Goal: Obtain resource: Download file/media

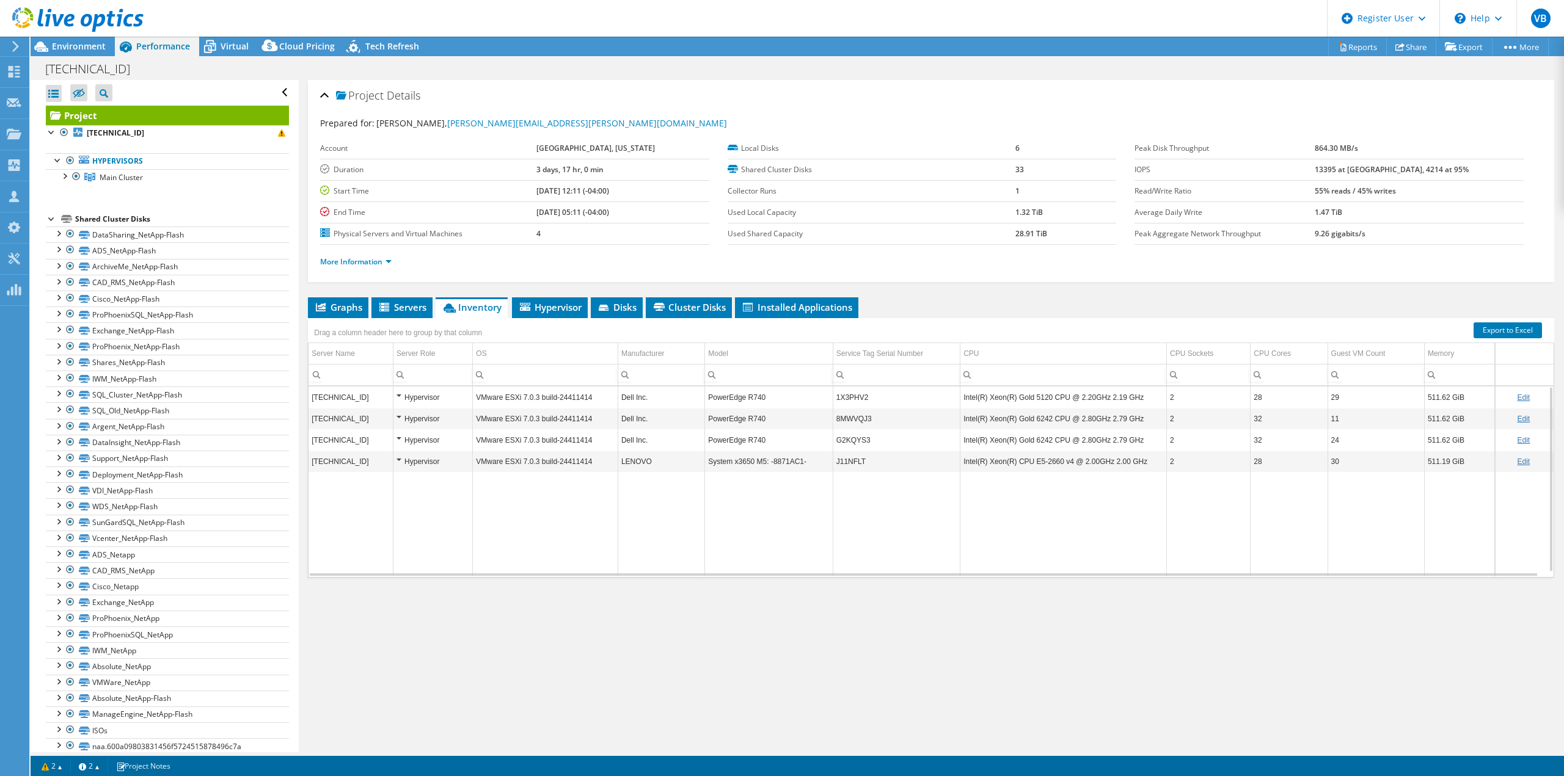
select select "USD"
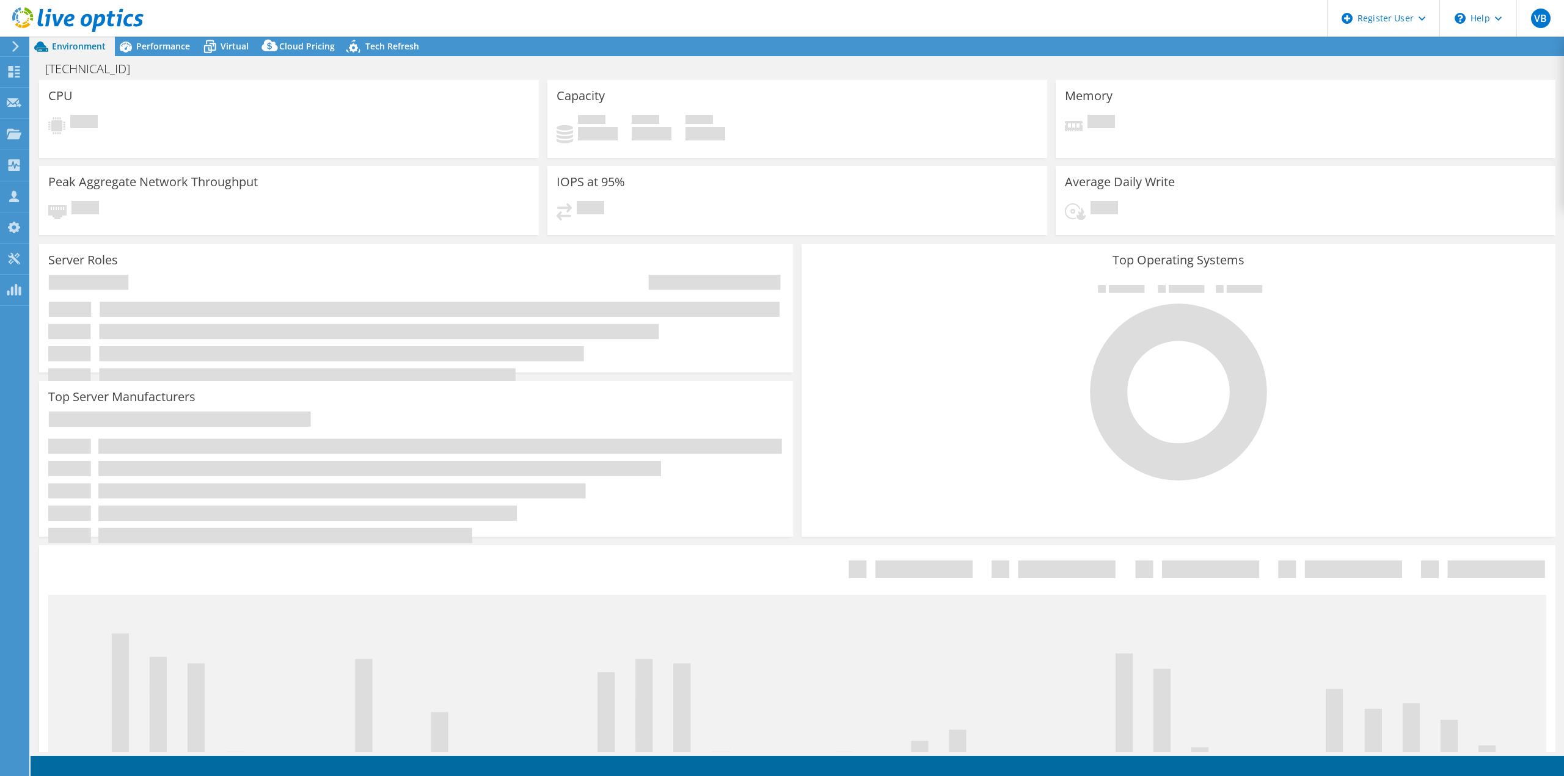
select select "USD"
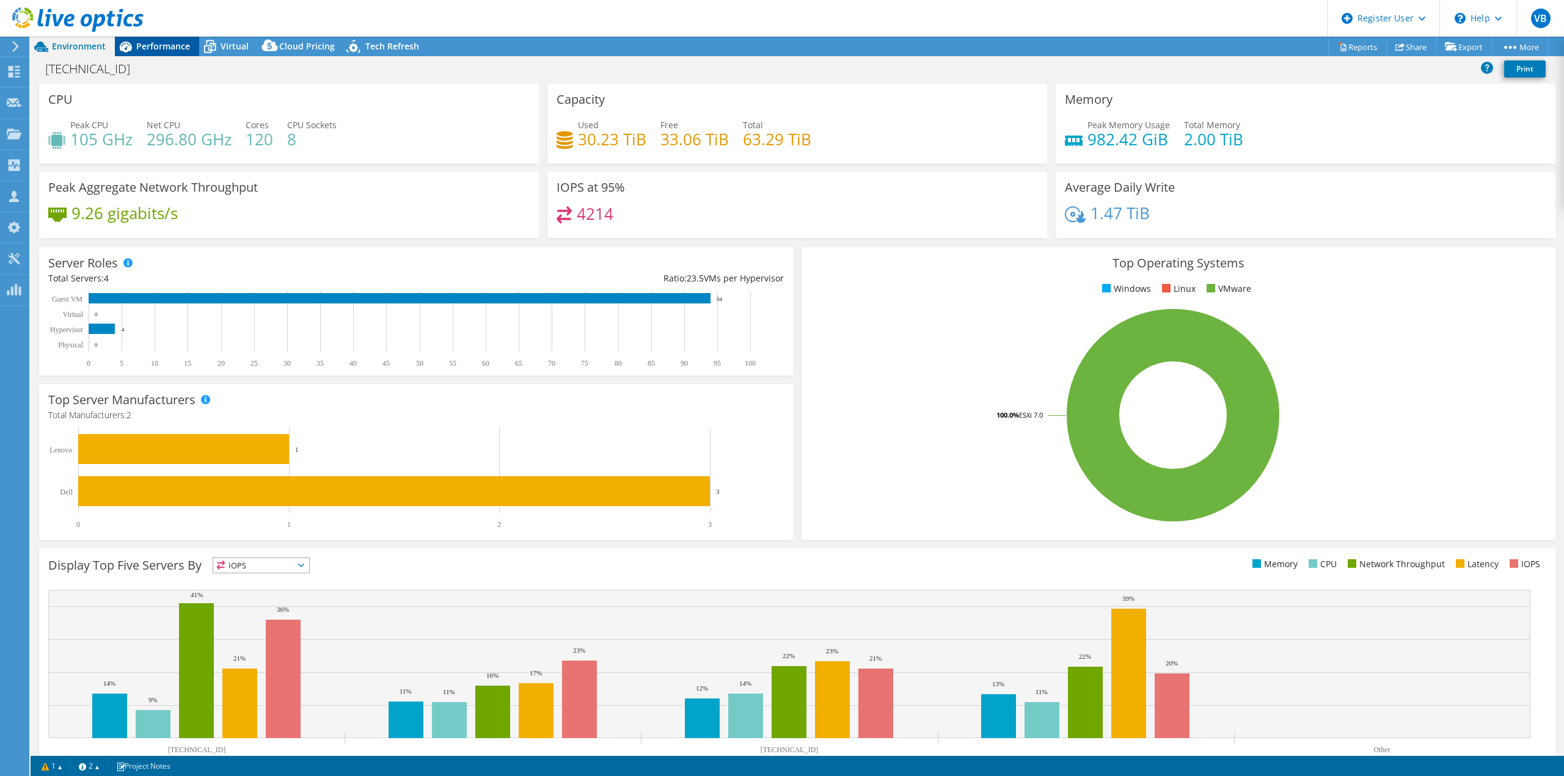
click at [173, 53] on div "Performance" at bounding box center [157, 47] width 84 height 20
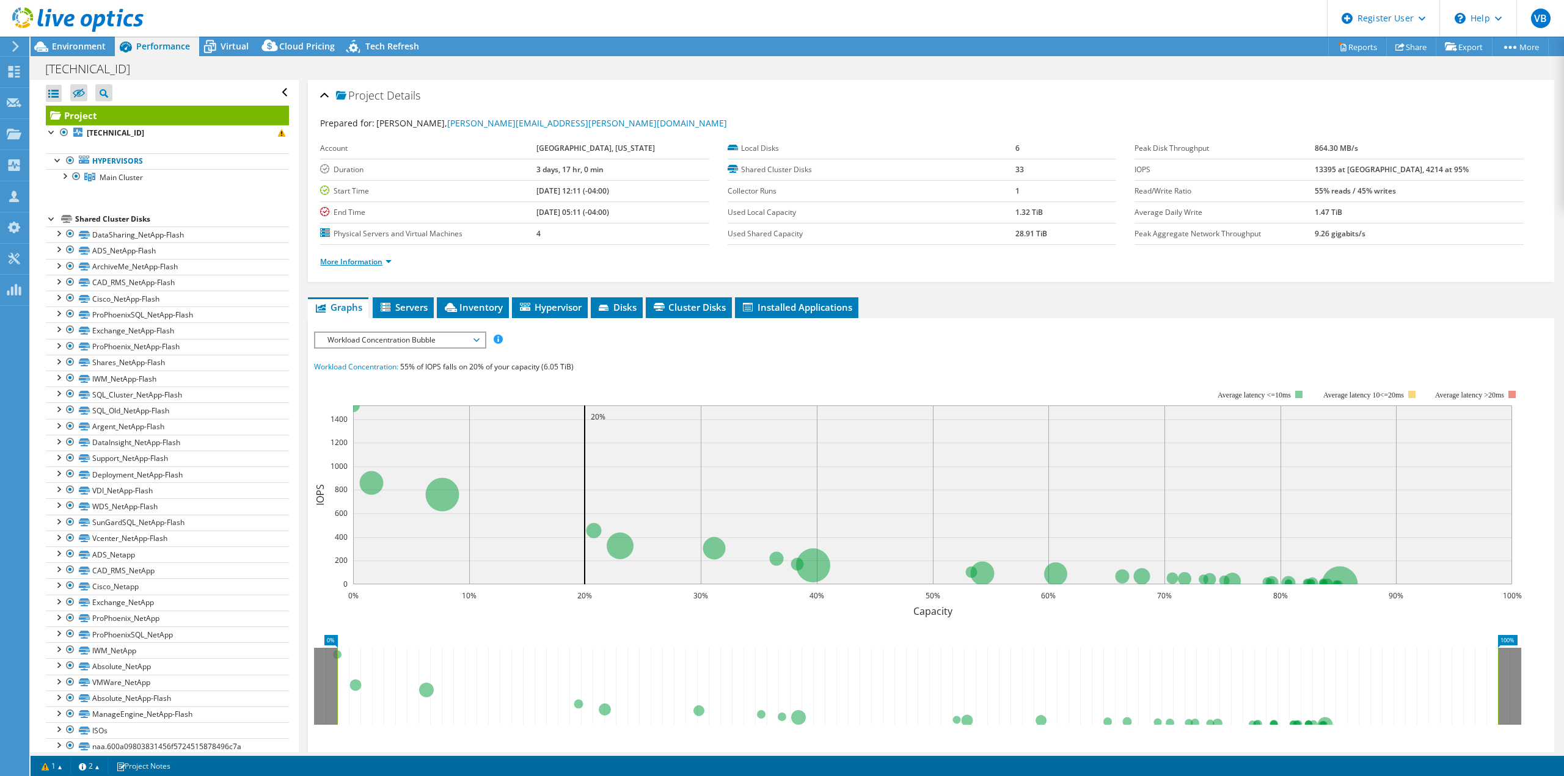
click at [348, 263] on link "More Information" at bounding box center [355, 262] width 71 height 10
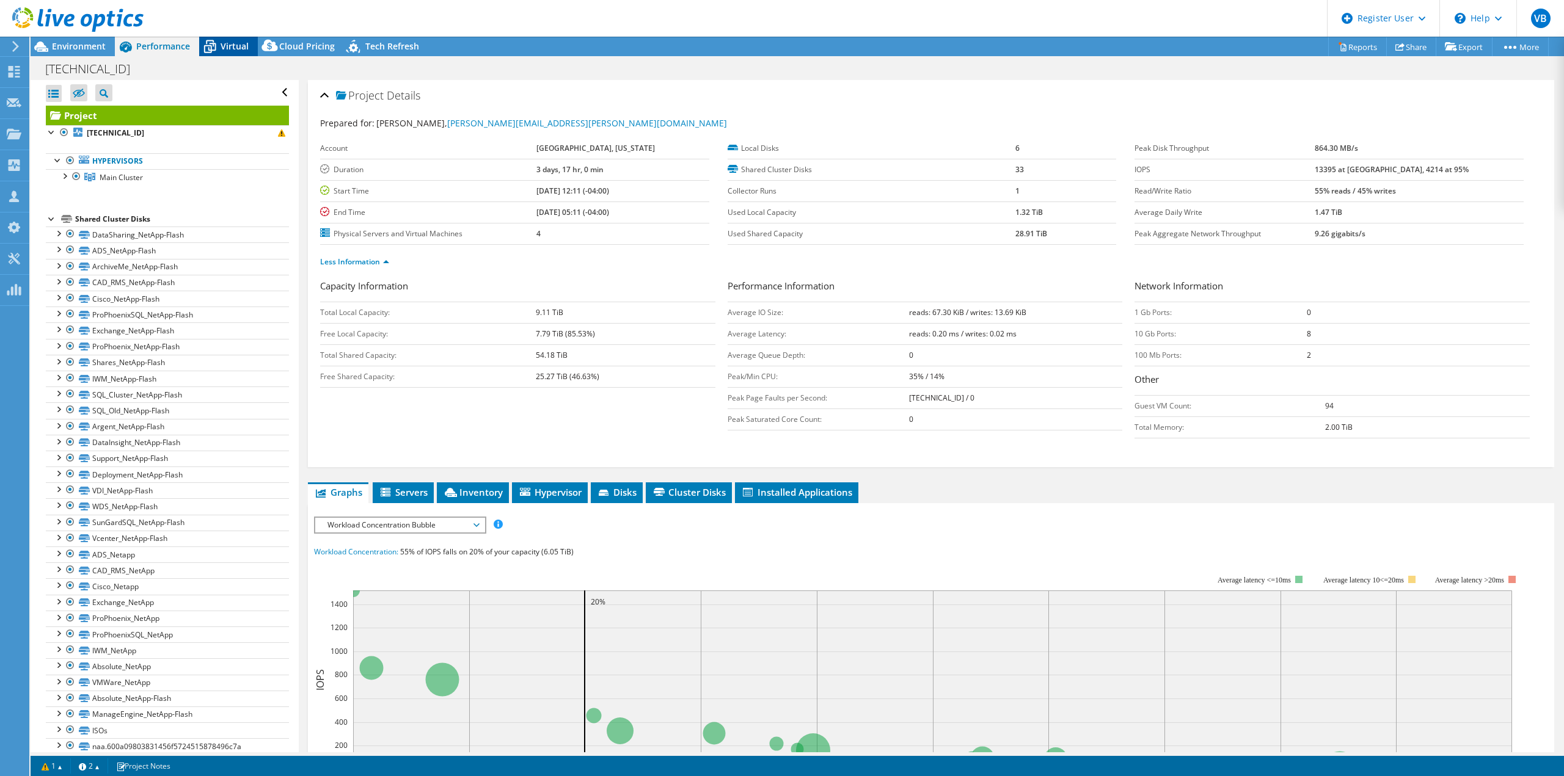
click at [225, 42] on span "Virtual" at bounding box center [235, 46] width 28 height 12
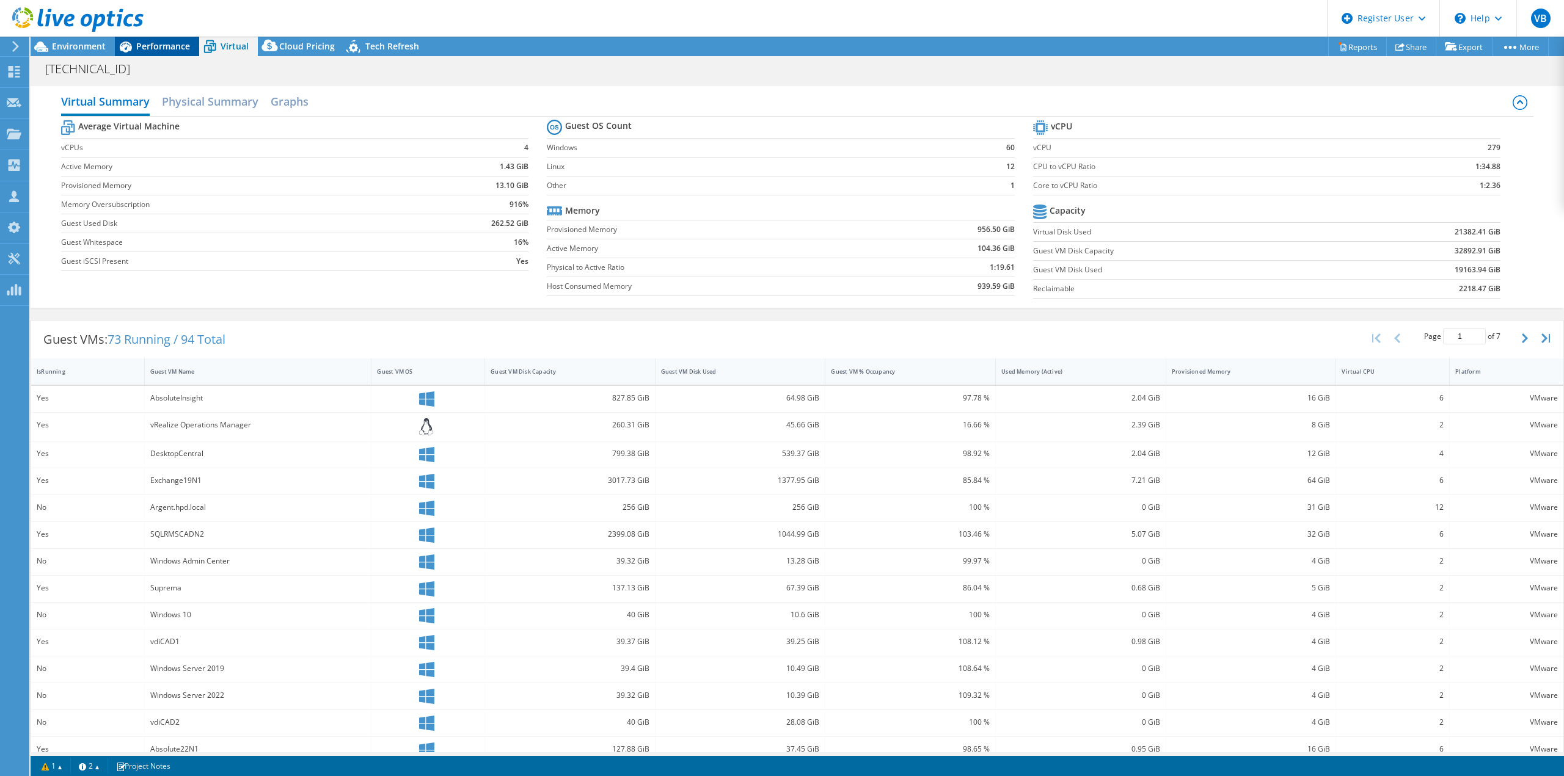
click at [167, 49] on span "Performance" at bounding box center [163, 46] width 54 height 12
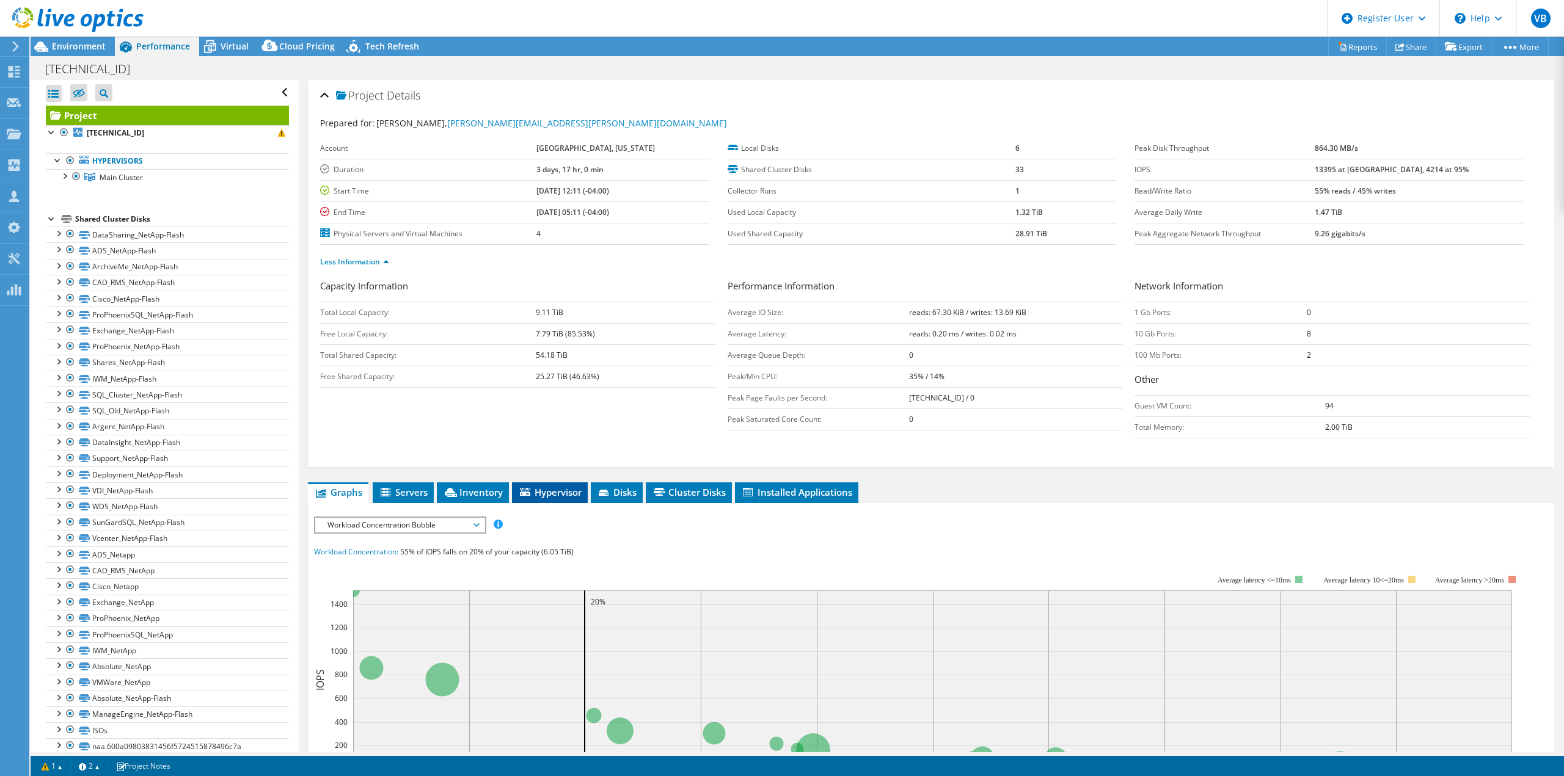
click at [549, 490] on span "Hypervisor" at bounding box center [550, 492] width 64 height 12
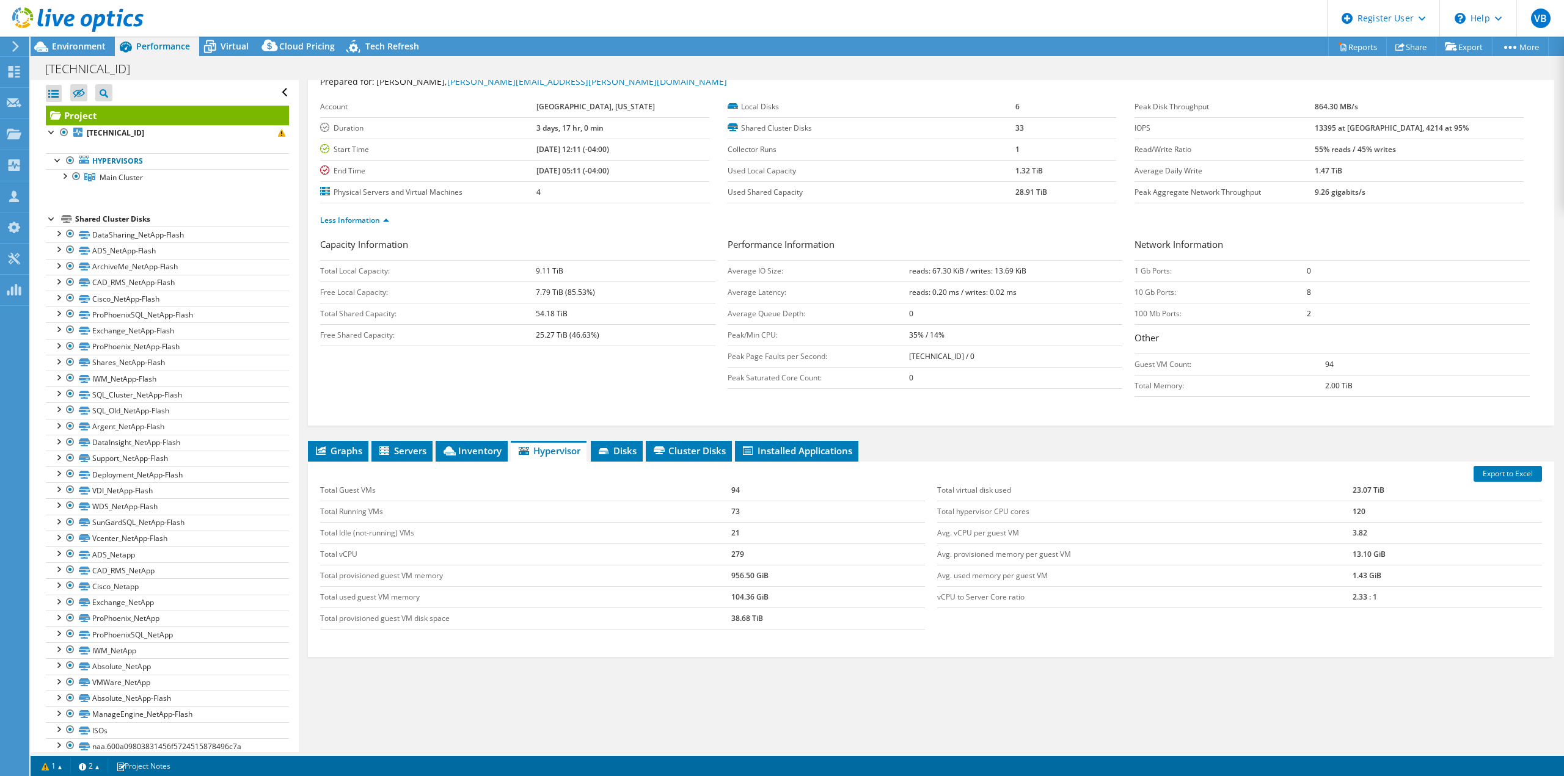
scroll to position [57, 0]
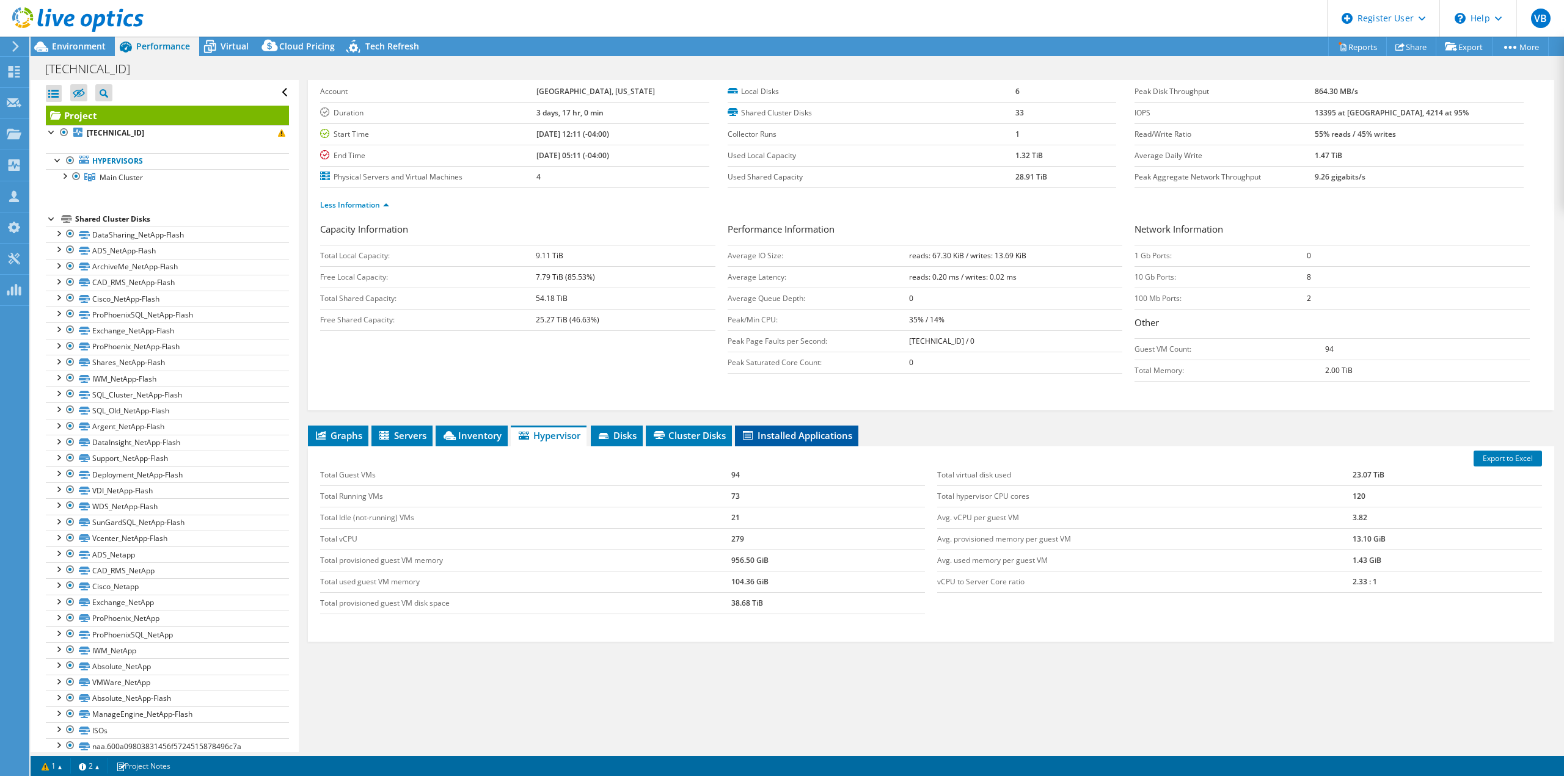
click at [771, 442] on li "Installed Applications" at bounding box center [796, 436] width 123 height 21
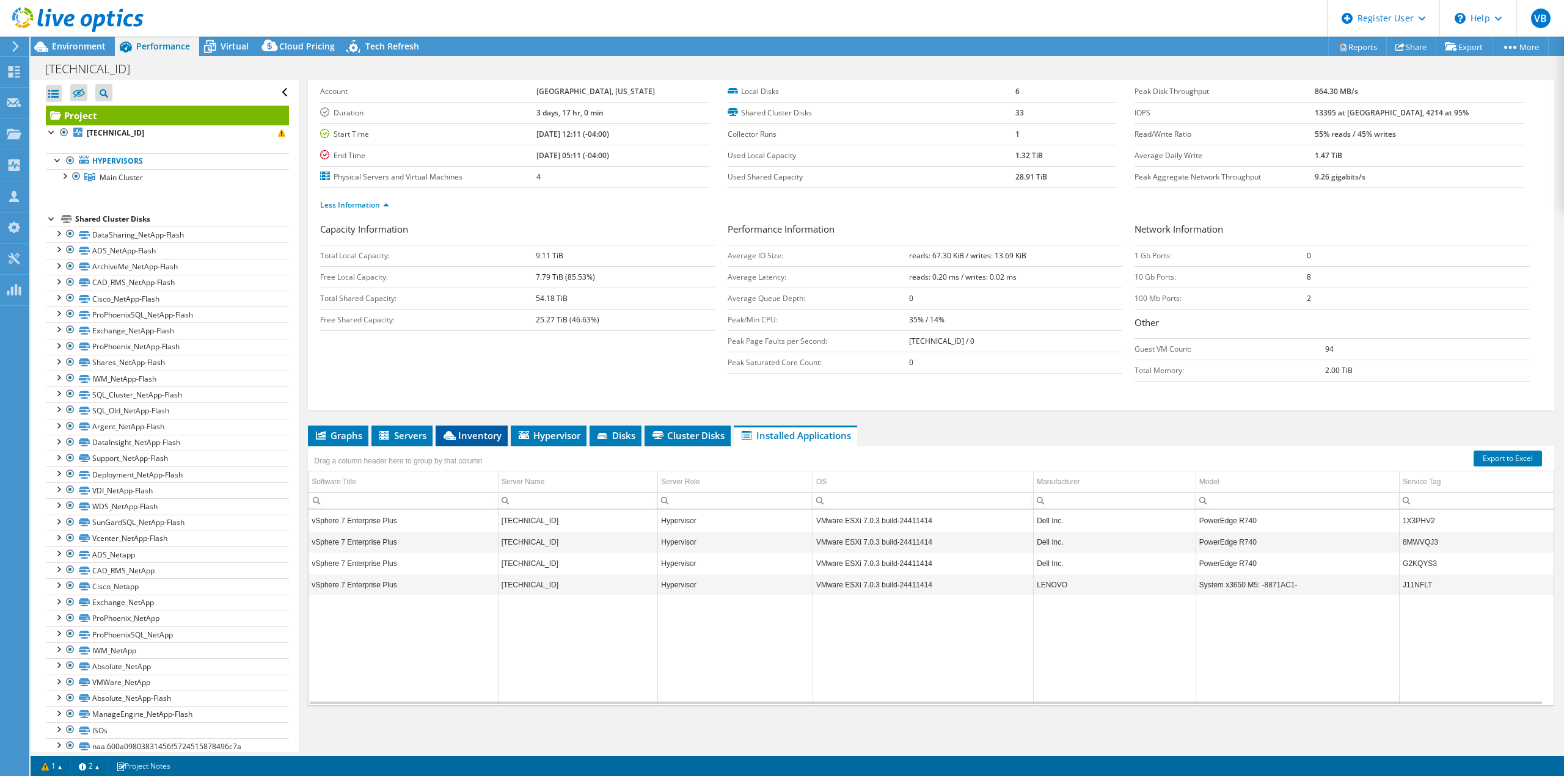
click at [487, 437] on span "Inventory" at bounding box center [472, 435] width 60 height 12
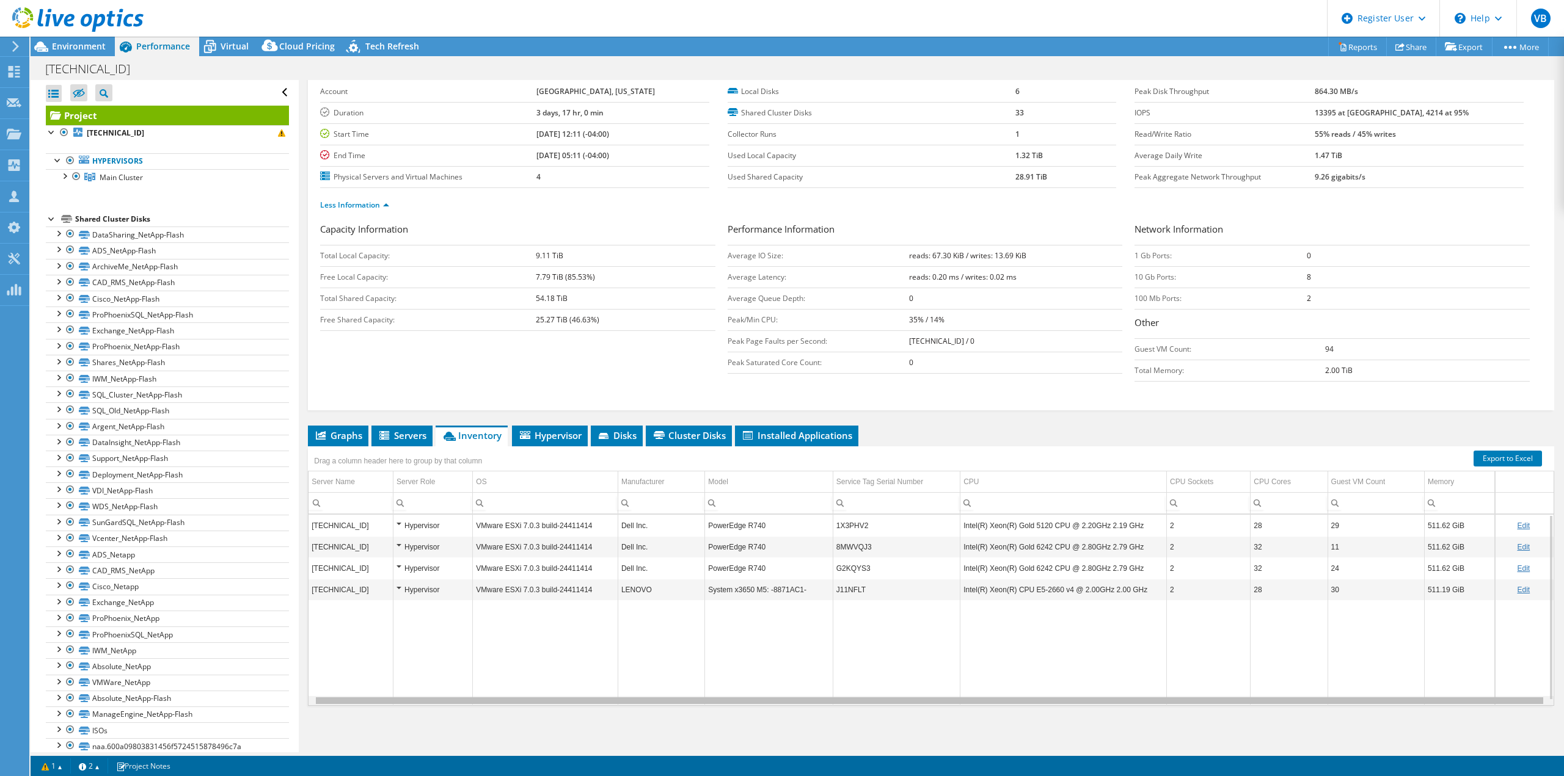
scroll to position [0, 0]
drag, startPoint x: 856, startPoint y: 701, endPoint x: 806, endPoint y: 694, distance: 50.5
click at [806, 694] on body "VB Dell User [PERSON_NAME] [PERSON_NAME][EMAIL_ADDRESS][PERSON_NAME][DOMAIN_NAM…" at bounding box center [782, 388] width 1564 height 776
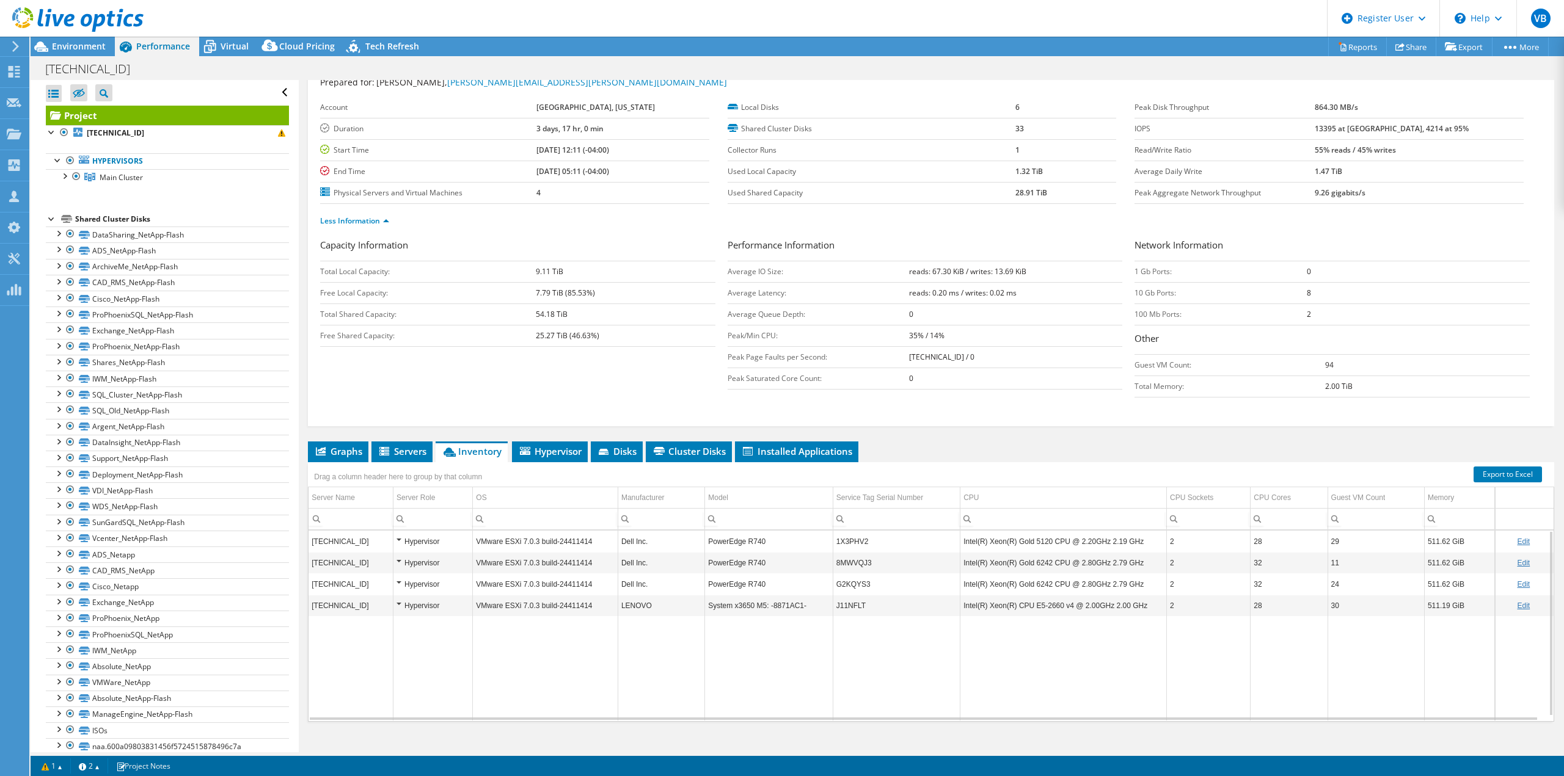
scroll to position [57, 0]
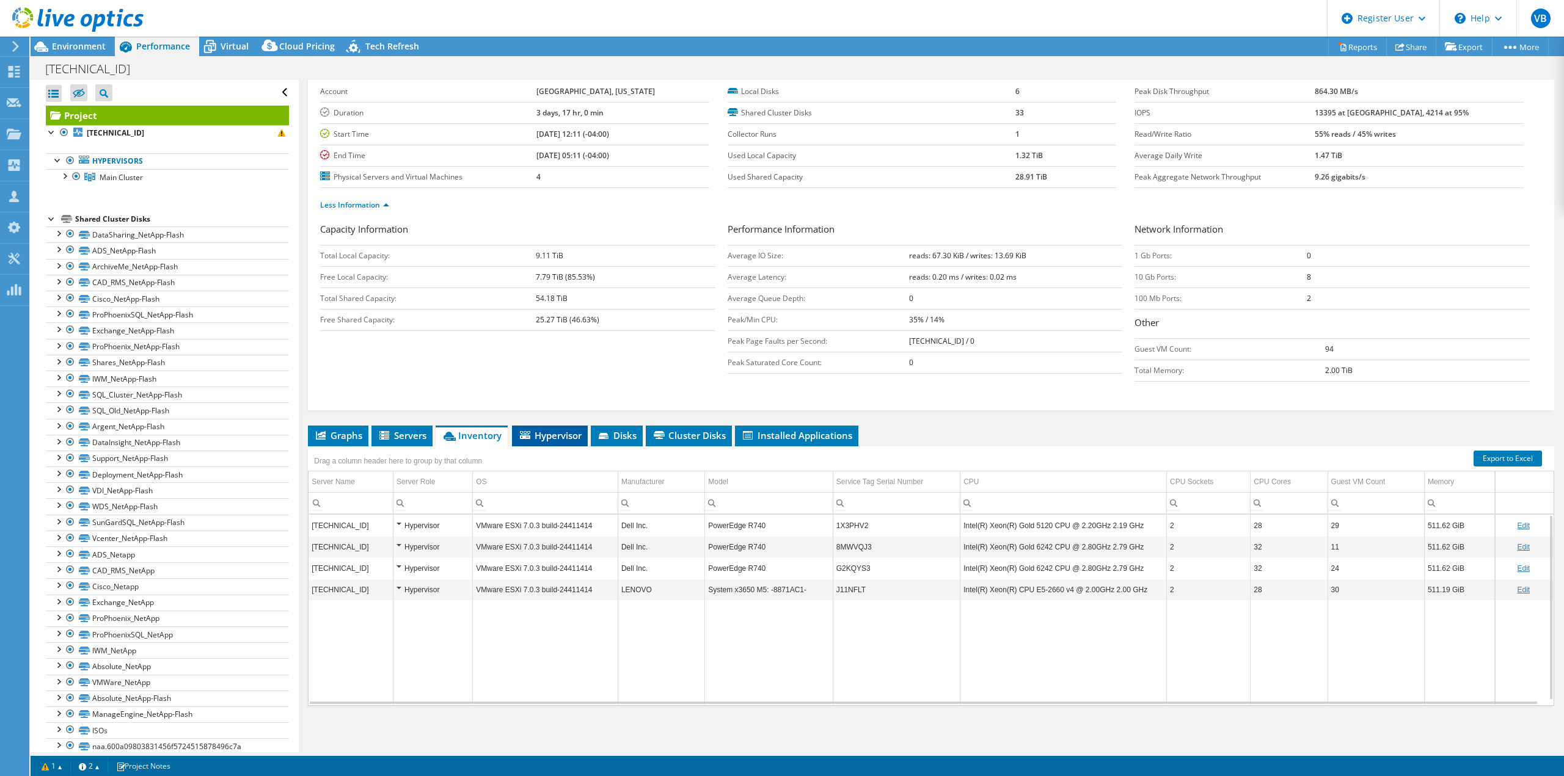
click at [569, 441] on span "Hypervisor" at bounding box center [550, 435] width 64 height 12
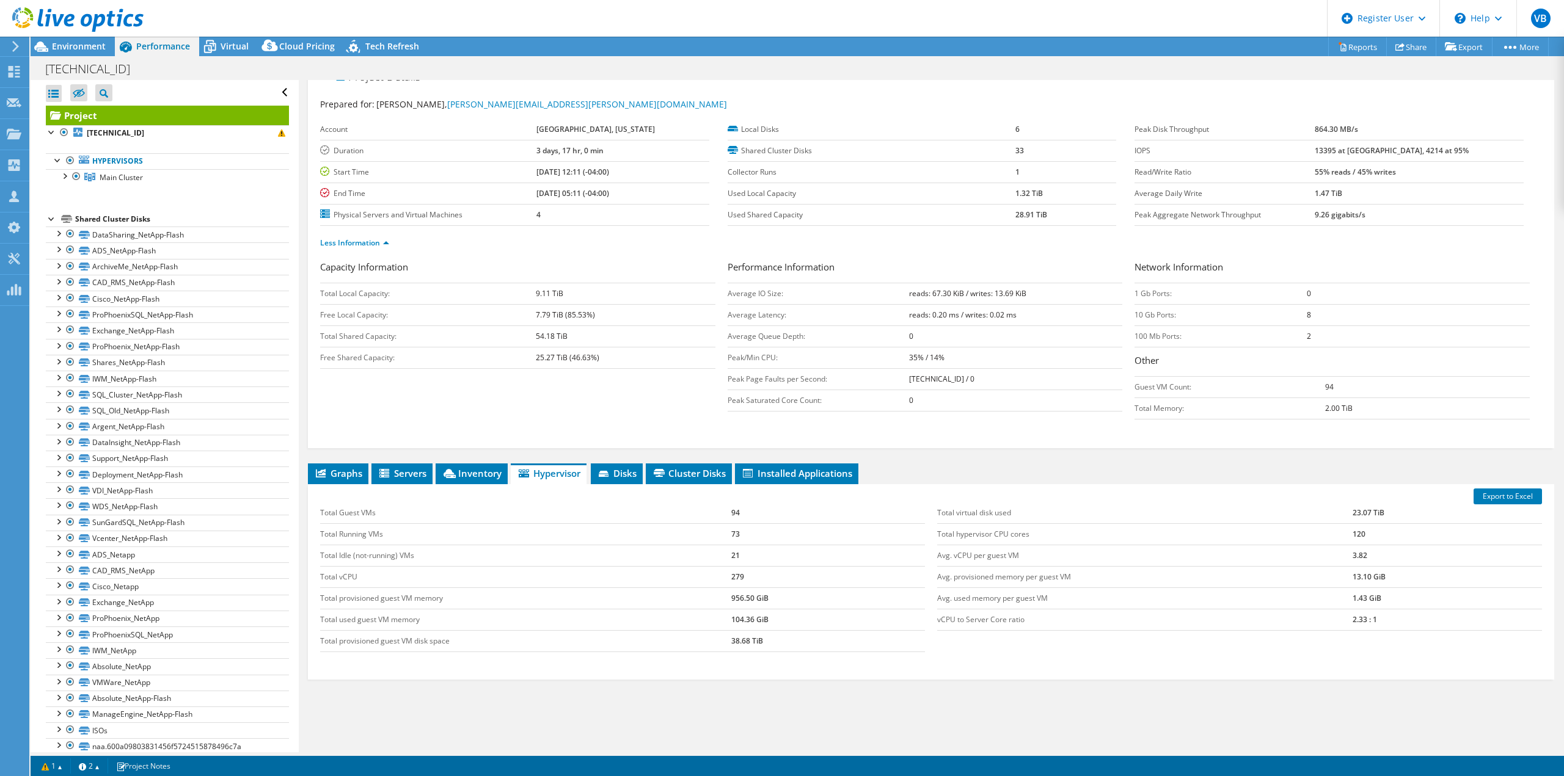
scroll to position [0, 0]
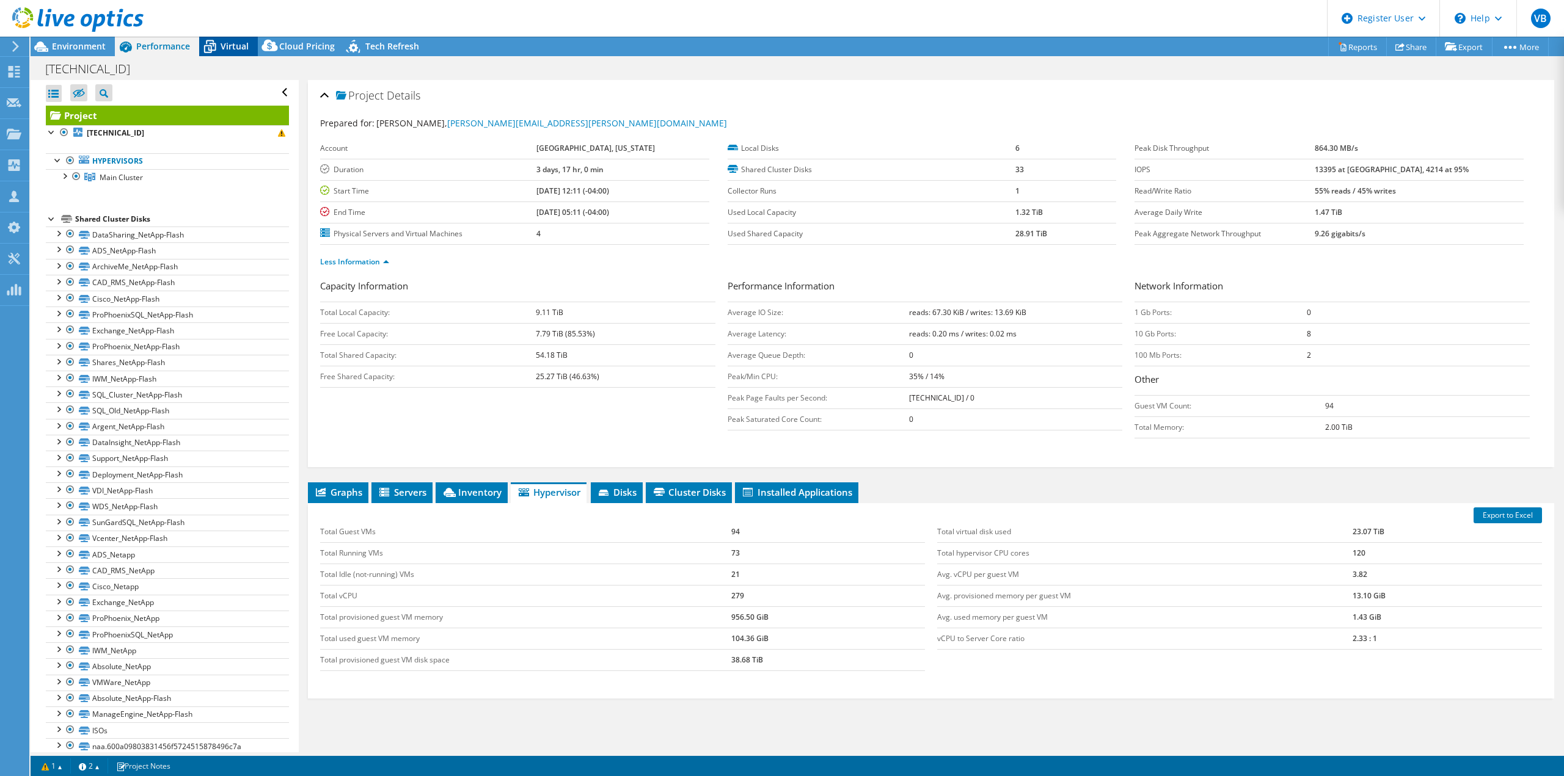
click at [244, 50] on span "Virtual" at bounding box center [235, 46] width 28 height 12
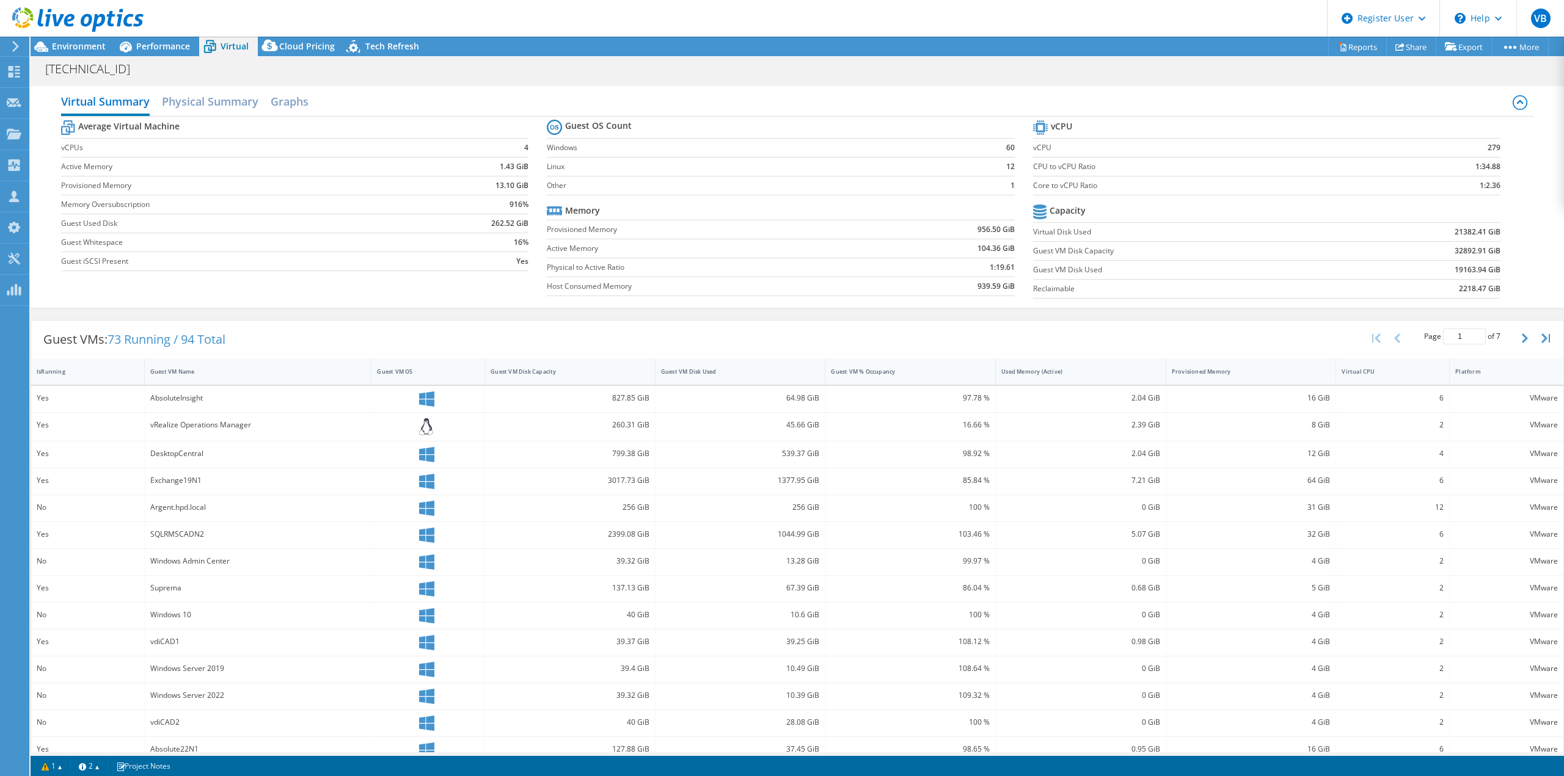
click at [891, 282] on td "939.59 GiB" at bounding box center [946, 286] width 136 height 19
drag, startPoint x: 969, startPoint y: 249, endPoint x: 1005, endPoint y: 247, distance: 35.5
click at [1005, 247] on td "104.36 GiB" at bounding box center [946, 248] width 136 height 19
click at [1010, 247] on section "Guest OS Count Windows 60 Linux 12 Other 1 Memory Provisioned Memory 956.50 GiB…" at bounding box center [790, 210] width 486 height 186
click at [63, 50] on span "Environment" at bounding box center [79, 46] width 54 height 12
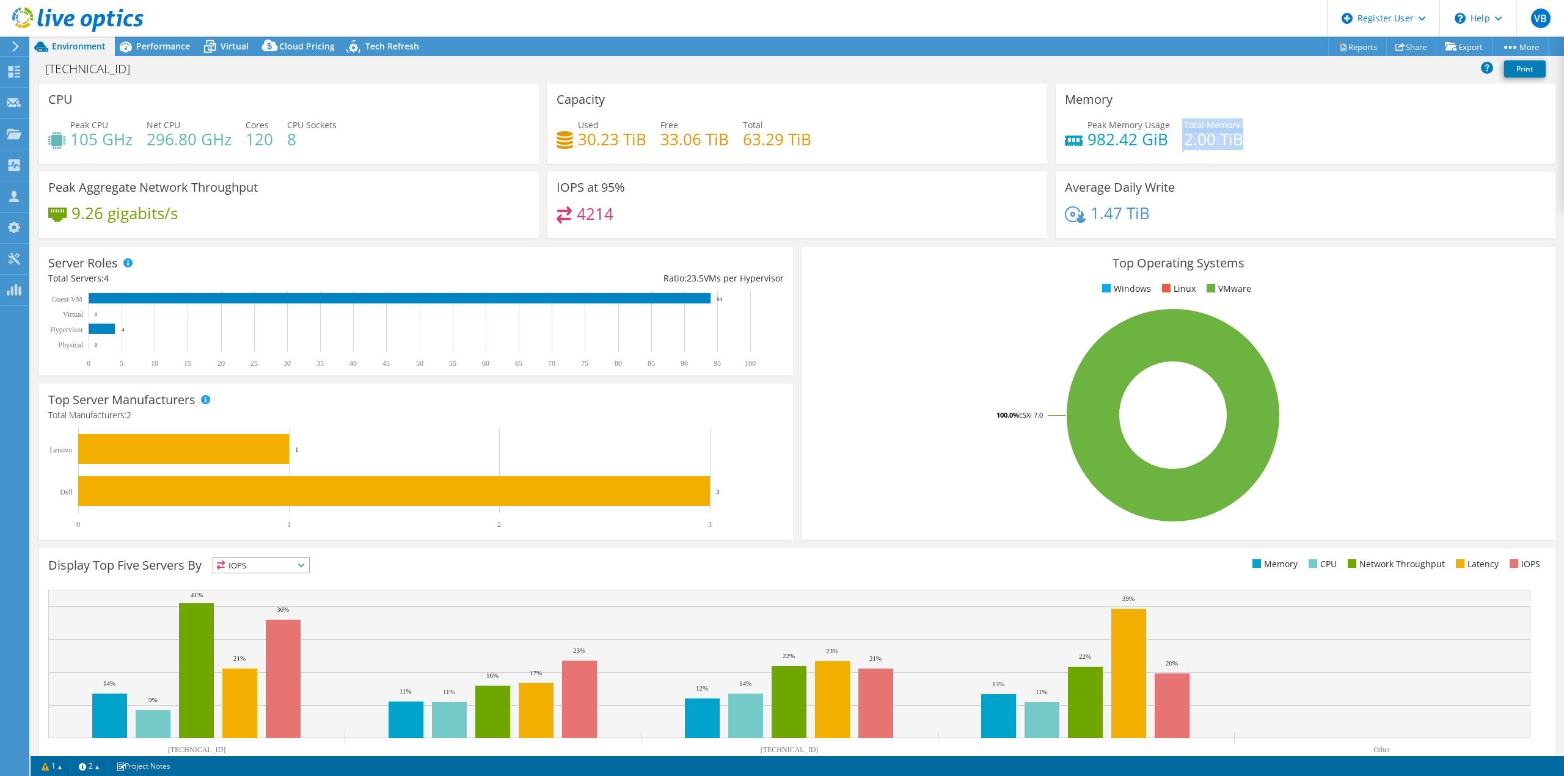
drag, startPoint x: 1175, startPoint y: 145, endPoint x: 1321, endPoint y: 145, distance: 146.0
click at [1321, 145] on div "Peak Memory Usage 982.42 GiB Total Memory 2.00 TiB" at bounding box center [1305, 138] width 481 height 40
click at [1281, 145] on div "Peak Memory Usage 982.42 GiB Total Memory 2.00 TiB" at bounding box center [1305, 138] width 481 height 40
click at [222, 49] on span "Virtual" at bounding box center [235, 46] width 28 height 12
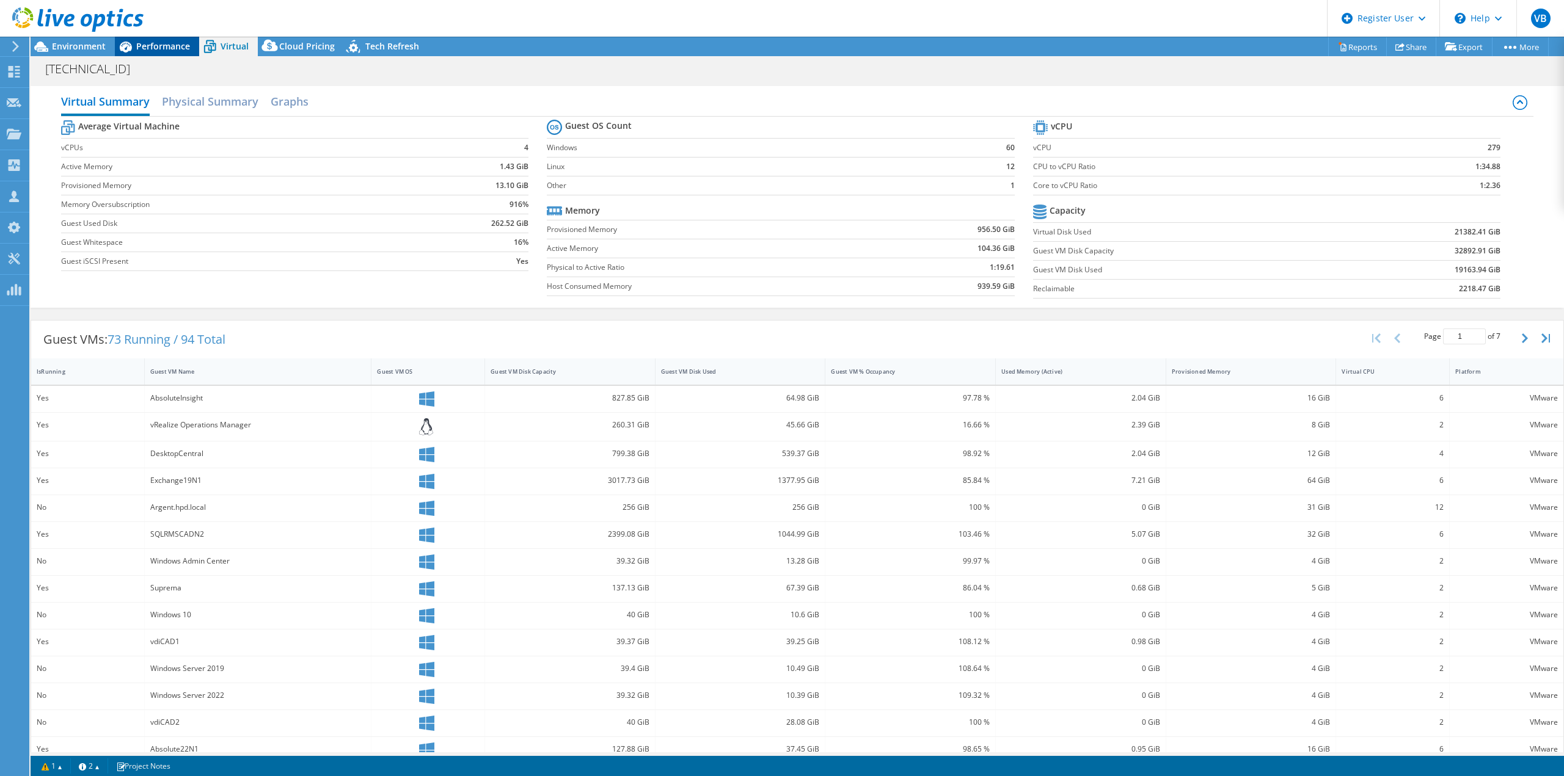
click at [175, 45] on span "Performance" at bounding box center [163, 46] width 54 height 12
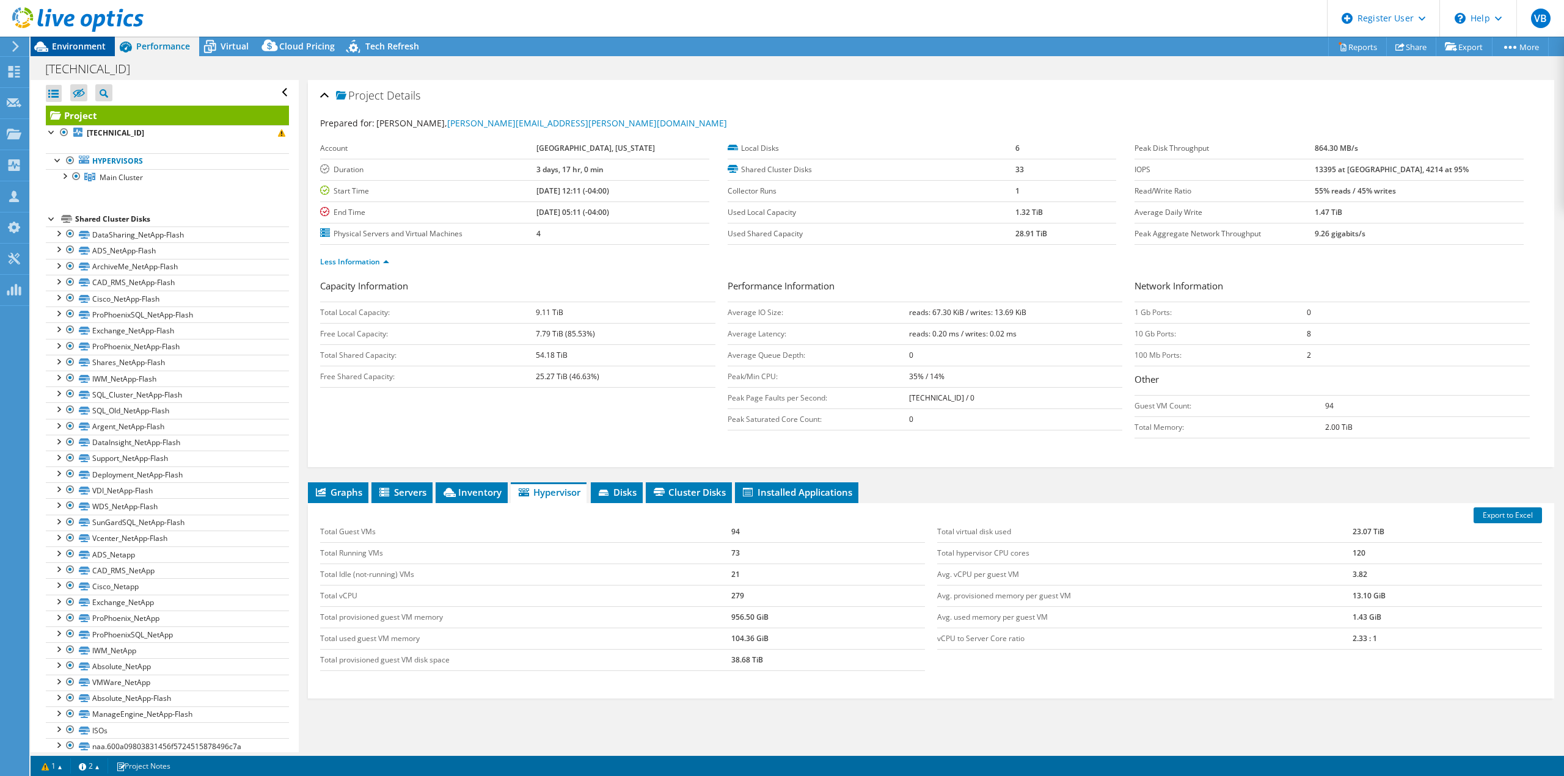
click at [76, 49] on span "Environment" at bounding box center [79, 46] width 54 height 12
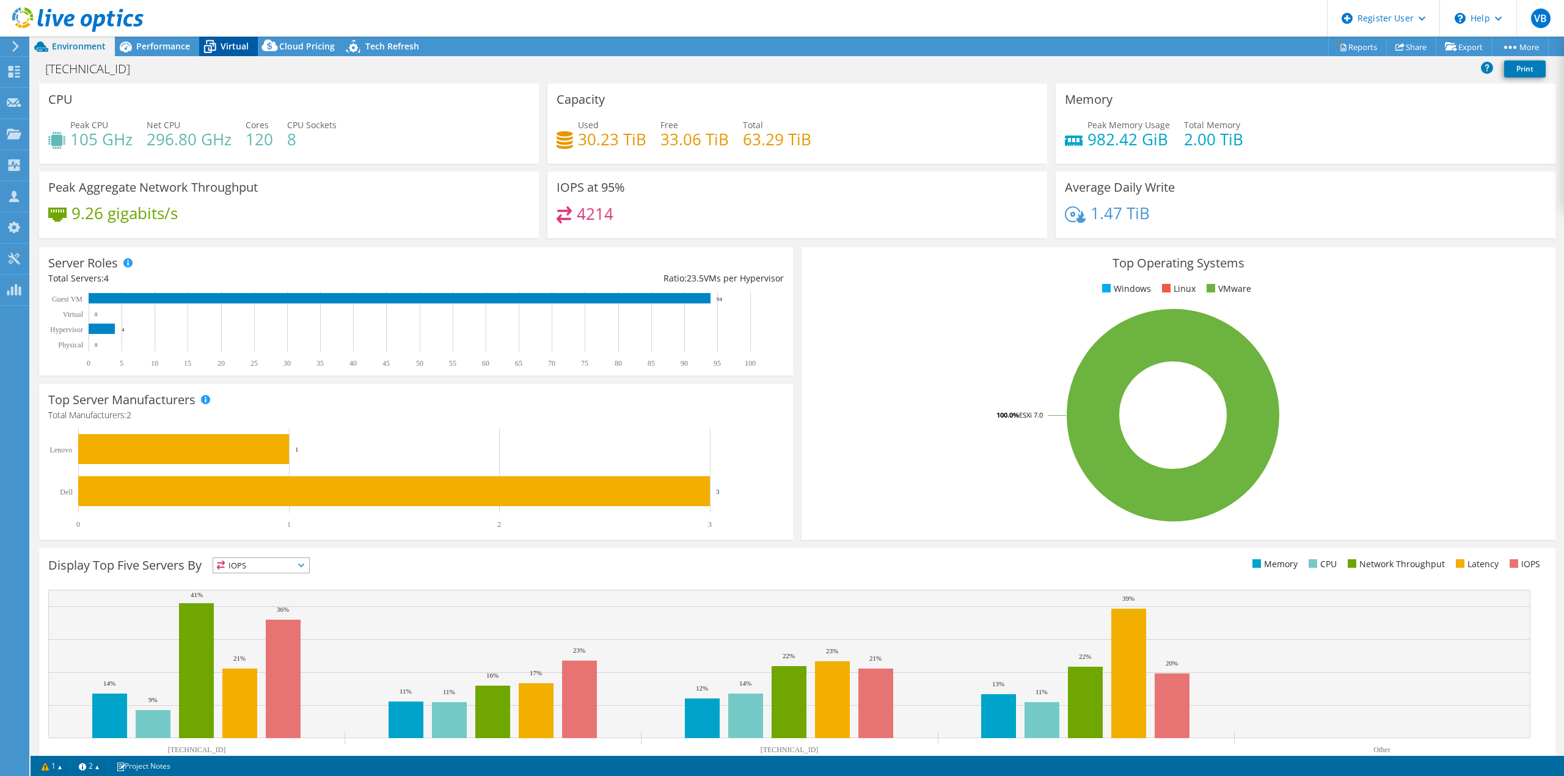
click at [205, 38] on icon at bounding box center [209, 46] width 21 height 21
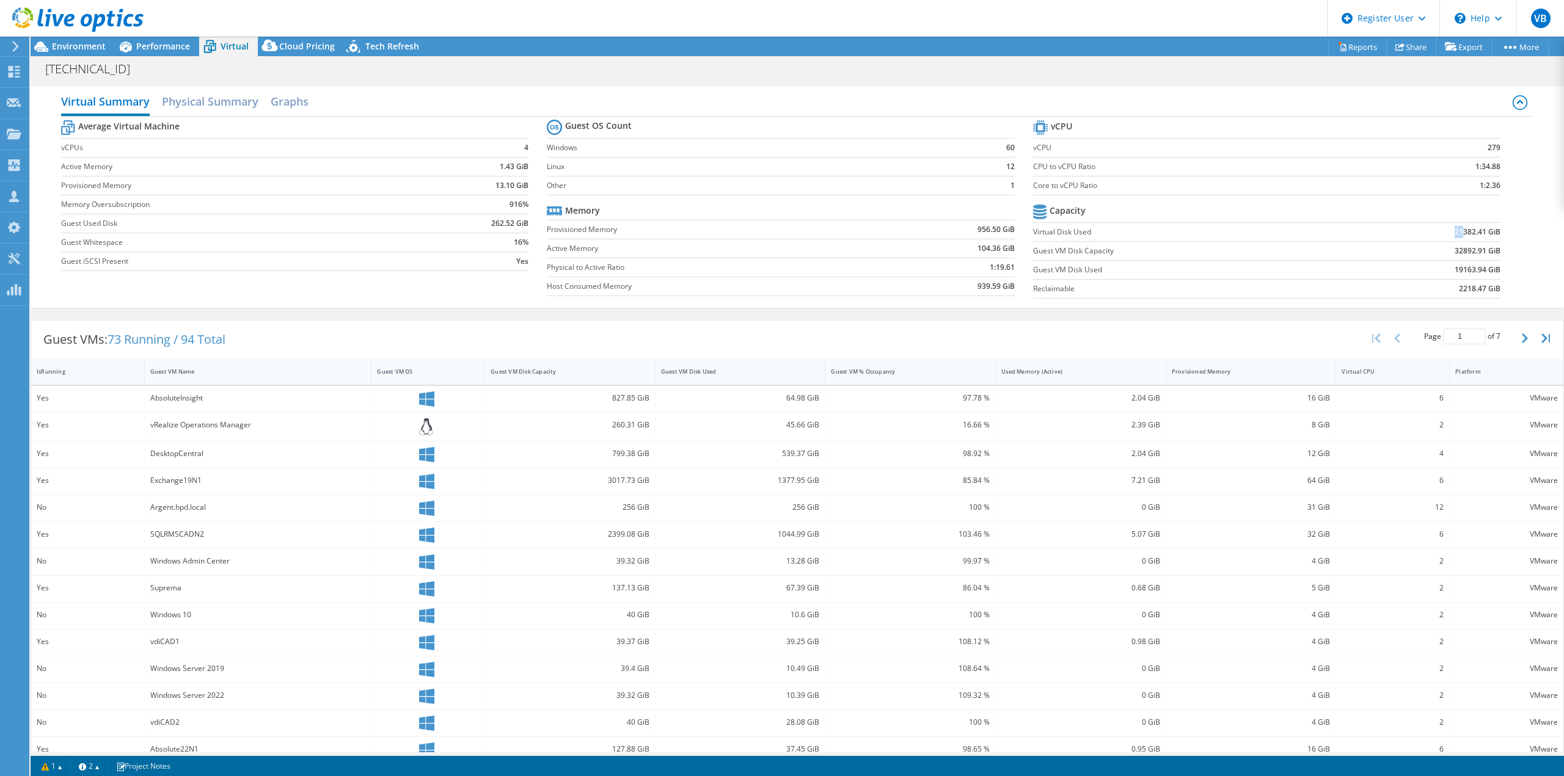
drag, startPoint x: 1446, startPoint y: 236, endPoint x: 1454, endPoint y: 236, distance: 7.9
click at [1454, 236] on b "21382.41 GiB" at bounding box center [1477, 232] width 46 height 12
click at [1498, 267] on section "vCPU vCPU 279 CPU to vCPU Ratio 1:34.88 Core to vCPU Ratio 1:2.36 Capacity Virt…" at bounding box center [1276, 211] width 486 height 188
drag, startPoint x: 1445, startPoint y: 233, endPoint x: 1454, endPoint y: 233, distance: 9.8
click at [1454, 233] on td "21382.41 GiB" at bounding box center [1418, 231] width 161 height 19
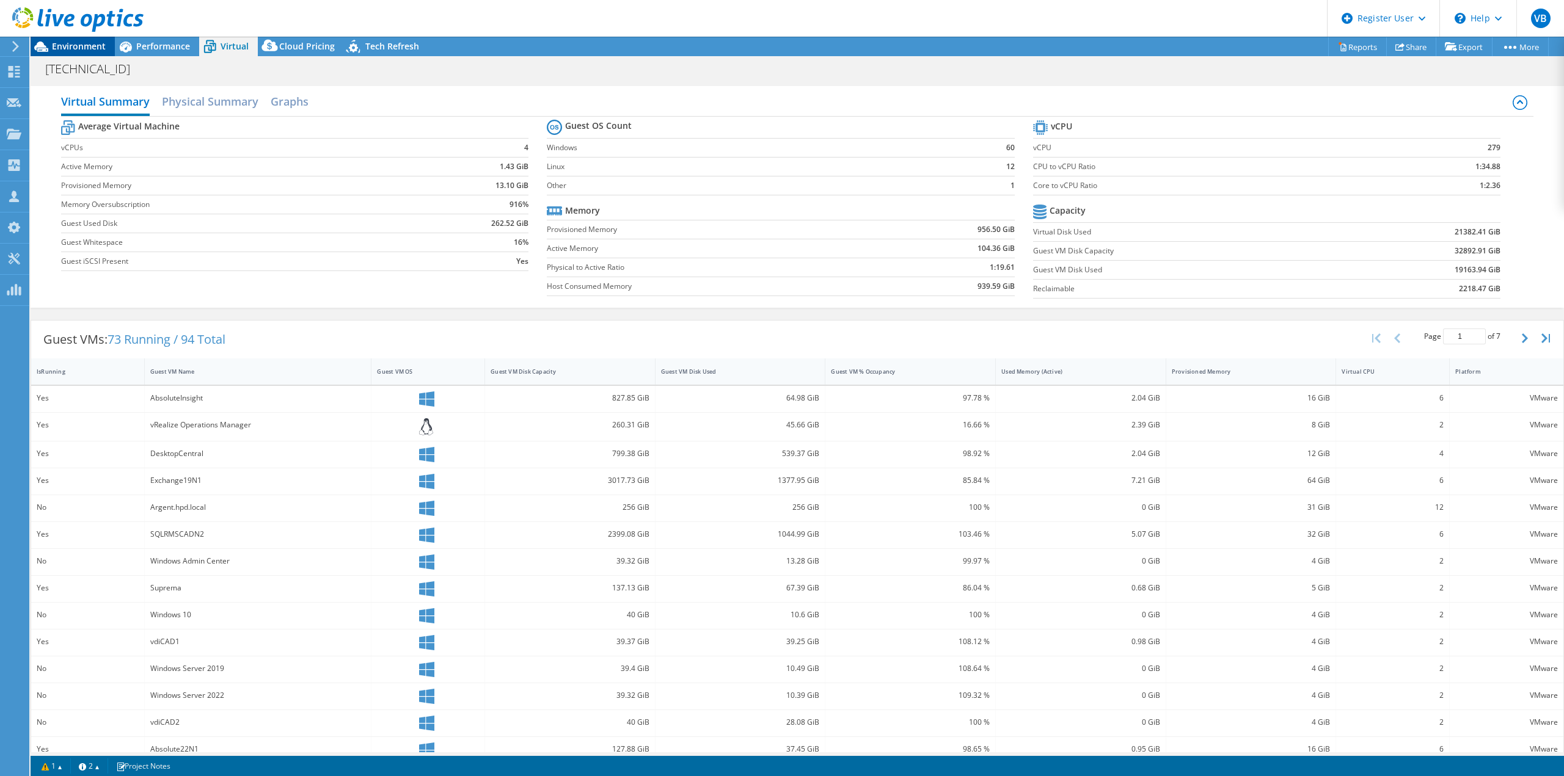
click at [60, 42] on span "Environment" at bounding box center [79, 46] width 54 height 12
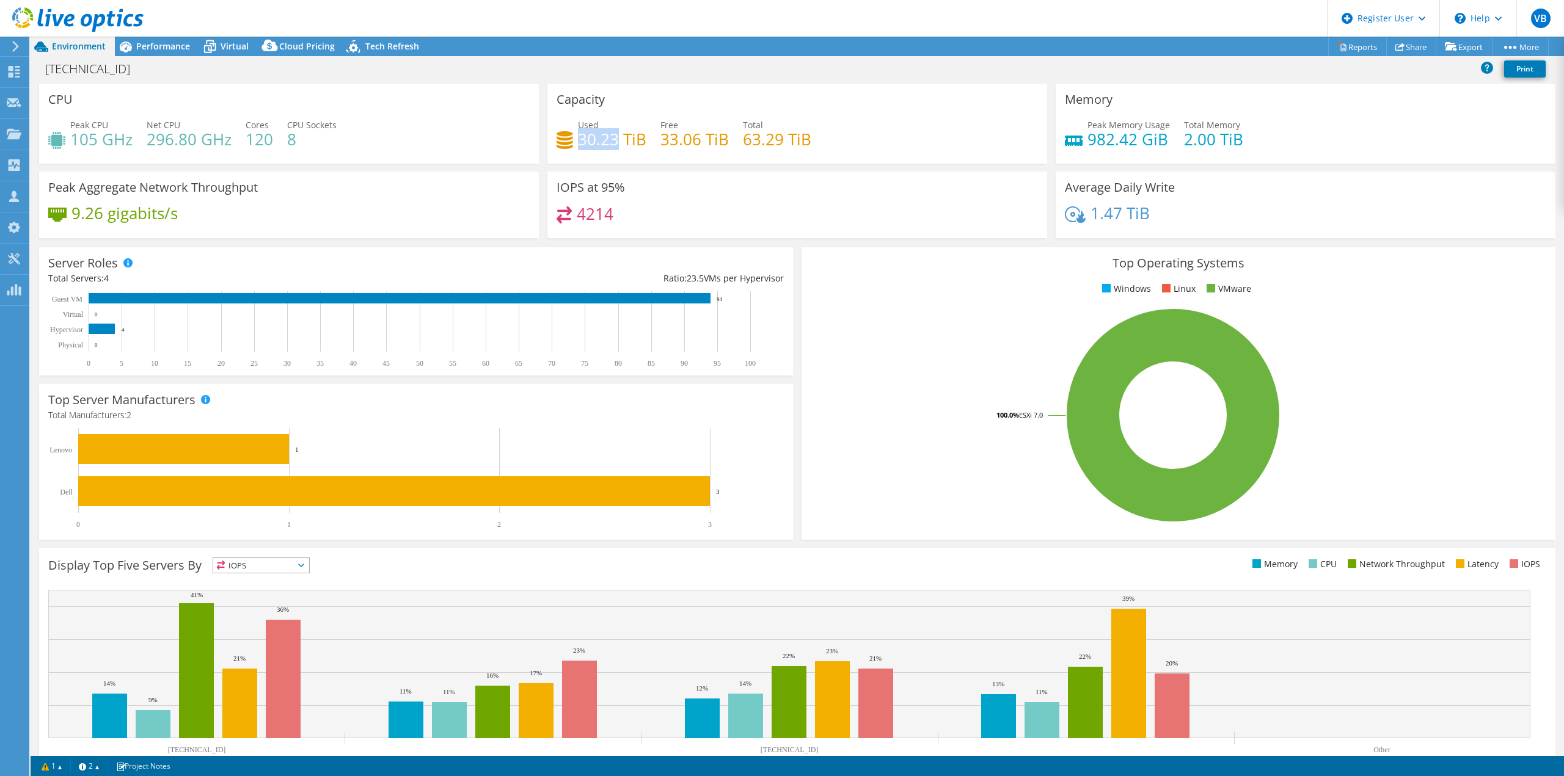
drag, startPoint x: 575, startPoint y: 139, endPoint x: 613, endPoint y: 142, distance: 37.4
click at [613, 142] on h4 "30.23 TiB" at bounding box center [612, 139] width 68 height 13
click at [227, 48] on span "Virtual" at bounding box center [235, 46] width 28 height 12
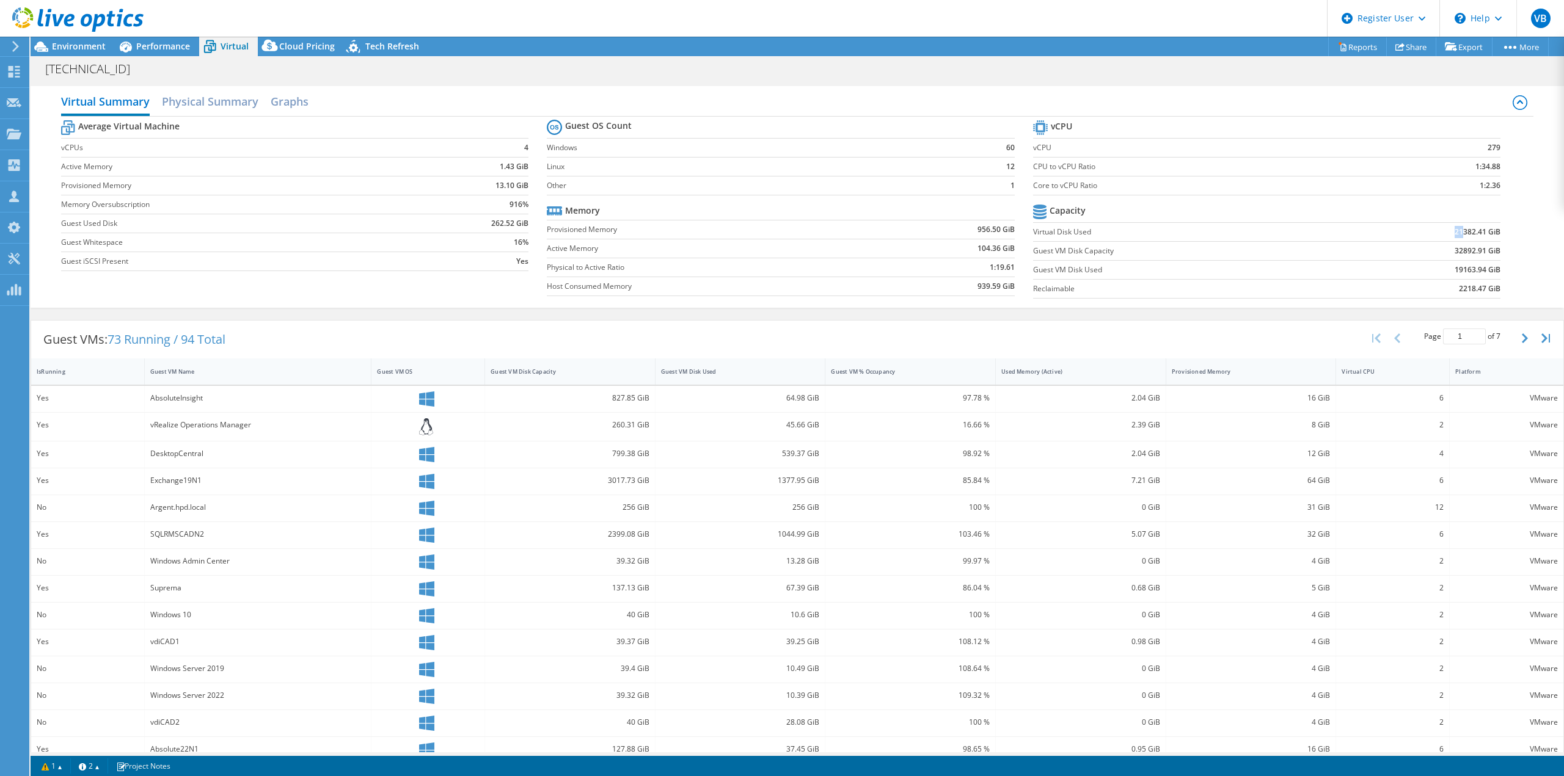
drag, startPoint x: 1446, startPoint y: 235, endPoint x: 1455, endPoint y: 230, distance: 10.7
click at [1455, 230] on b "21382.41 GiB" at bounding box center [1477, 232] width 46 height 12
click at [1335, 51] on link "Reports" at bounding box center [1357, 46] width 59 height 19
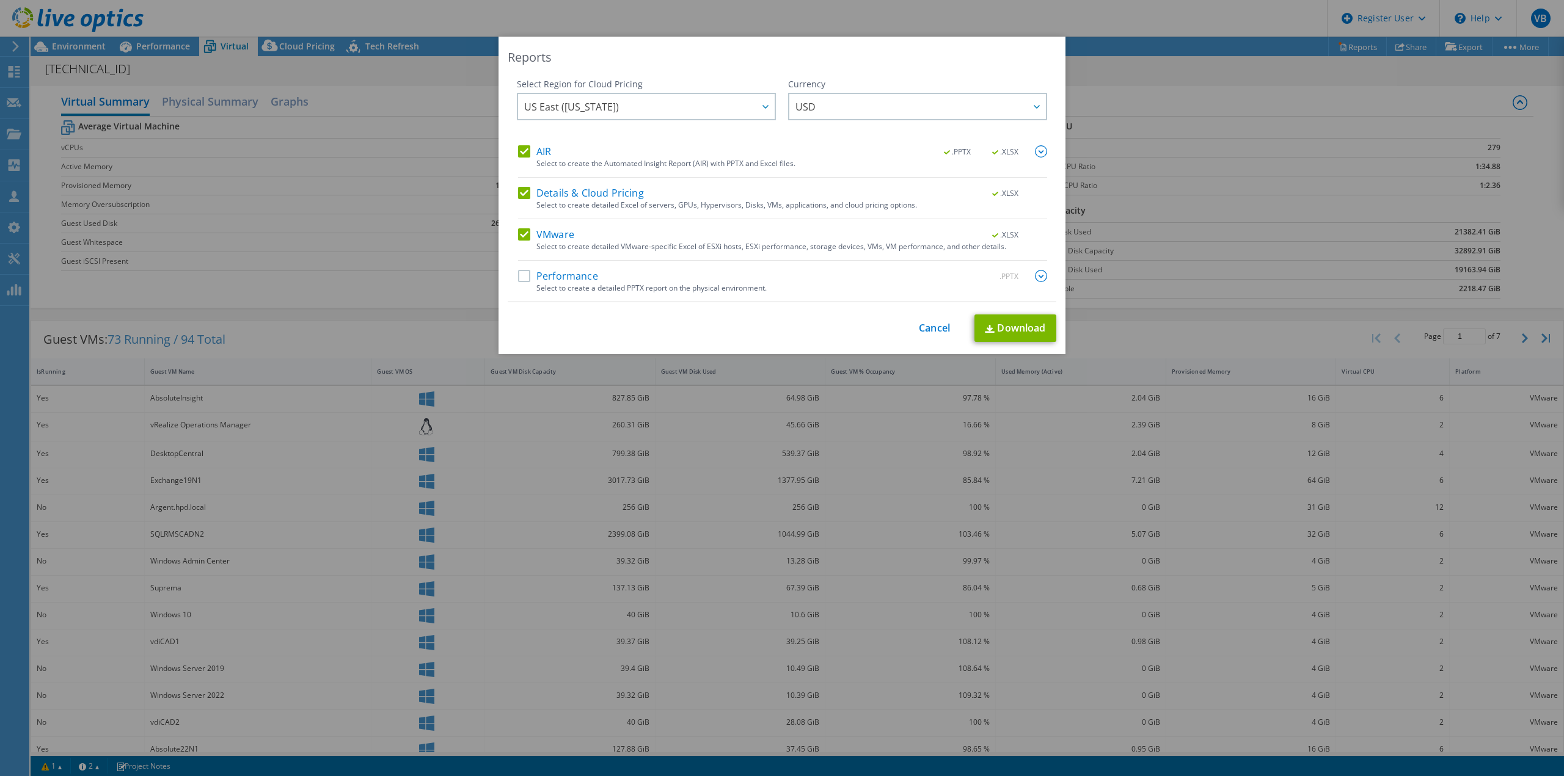
click at [518, 194] on label "Details & Cloud Pricing" at bounding box center [581, 193] width 126 height 12
click at [0, 0] on input "Details & Cloud Pricing" at bounding box center [0, 0] width 0 height 0
click at [518, 236] on label "VMware" at bounding box center [546, 234] width 56 height 12
click at [0, 0] on input "VMware" at bounding box center [0, 0] width 0 height 0
click at [1018, 335] on link "Download" at bounding box center [1015, 328] width 82 height 27
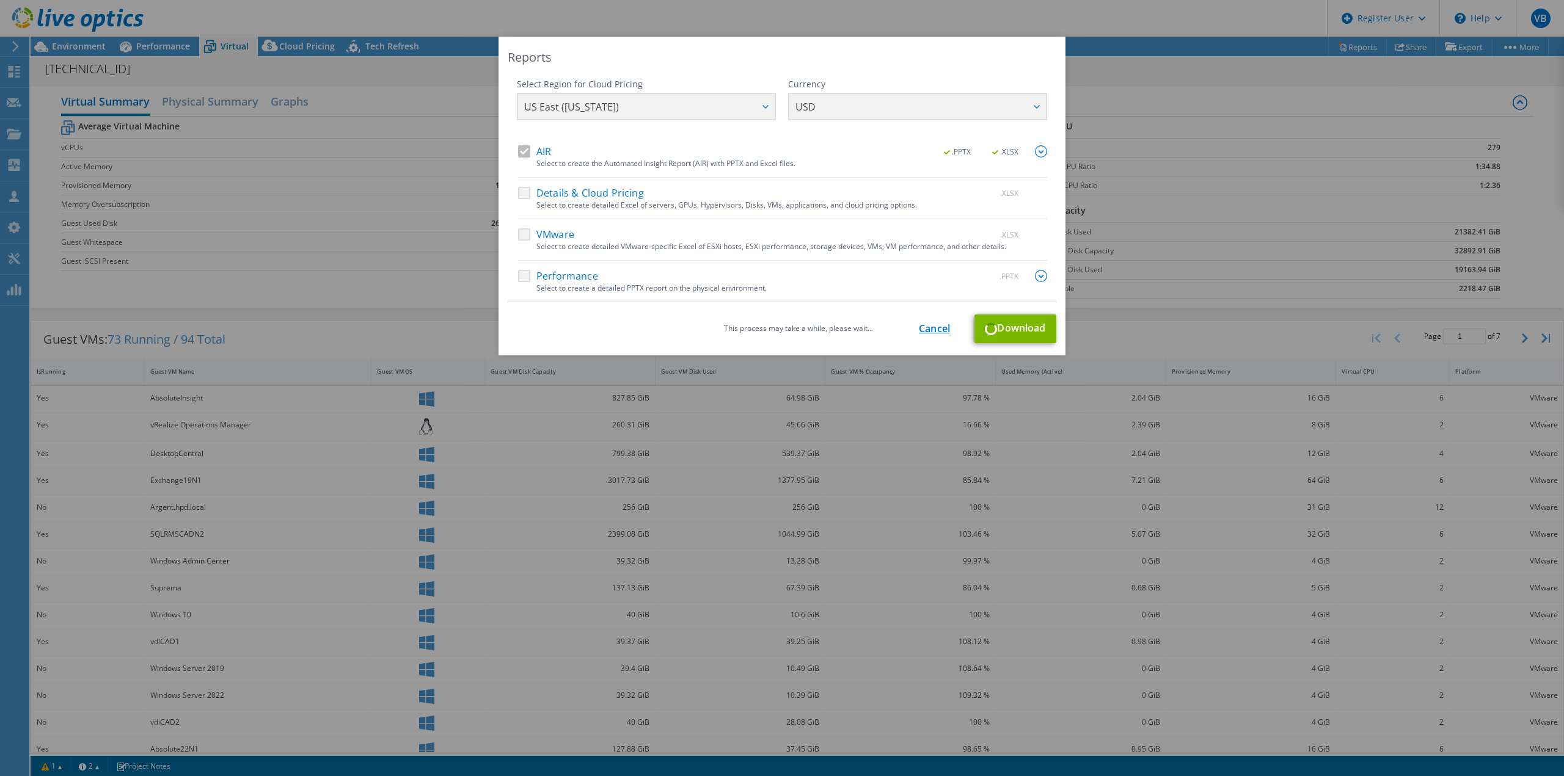
click at [942, 324] on link "Cancel" at bounding box center [934, 329] width 31 height 12
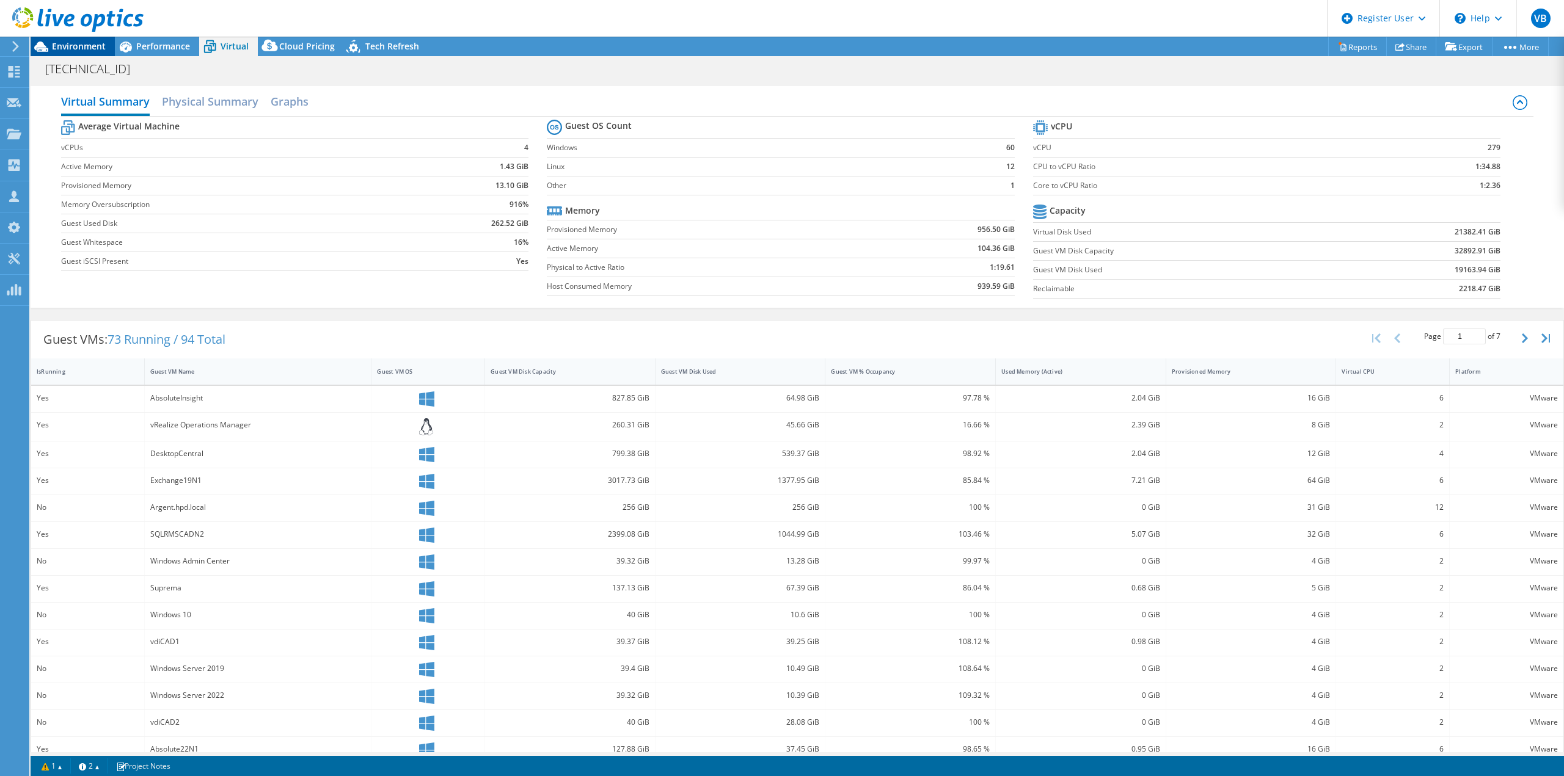
click at [77, 47] on span "Environment" at bounding box center [79, 46] width 54 height 12
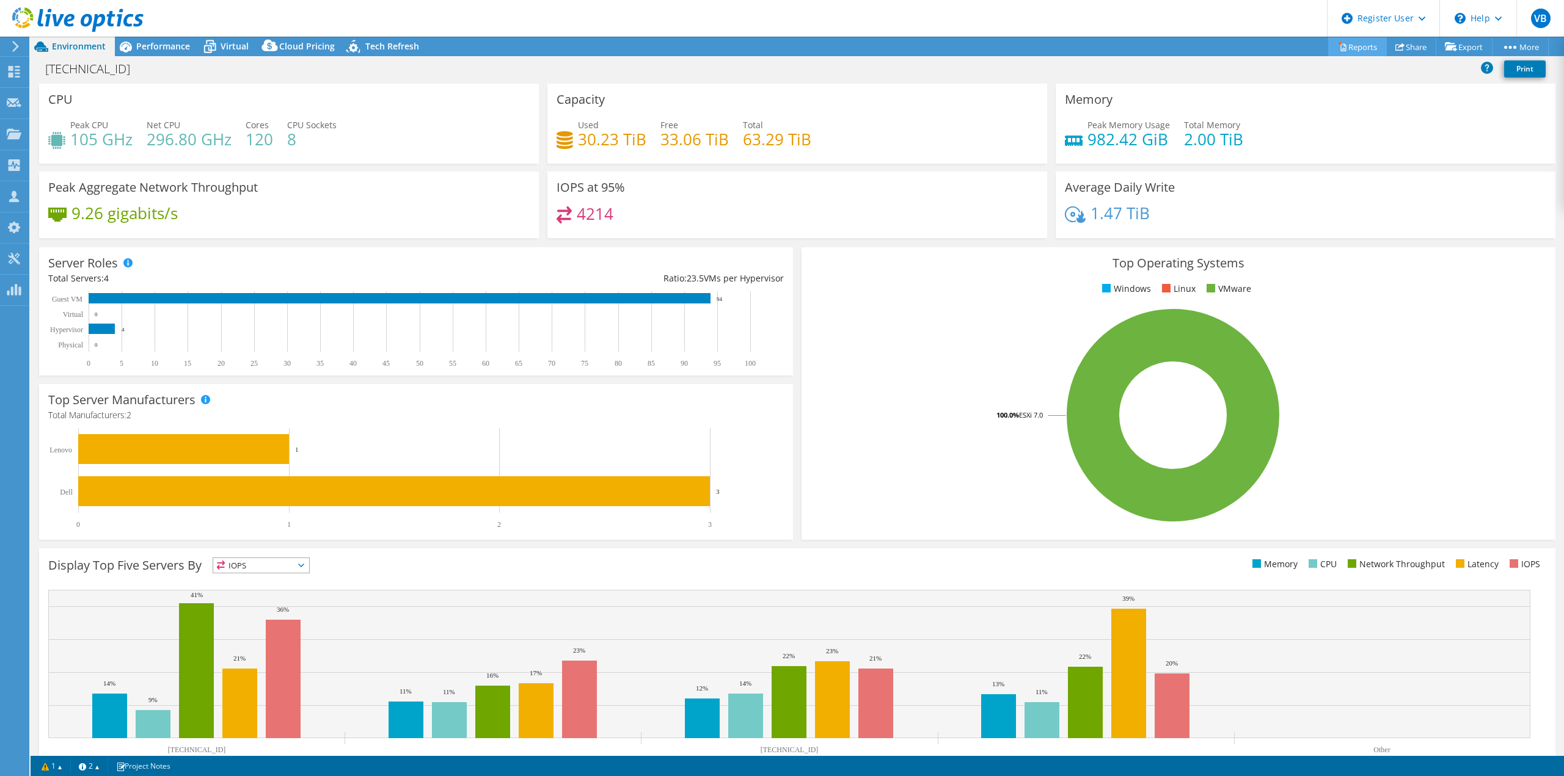
click at [1340, 45] on link "Reports" at bounding box center [1357, 46] width 59 height 19
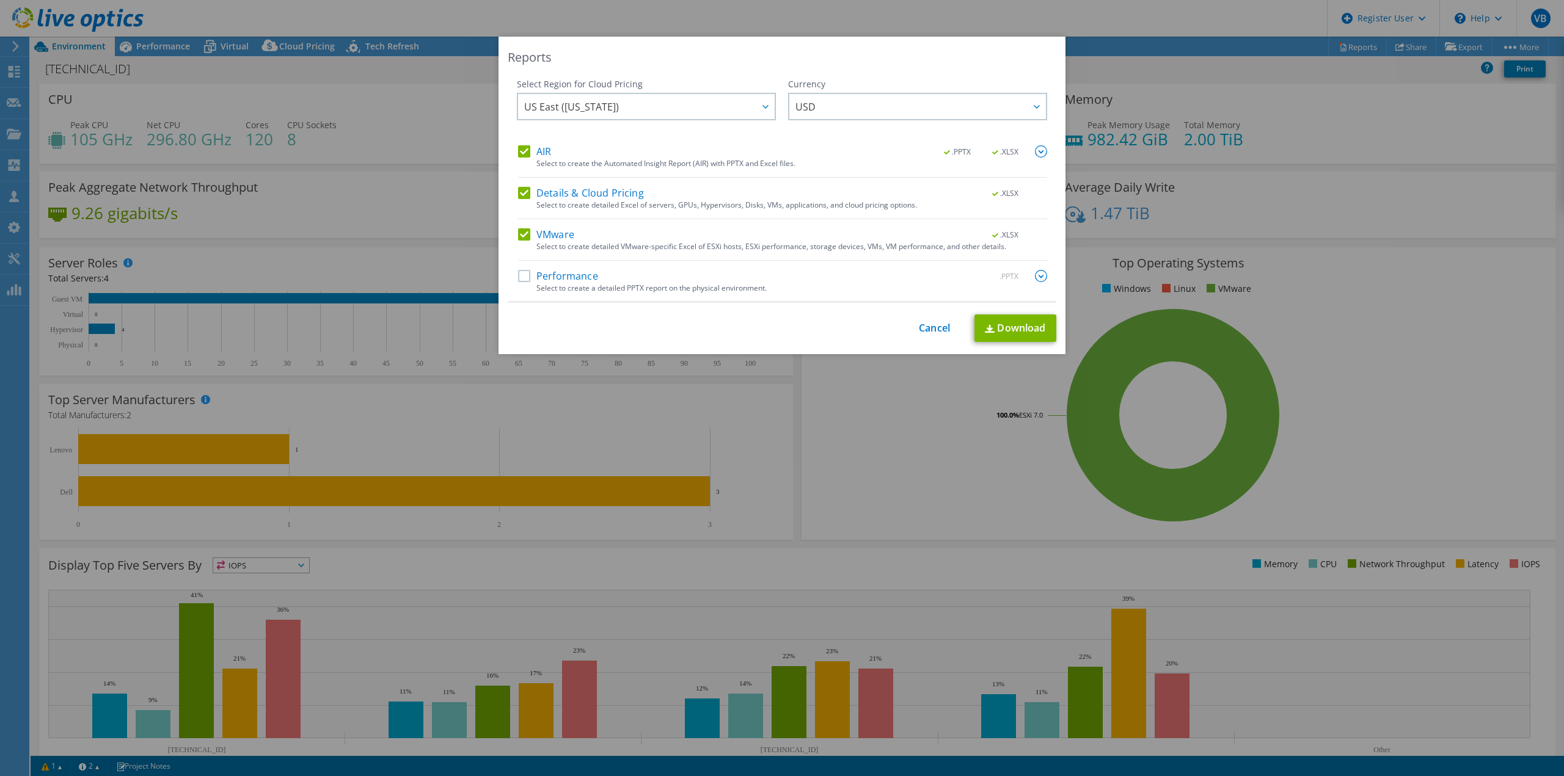
click at [520, 192] on label "Details & Cloud Pricing" at bounding box center [581, 193] width 126 height 12
click at [0, 0] on input "Details & Cloud Pricing" at bounding box center [0, 0] width 0 height 0
click at [527, 150] on label "AIR" at bounding box center [534, 151] width 33 height 12
click at [0, 0] on input "AIR" at bounding box center [0, 0] width 0 height 0
click at [1015, 326] on link "Download" at bounding box center [1015, 328] width 82 height 27
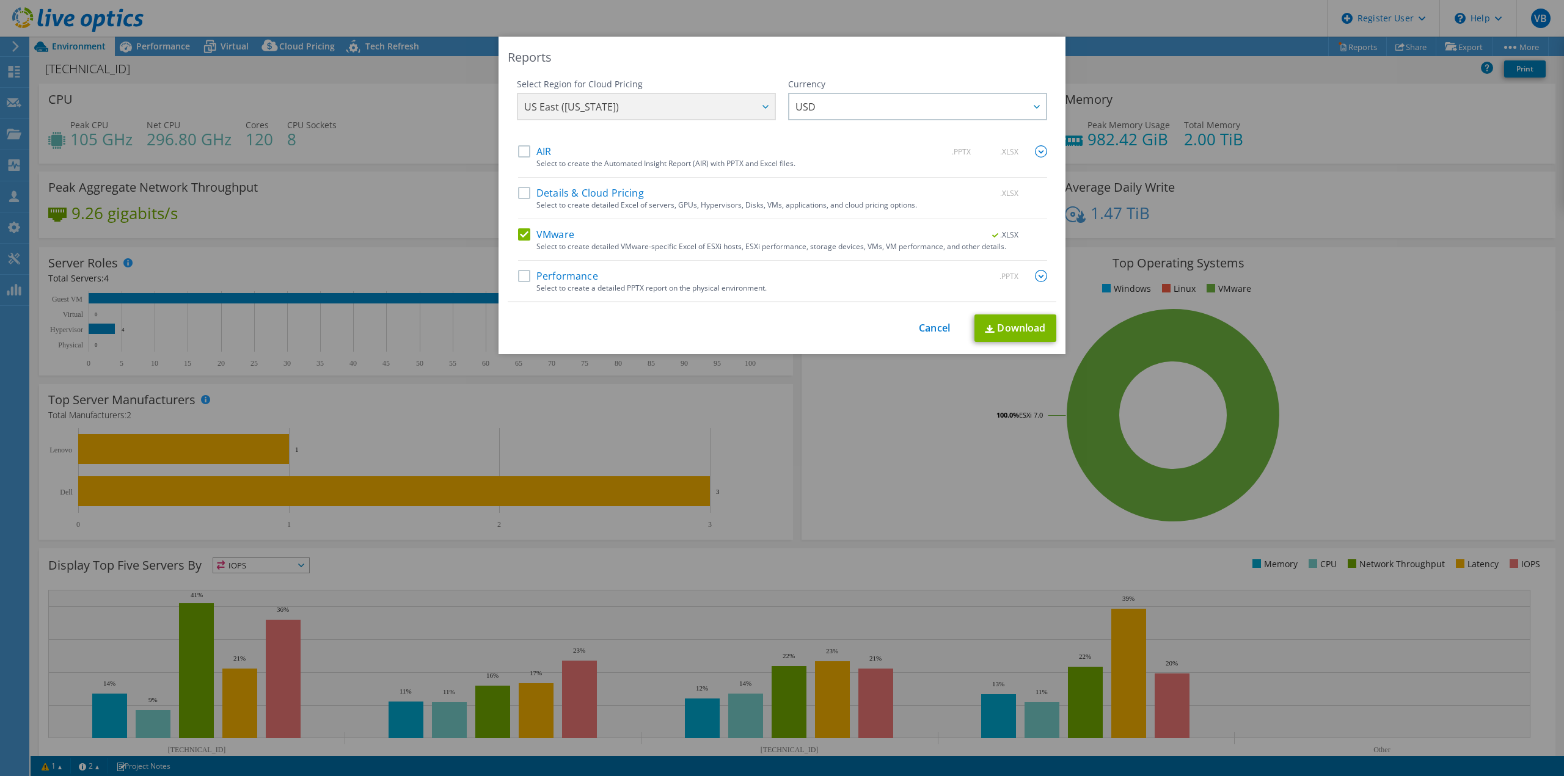
click at [927, 319] on div "This process may take a while, please wait... Cancel Download" at bounding box center [782, 328] width 549 height 27
click at [924, 329] on link "Cancel" at bounding box center [934, 329] width 31 height 12
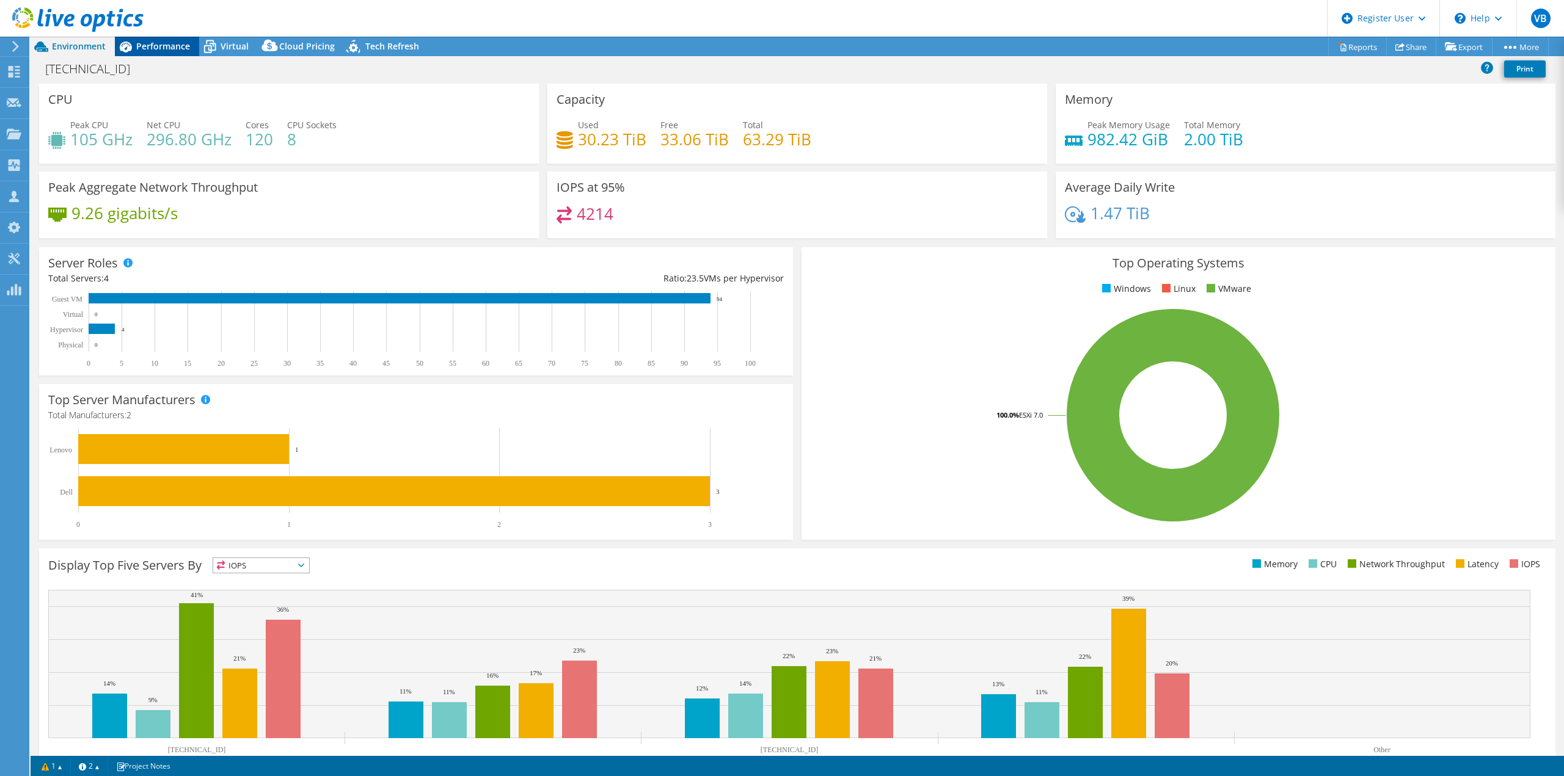
click at [144, 42] on span "Performance" at bounding box center [163, 46] width 54 height 12
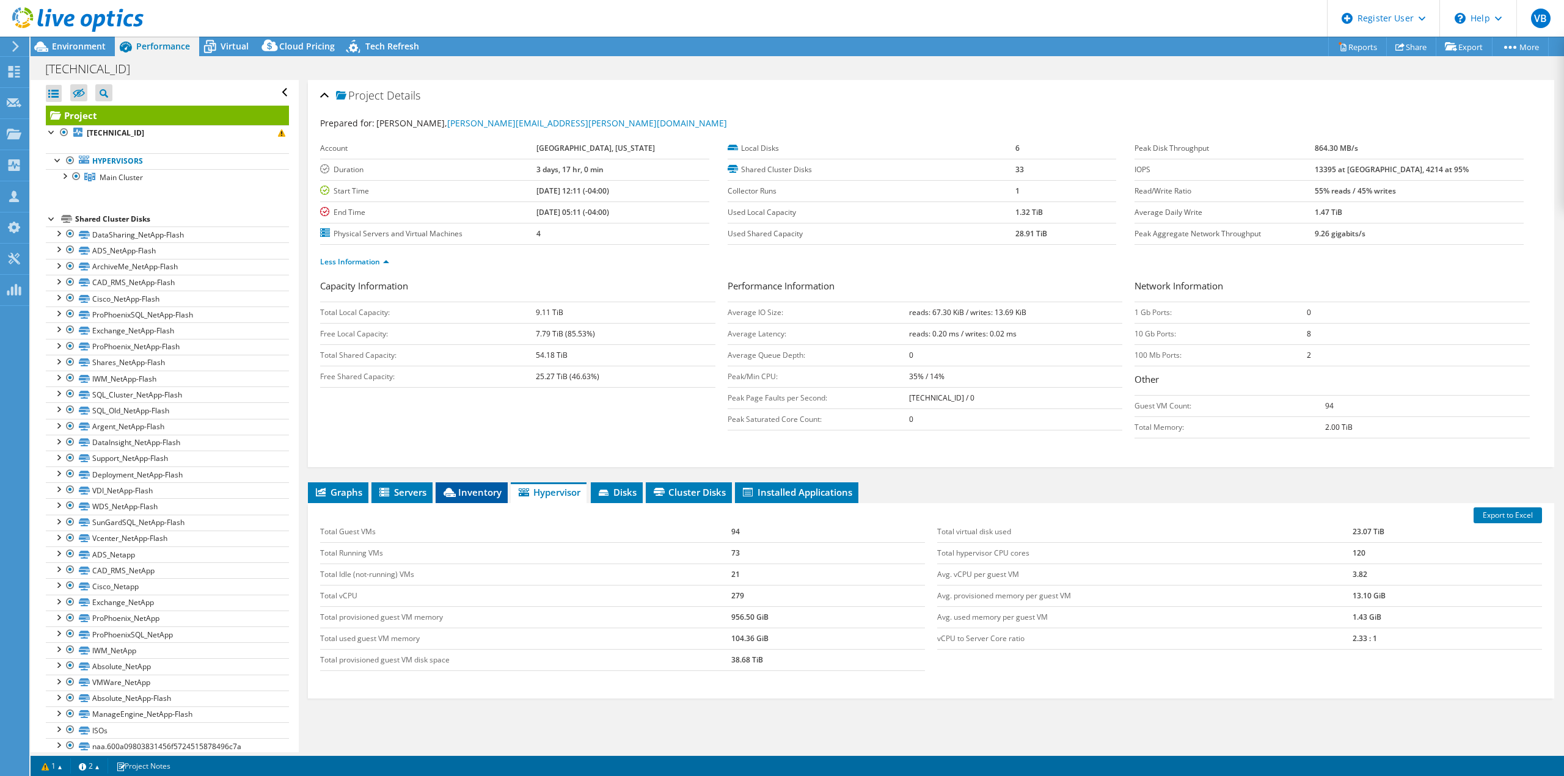
click at [479, 497] on span "Inventory" at bounding box center [472, 492] width 60 height 12
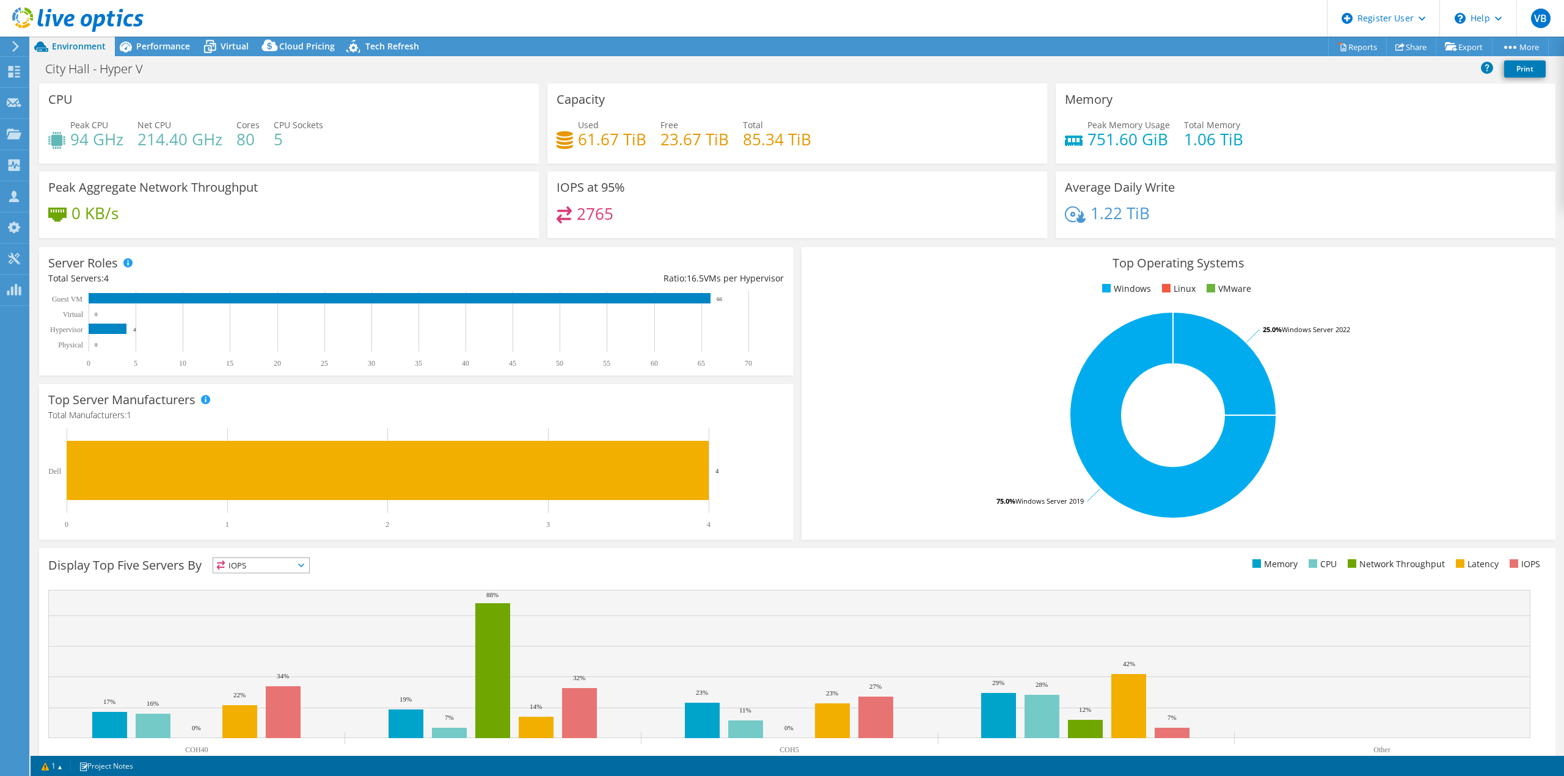
select select "USD"
click at [176, 43] on span "Performance" at bounding box center [163, 46] width 54 height 12
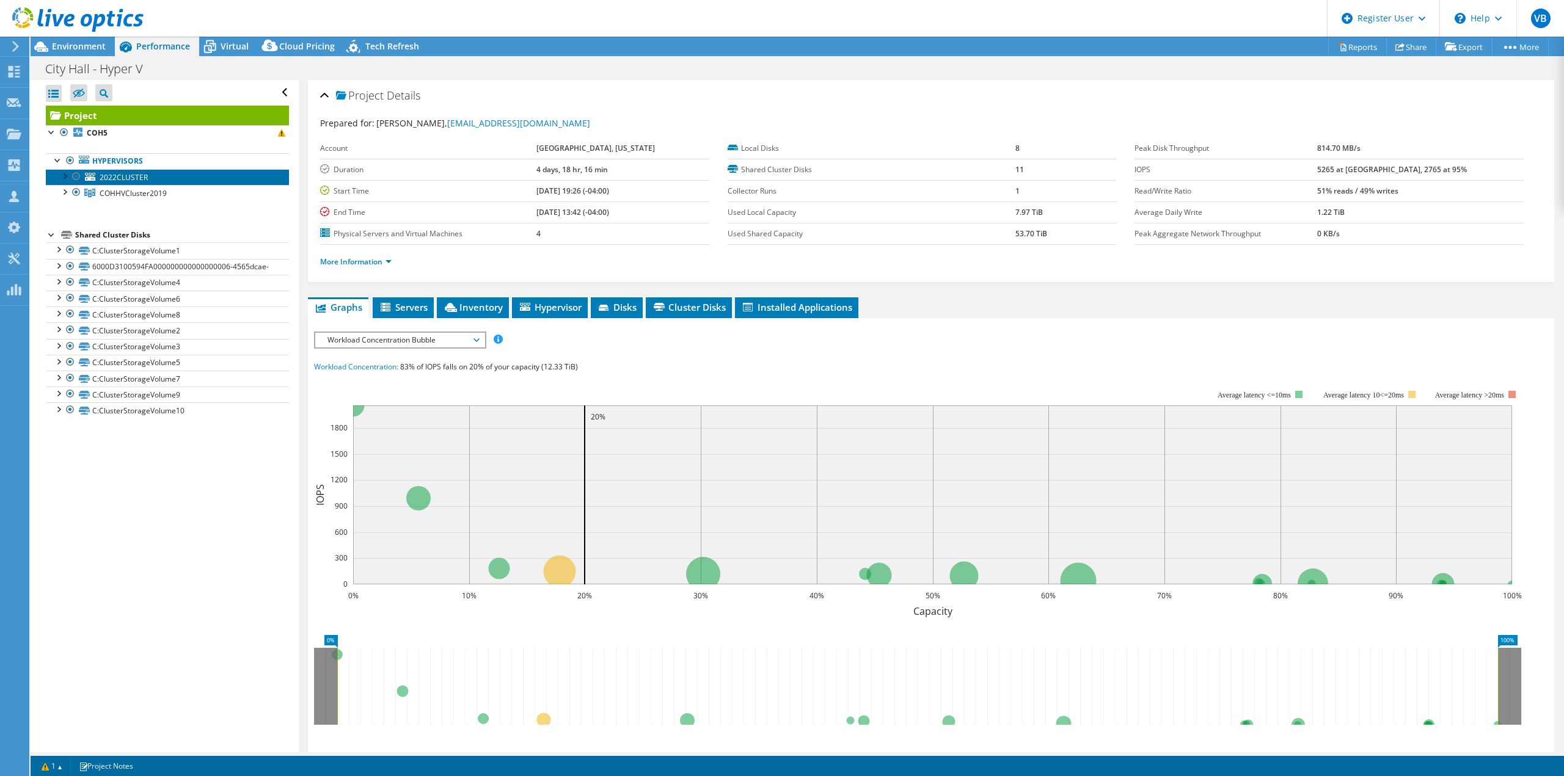
click at [181, 175] on link "2022CLUSTER" at bounding box center [167, 177] width 243 height 16
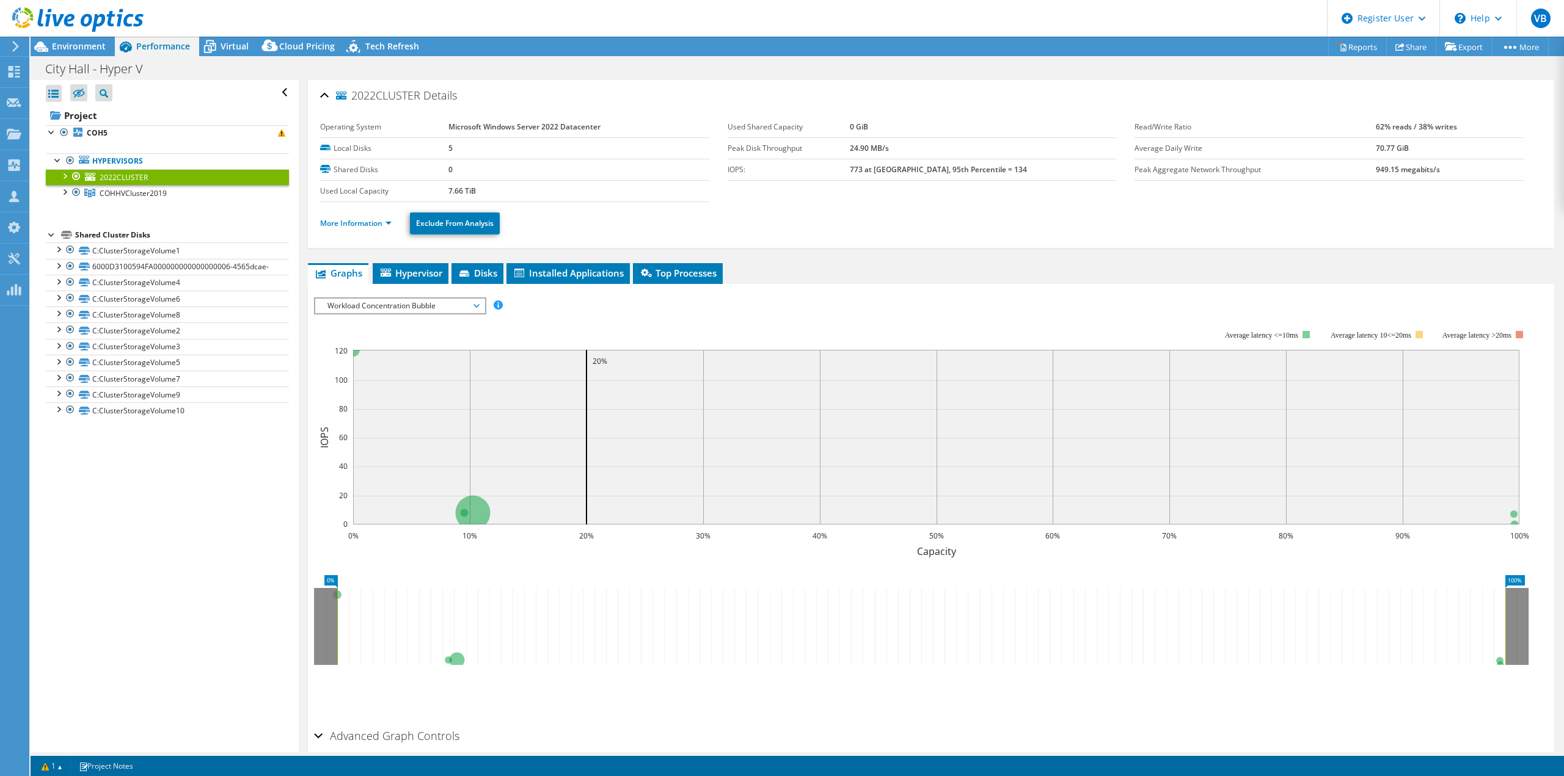
click at [360, 217] on li "More Information" at bounding box center [359, 223] width 79 height 13
click at [365, 227] on link "More Information" at bounding box center [355, 223] width 71 height 10
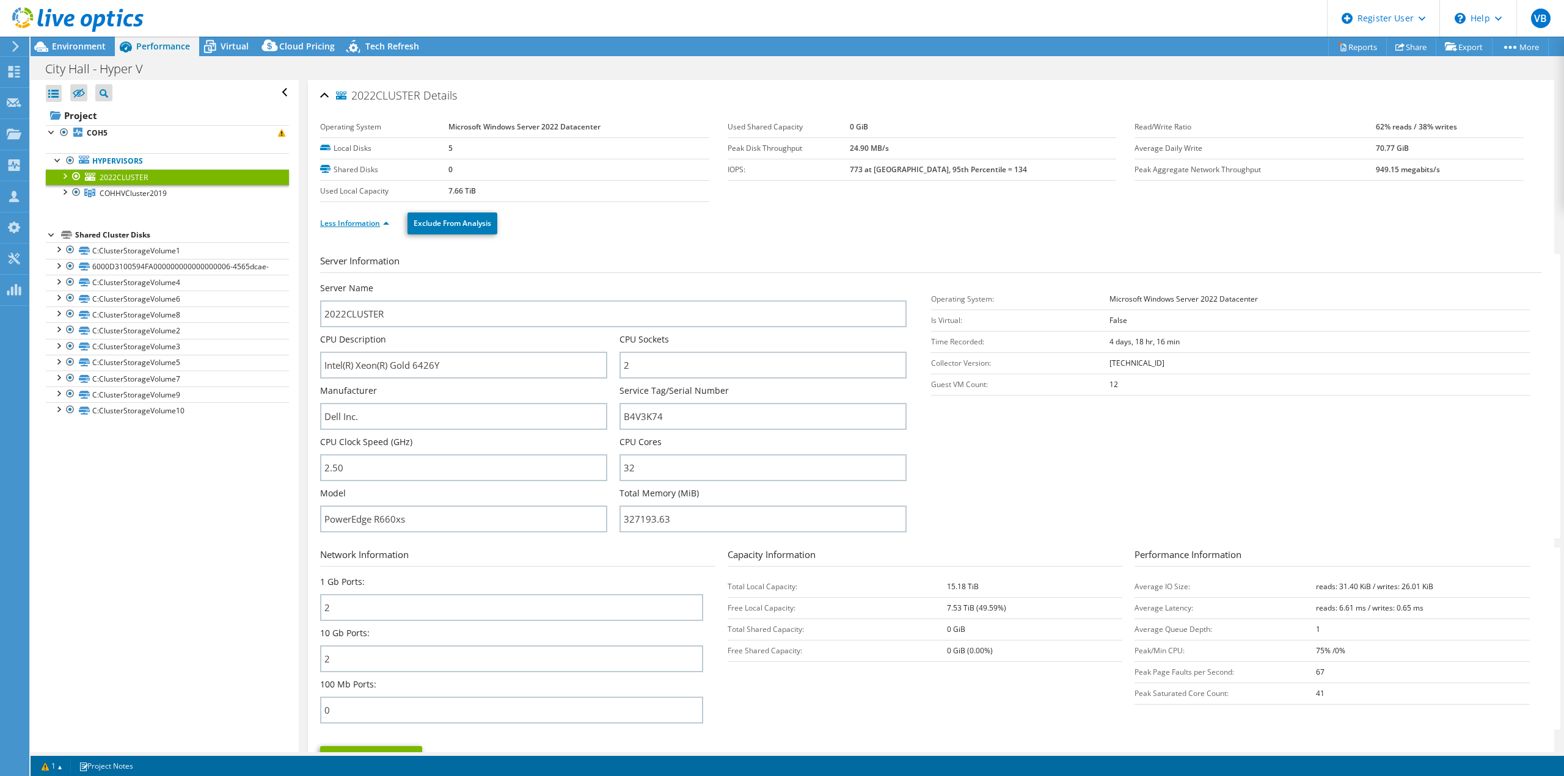
click at [362, 228] on link "Less Information" at bounding box center [354, 223] width 69 height 10
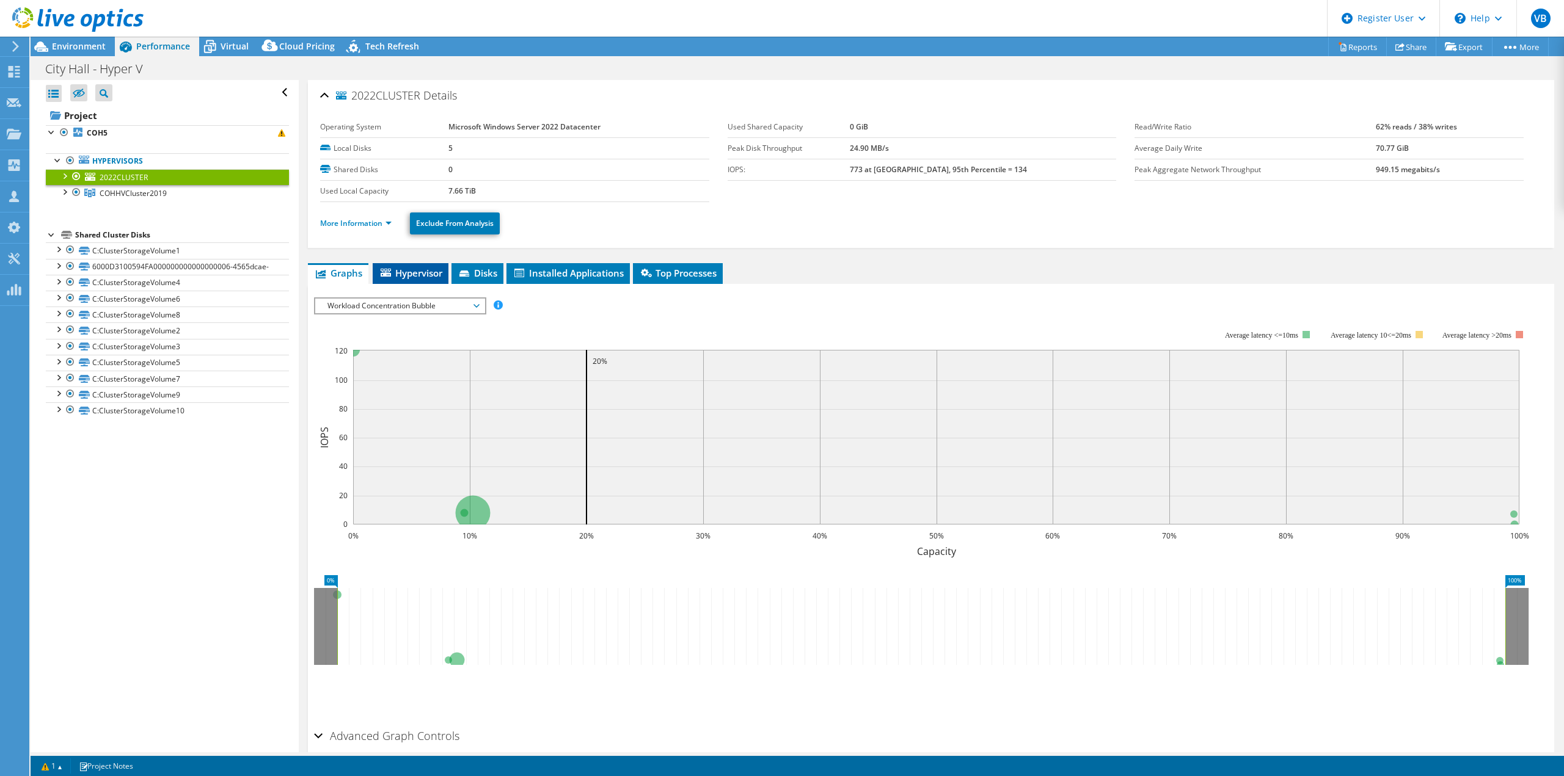
click at [419, 269] on span "Hypervisor" at bounding box center [411, 273] width 64 height 12
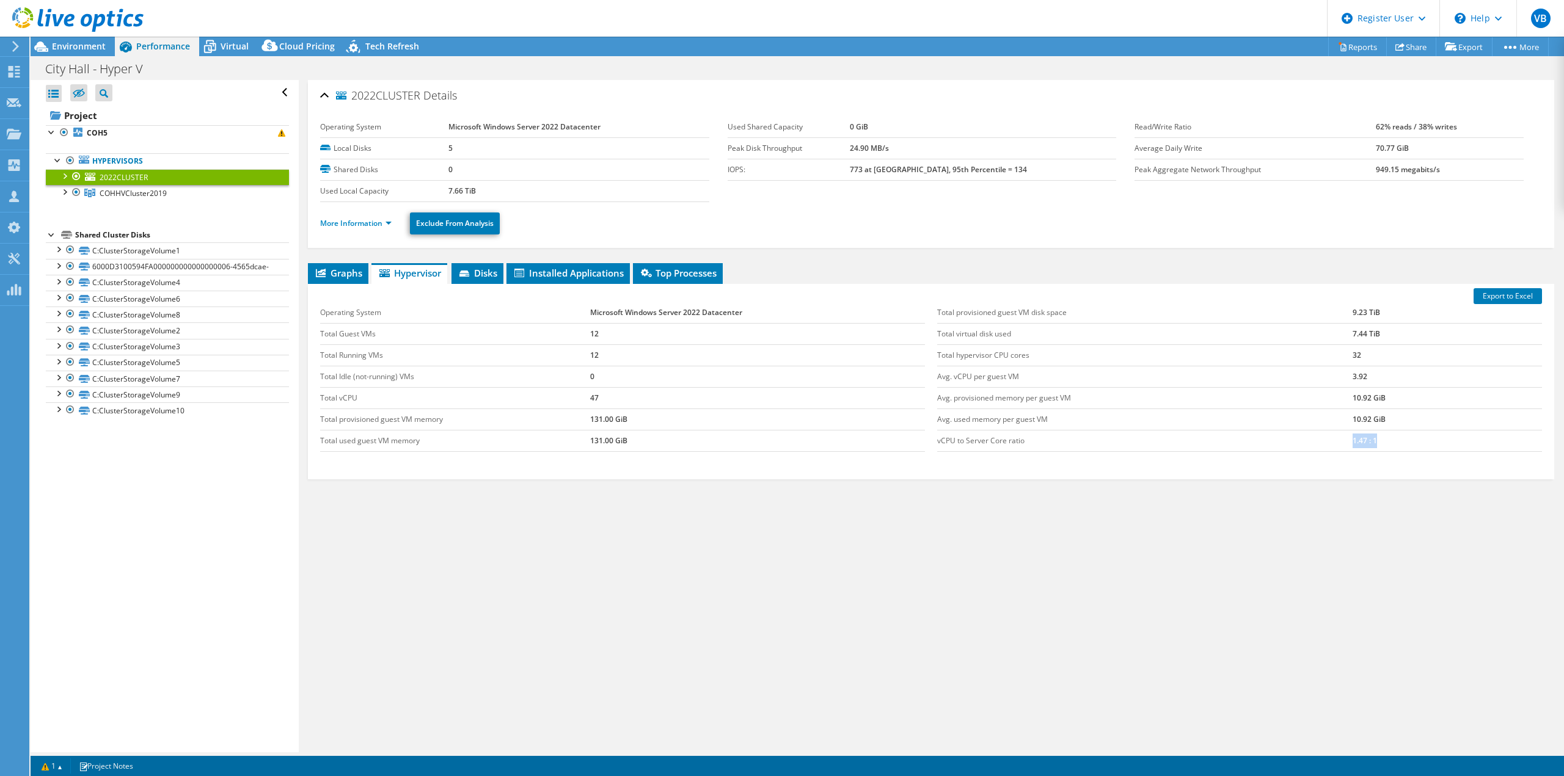
drag, startPoint x: 1336, startPoint y: 443, endPoint x: 1371, endPoint y: 439, distance: 34.5
click at [1371, 439] on tr "vCPU to Server Core ratio 1.47 : 1" at bounding box center [1239, 440] width 605 height 21
click at [1371, 439] on td "1.47 : 1" at bounding box center [1446, 440] width 189 height 21
click at [989, 357] on td "Total hypervisor CPU cores" at bounding box center [1144, 354] width 415 height 21
drag, startPoint x: 592, startPoint y: 401, endPoint x: 611, endPoint y: 399, distance: 19.7
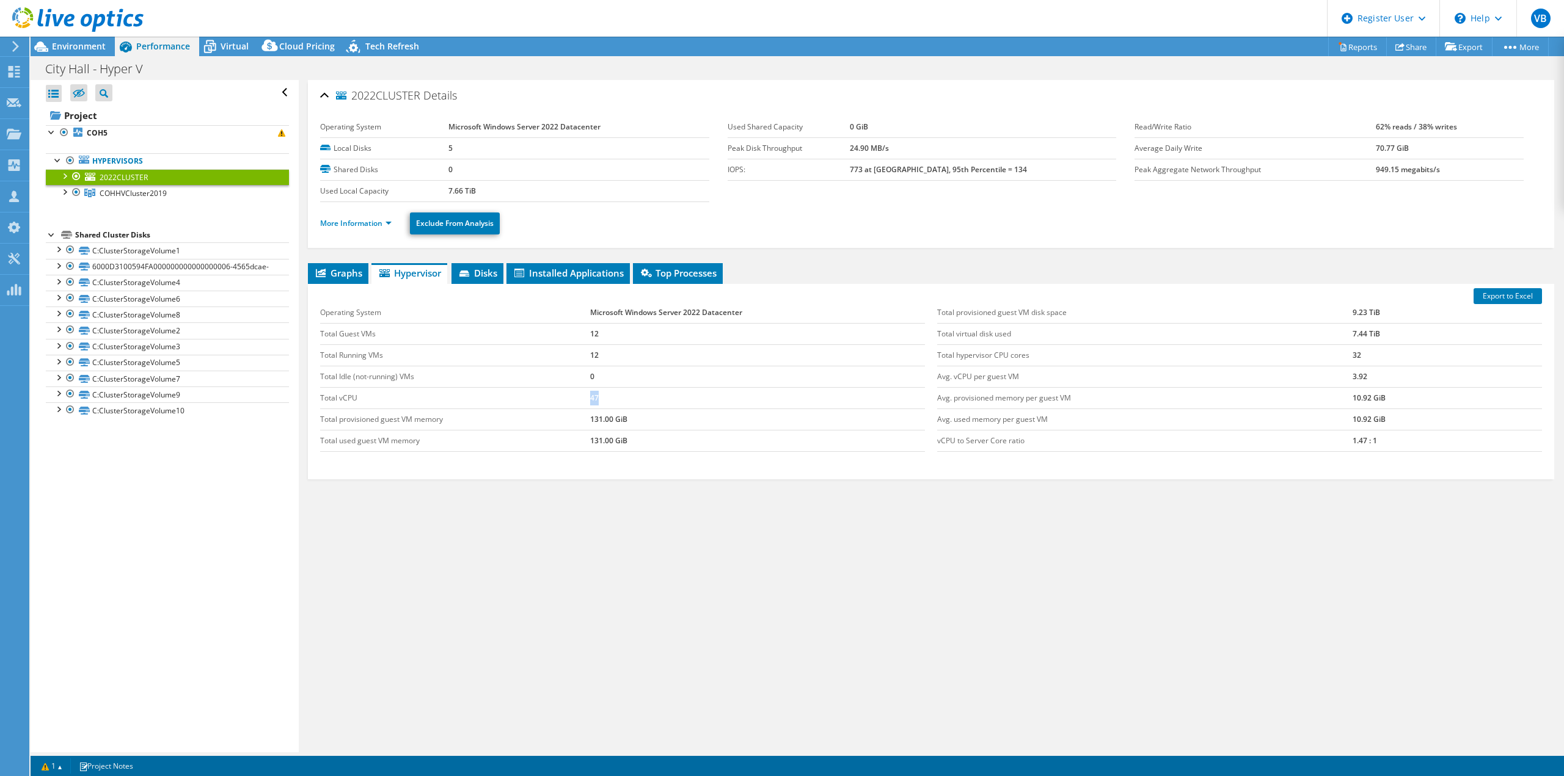
click at [611, 399] on tr "Total vCPU 47" at bounding box center [622, 397] width 605 height 21
click at [624, 398] on td "47" at bounding box center [757, 397] width 335 height 21
drag, startPoint x: 622, startPoint y: 398, endPoint x: 565, endPoint y: 403, distance: 57.0
click at [565, 403] on tr "Total vCPU 47" at bounding box center [622, 397] width 605 height 21
click at [565, 403] on td "Total vCPU" at bounding box center [455, 397] width 270 height 21
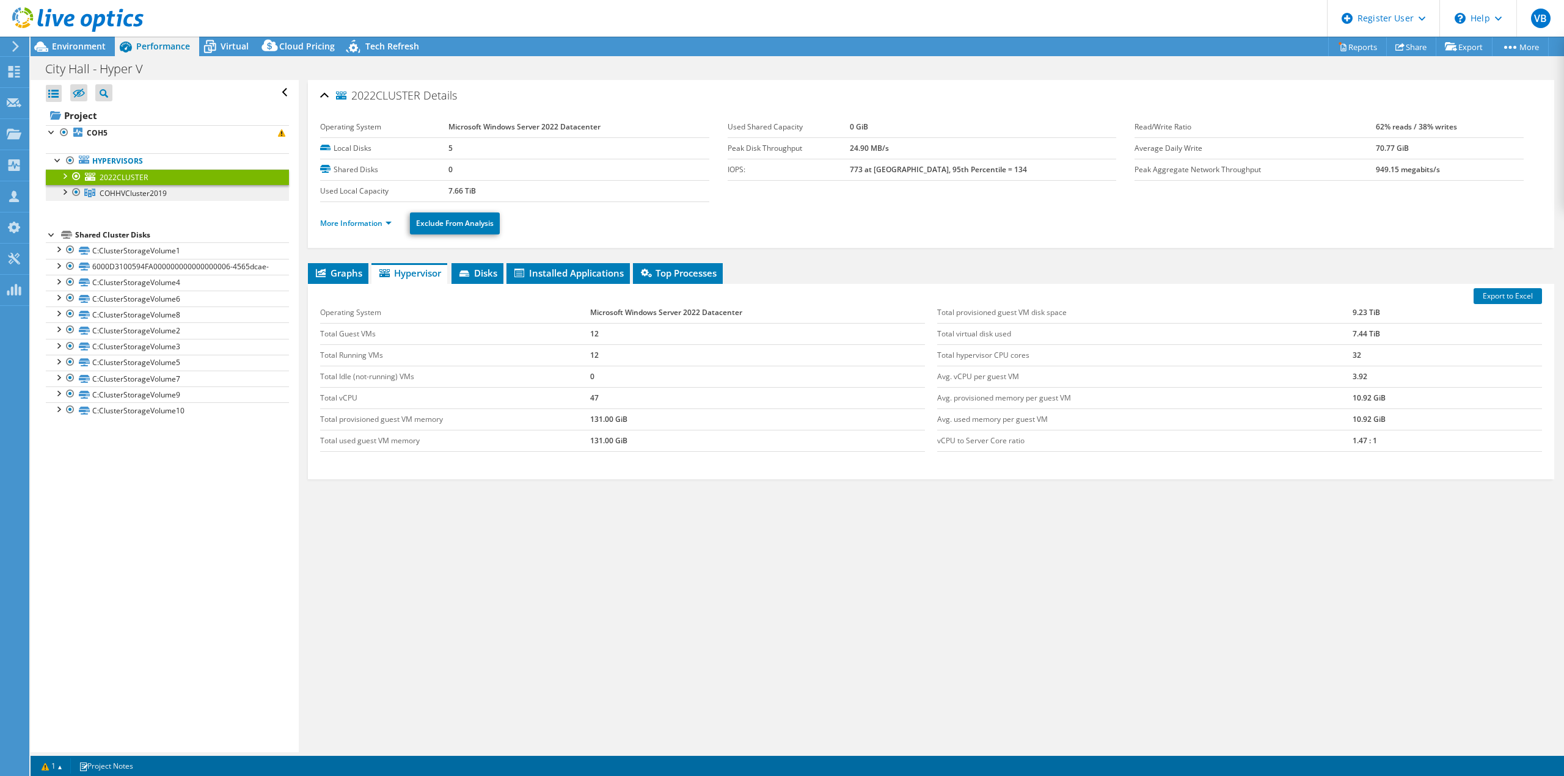
click at [191, 200] on link "COHHVCluster2019" at bounding box center [167, 193] width 243 height 16
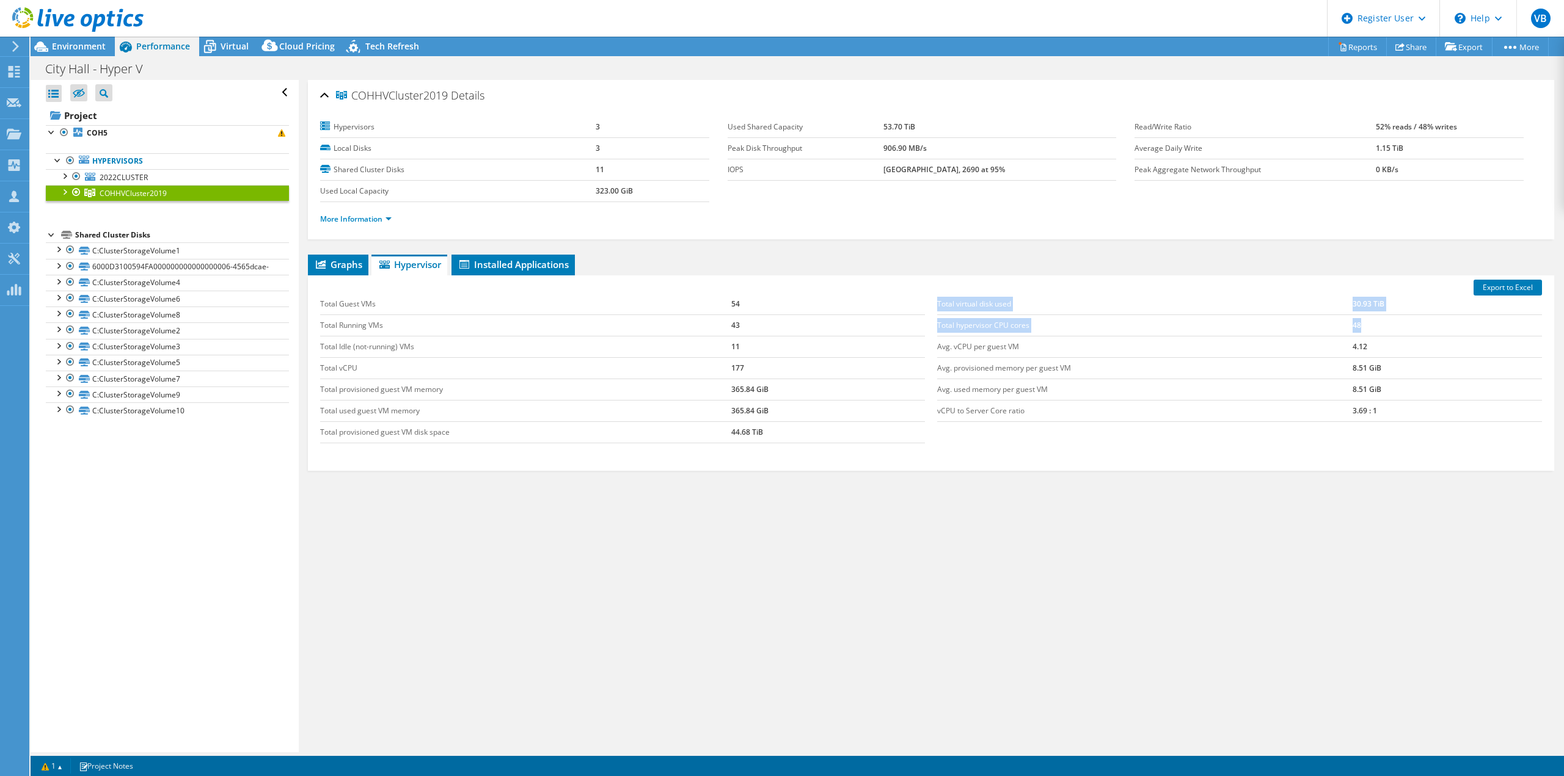
drag, startPoint x: 933, startPoint y: 323, endPoint x: 1361, endPoint y: 318, distance: 428.2
click at [1361, 318] on div "Total virtual disk used 30.93 TiB Total hypervisor CPU cores 48 Avg. vCPU per g…" at bounding box center [1239, 358] width 617 height 153
click at [1361, 319] on td "48" at bounding box center [1446, 325] width 189 height 21
click at [347, 269] on span "Graphs" at bounding box center [338, 264] width 48 height 12
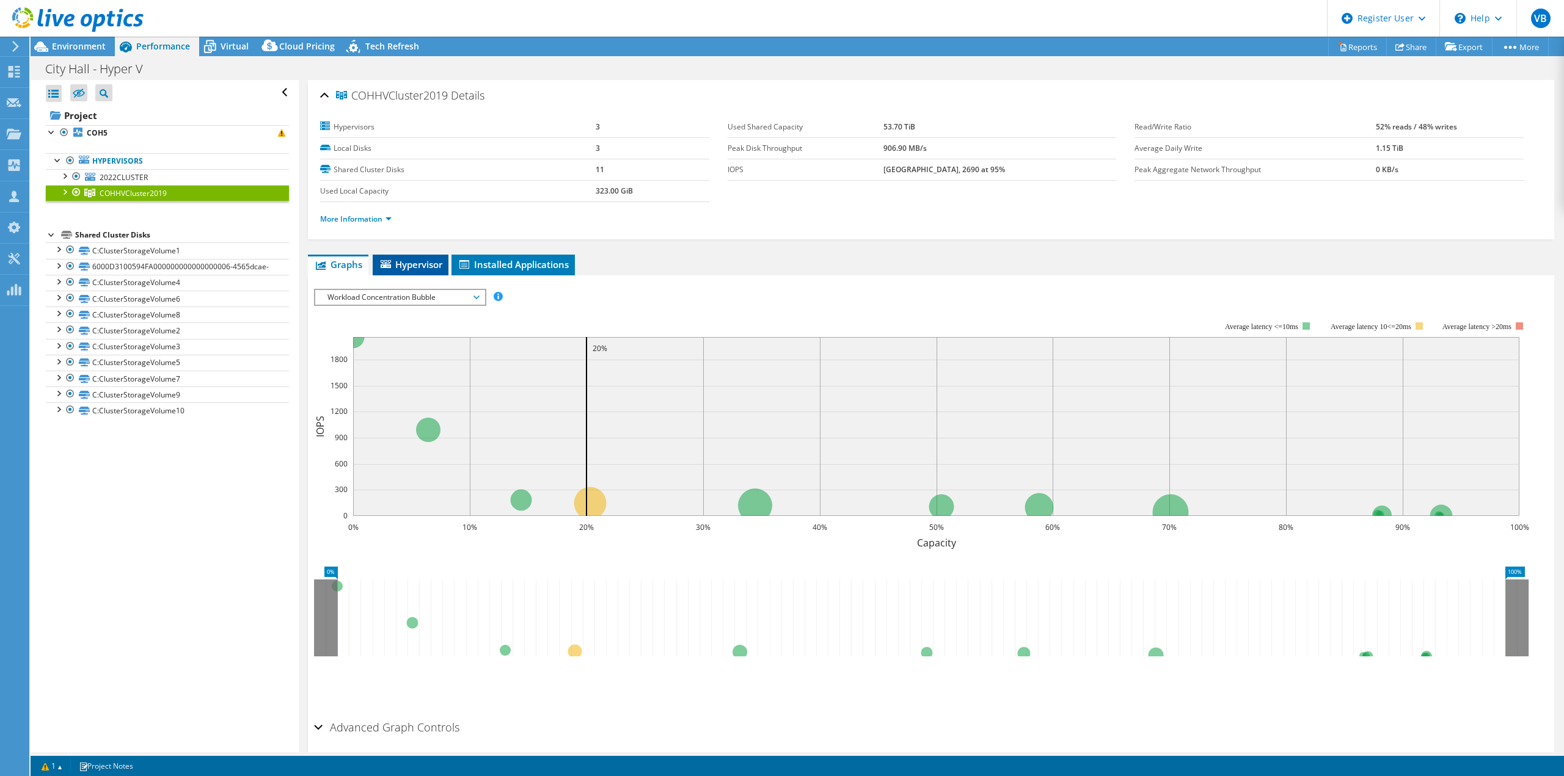
click at [414, 258] on span "Hypervisor" at bounding box center [411, 264] width 64 height 12
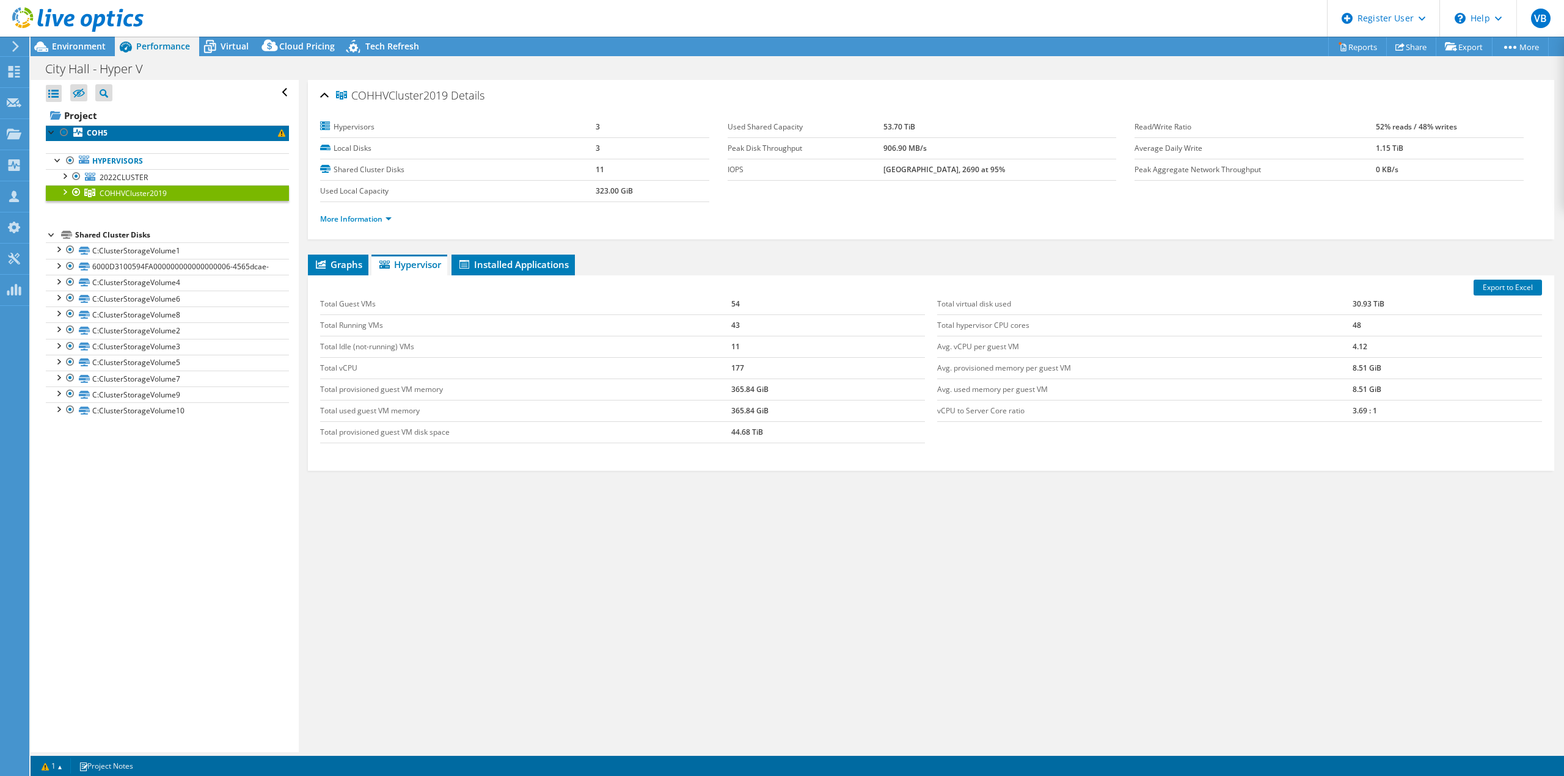
click at [186, 140] on link "COH5" at bounding box center [167, 133] width 243 height 16
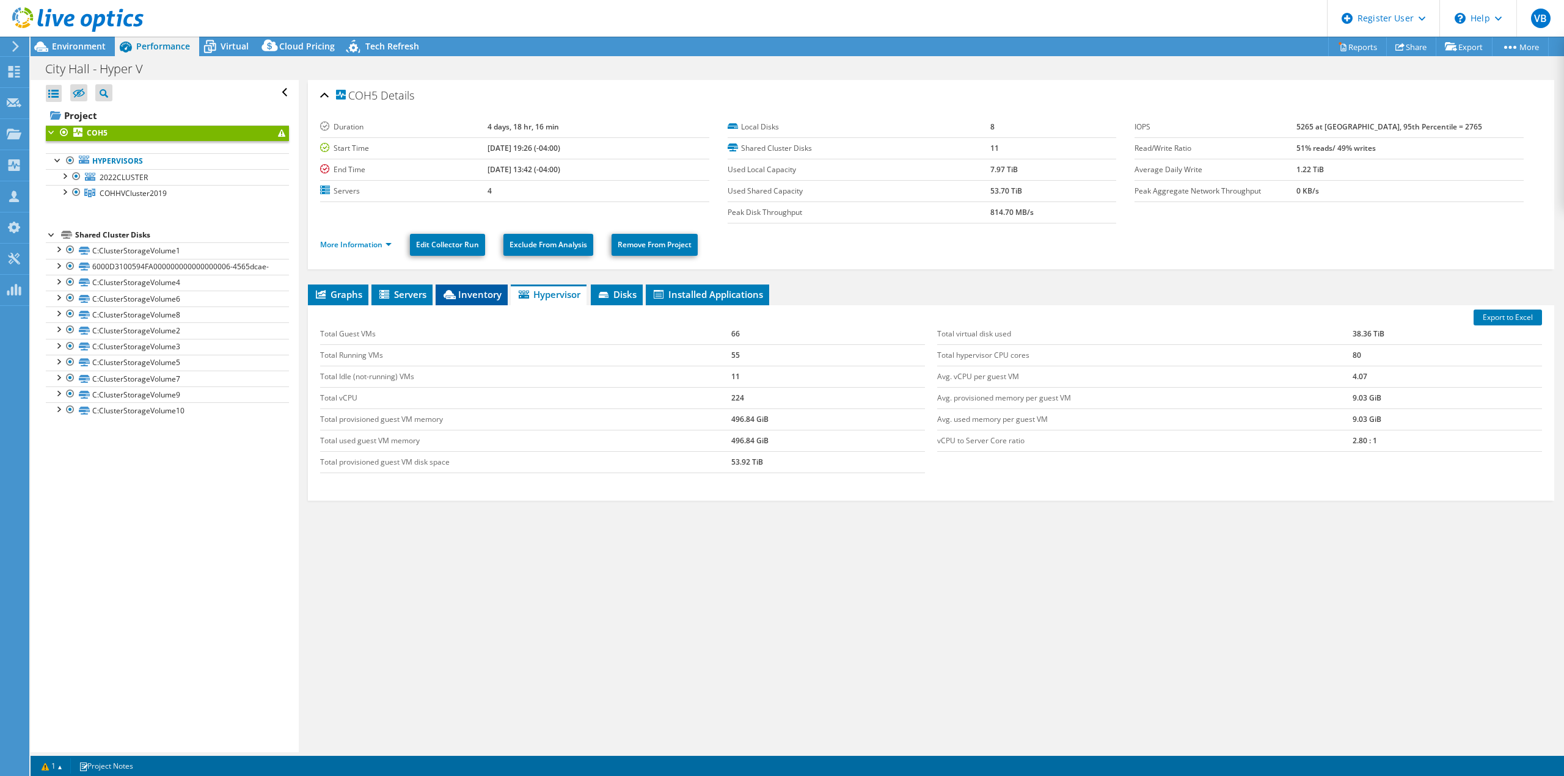
click at [479, 289] on span "Inventory" at bounding box center [472, 294] width 60 height 12
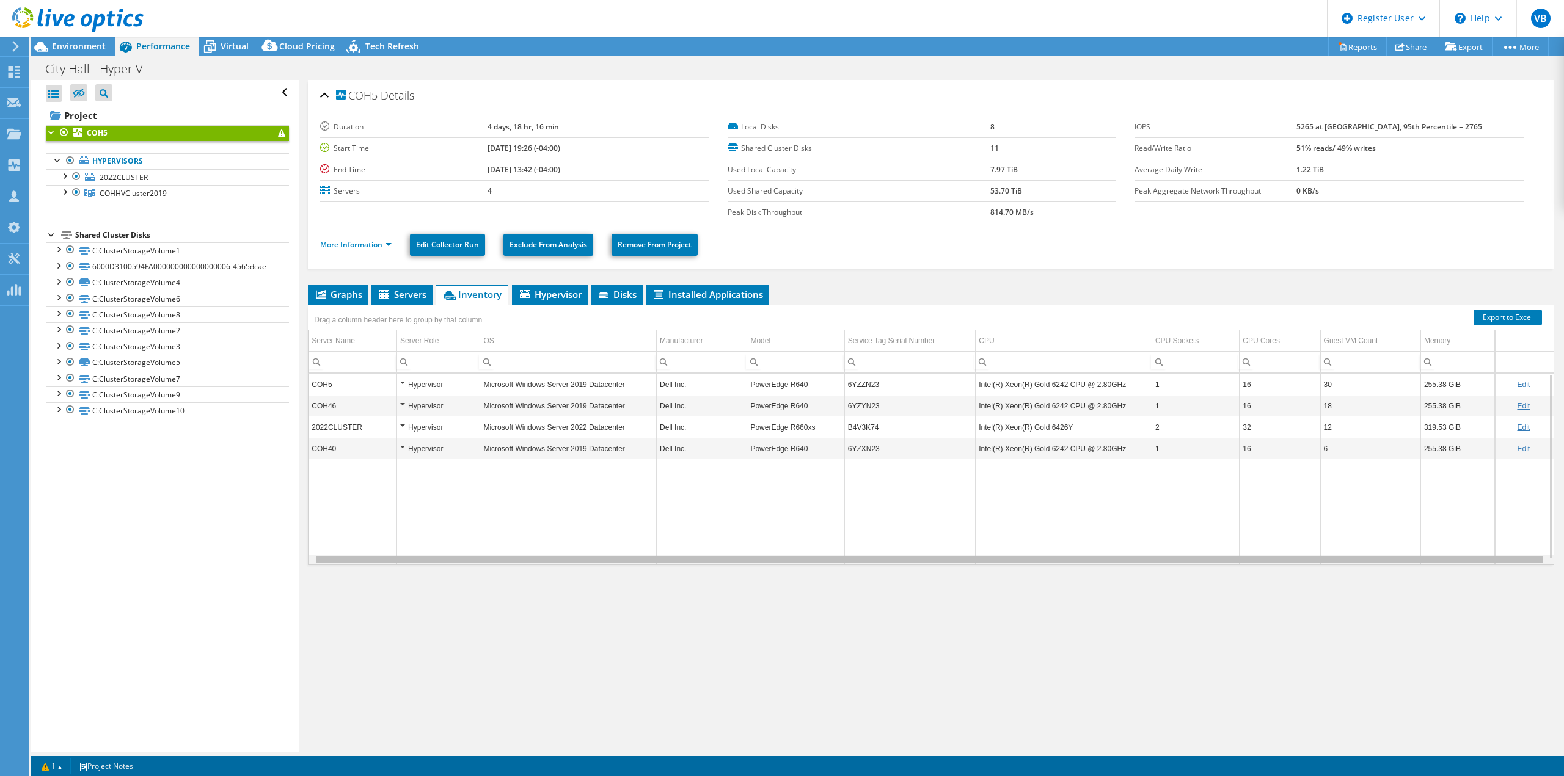
scroll to position [0, 6]
drag, startPoint x: 734, startPoint y: 561, endPoint x: 918, endPoint y: 572, distance: 184.8
click at [918, 572] on body "VB Dell User [PERSON_NAME] [PERSON_NAME][EMAIL_ADDRESS][PERSON_NAME][DOMAIN_NAM…" at bounding box center [782, 388] width 1564 height 776
drag, startPoint x: 809, startPoint y: 562, endPoint x: 900, endPoint y: 556, distance: 90.6
click at [900, 556] on body "VB Dell User [PERSON_NAME] [PERSON_NAME][EMAIL_ADDRESS][PERSON_NAME][DOMAIN_NAM…" at bounding box center [782, 388] width 1564 height 776
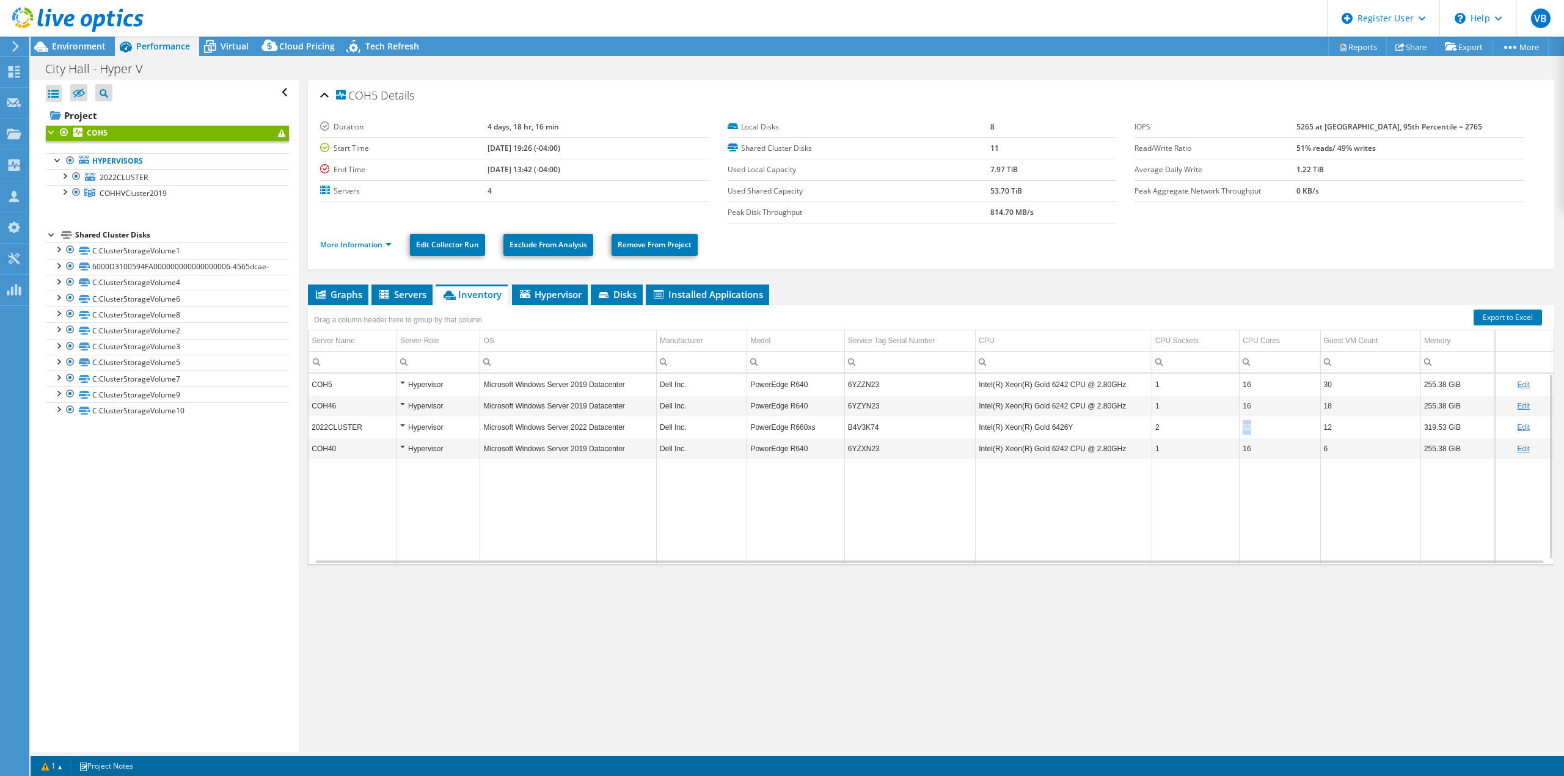
drag, startPoint x: 1245, startPoint y: 429, endPoint x: 1233, endPoint y: 431, distance: 13.0
click at [1239, 431] on td "32" at bounding box center [1279, 427] width 81 height 21
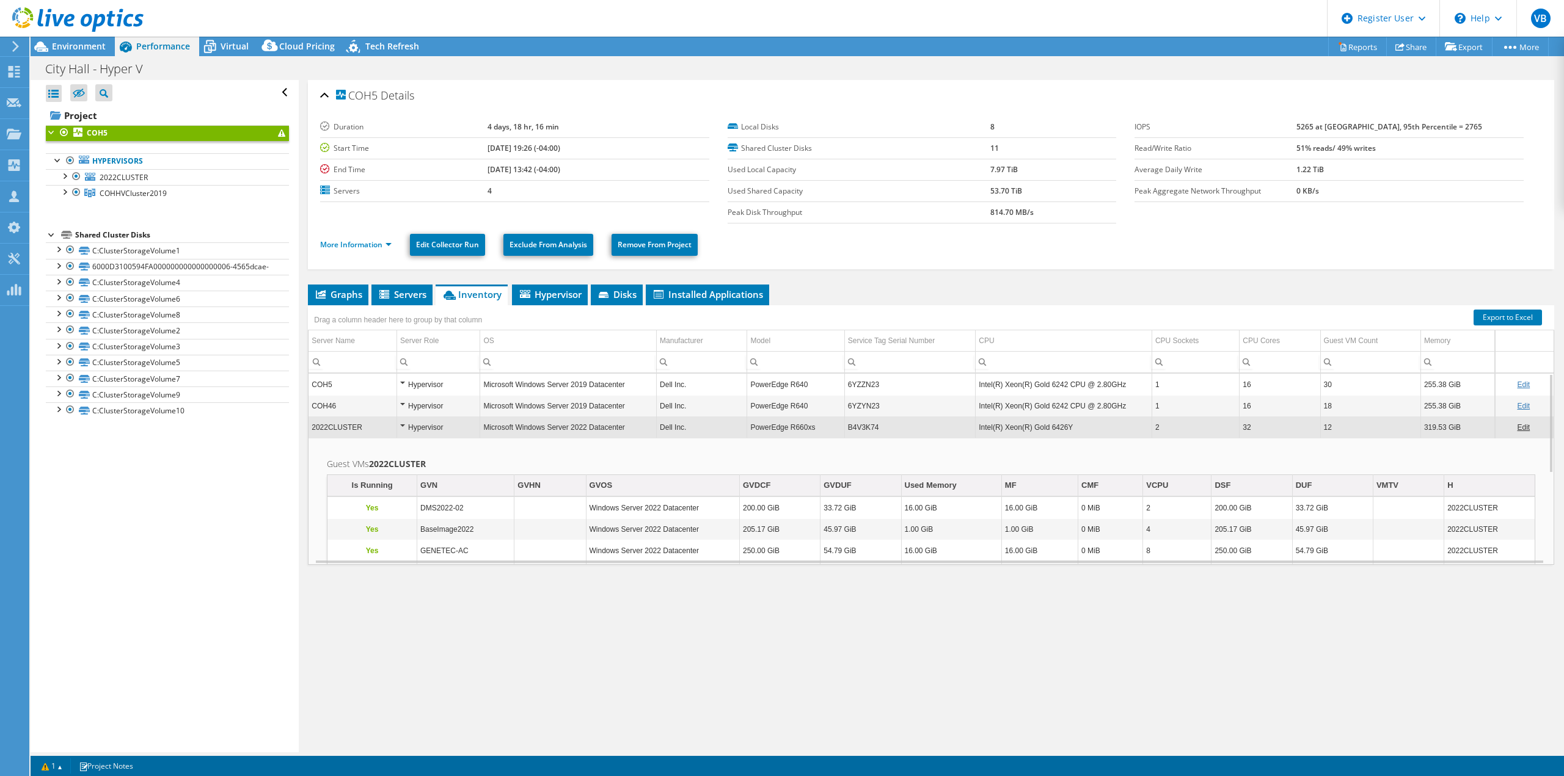
click at [924, 76] on div "City Hall - Hyper V Print" at bounding box center [797, 68] width 1533 height 23
click at [54, 53] on div "Environment" at bounding box center [73, 47] width 84 height 20
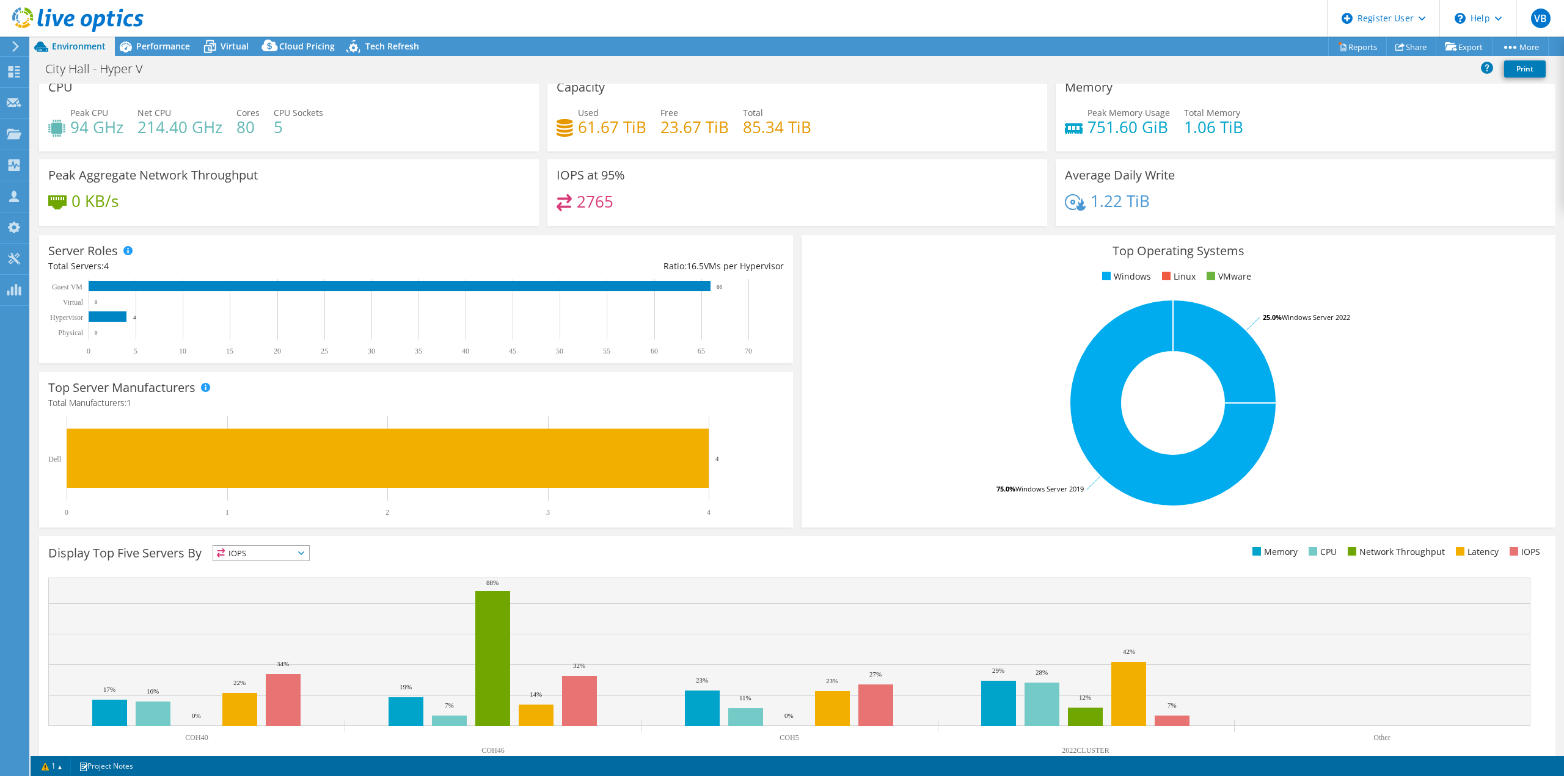
scroll to position [0, 0]
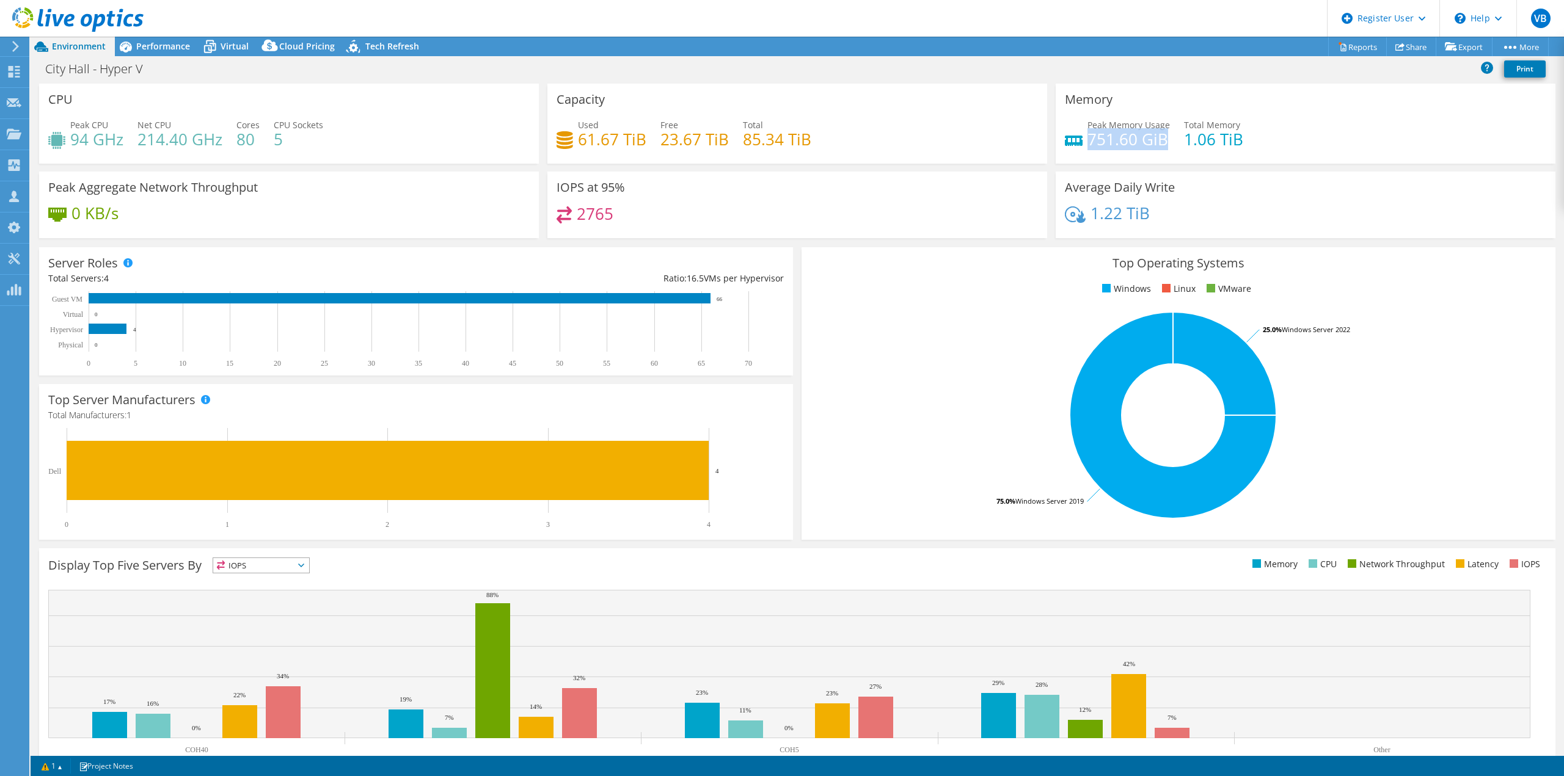
drag, startPoint x: 1085, startPoint y: 140, endPoint x: 1161, endPoint y: 142, distance: 75.8
click at [1161, 142] on h4 "751.60 GiB" at bounding box center [1128, 139] width 82 height 13
click at [1157, 140] on h4 "751.60 GiB" at bounding box center [1128, 139] width 82 height 13
drag, startPoint x: 1157, startPoint y: 140, endPoint x: 1082, endPoint y: 125, distance: 76.7
click at [1087, 125] on div "Peak Memory Usage 751.60 GiB" at bounding box center [1128, 131] width 82 height 27
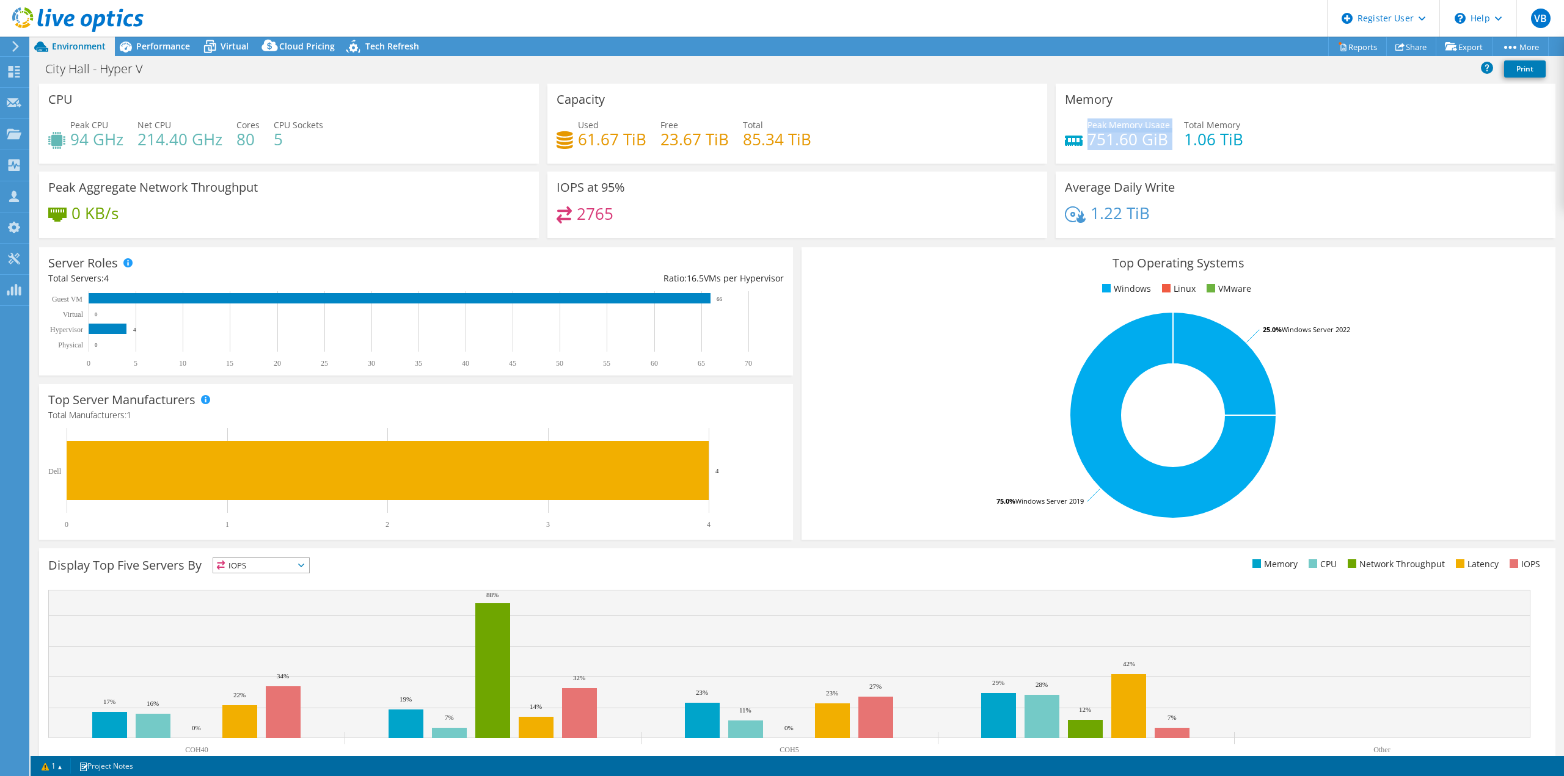
click at [1156, 145] on h4 "751.60 GiB" at bounding box center [1128, 139] width 82 height 13
drag, startPoint x: 1085, startPoint y: 136, endPoint x: 1161, endPoint y: 147, distance: 76.6
click at [1161, 147] on div "Peak Memory Usage 751.60 GiB Total Memory 1.06 TiB" at bounding box center [1305, 138] width 481 height 40
click at [1159, 147] on div "Peak Memory Usage 751.60 GiB Total Memory 1.06 TiB" at bounding box center [1305, 138] width 481 height 40
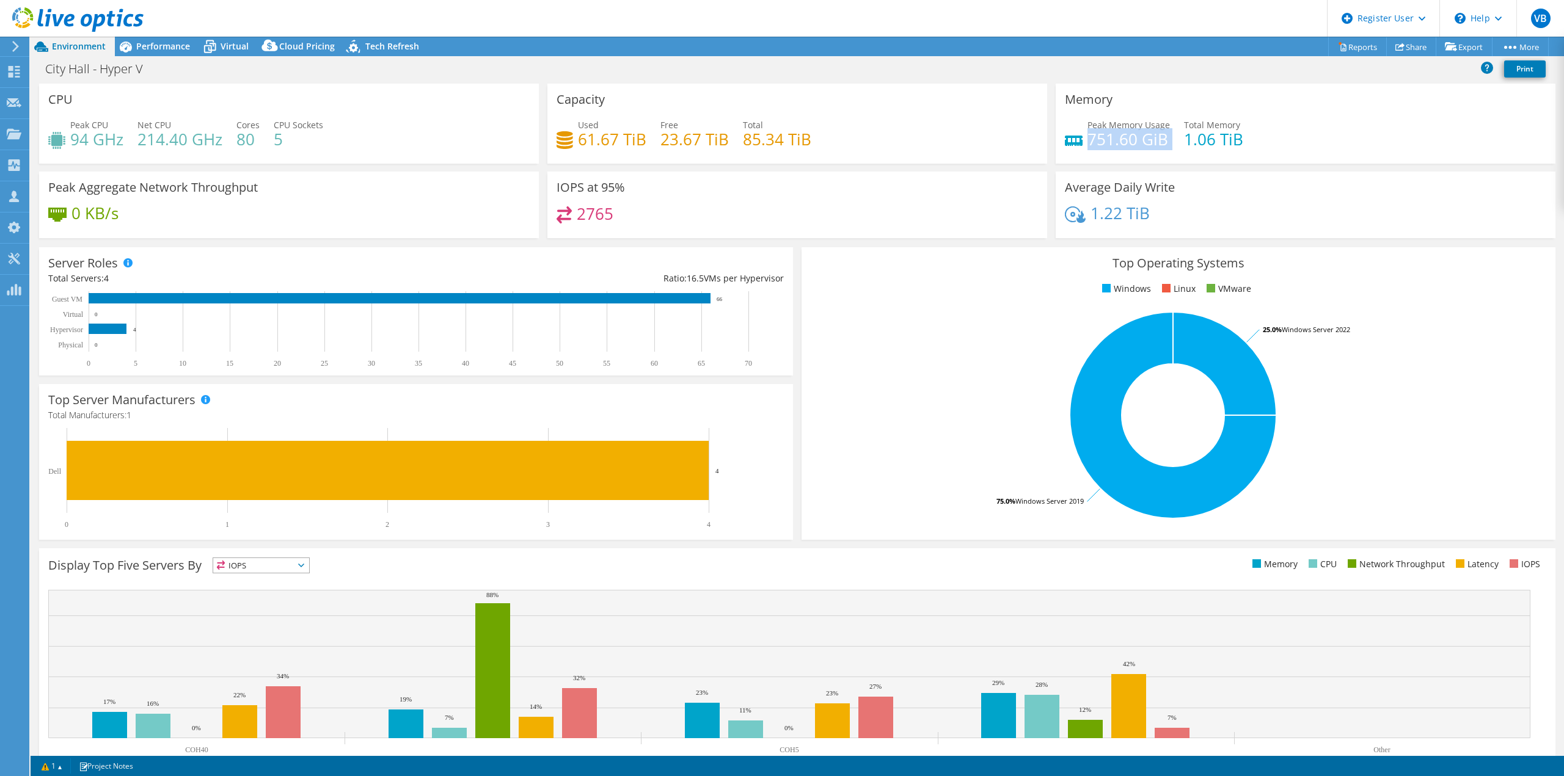
click at [1157, 146] on h4 "751.60 GiB" at bounding box center [1128, 139] width 82 height 13
drag, startPoint x: 1159, startPoint y: 142, endPoint x: 1083, endPoint y: 126, distance: 78.0
click at [1087, 126] on div "Peak Memory Usage 751.60 GiB" at bounding box center [1128, 131] width 82 height 27
click at [1124, 136] on h4 "751.60 GiB" at bounding box center [1128, 139] width 82 height 13
drag, startPoint x: 1159, startPoint y: 138, endPoint x: 1077, endPoint y: 124, distance: 83.6
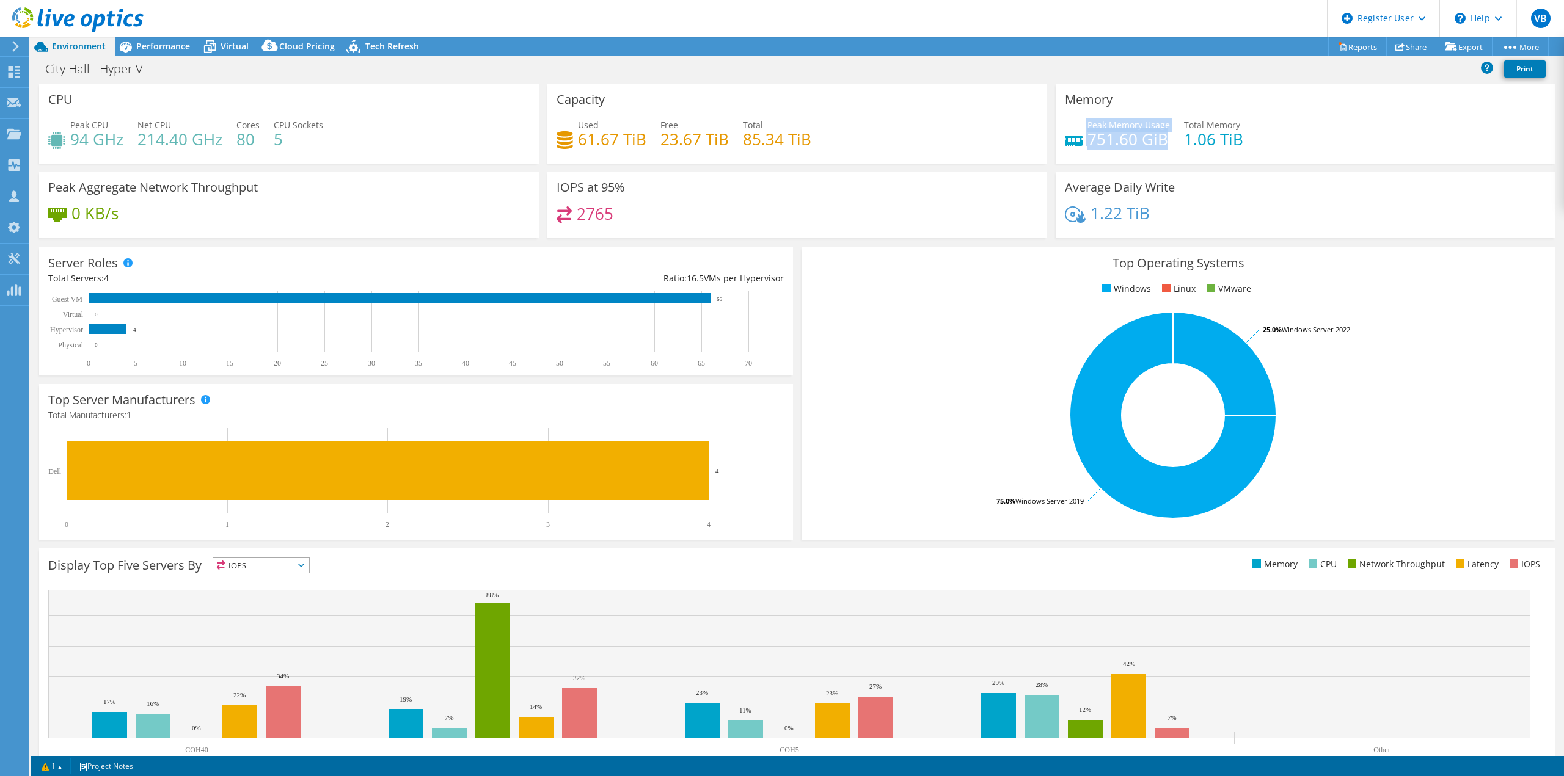
click at [1077, 124] on div "Peak Memory Usage 751.60 GiB" at bounding box center [1117, 131] width 105 height 27
click at [596, 104] on h3 "Capacity" at bounding box center [580, 99] width 48 height 13
drag, startPoint x: 256, startPoint y: 142, endPoint x: 232, endPoint y: 143, distance: 23.8
click at [232, 143] on div "Peak CPU 94 GHz Net CPU 214.40 GHz Cores 80 CPU Sockets 5" at bounding box center [288, 138] width 481 height 40
click at [159, 42] on span "Performance" at bounding box center [163, 46] width 54 height 12
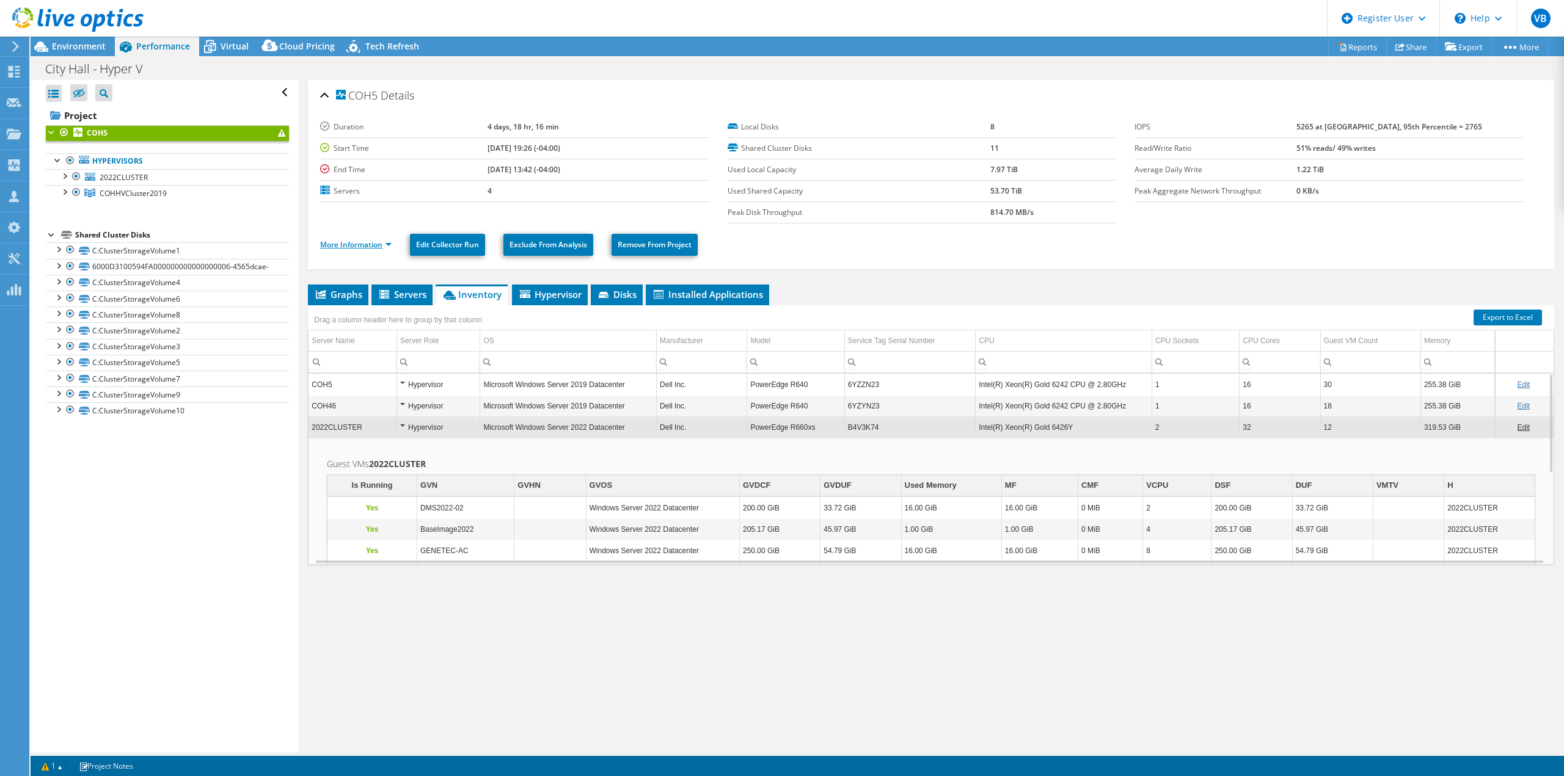
click at [377, 244] on link "More Information" at bounding box center [355, 244] width 71 height 10
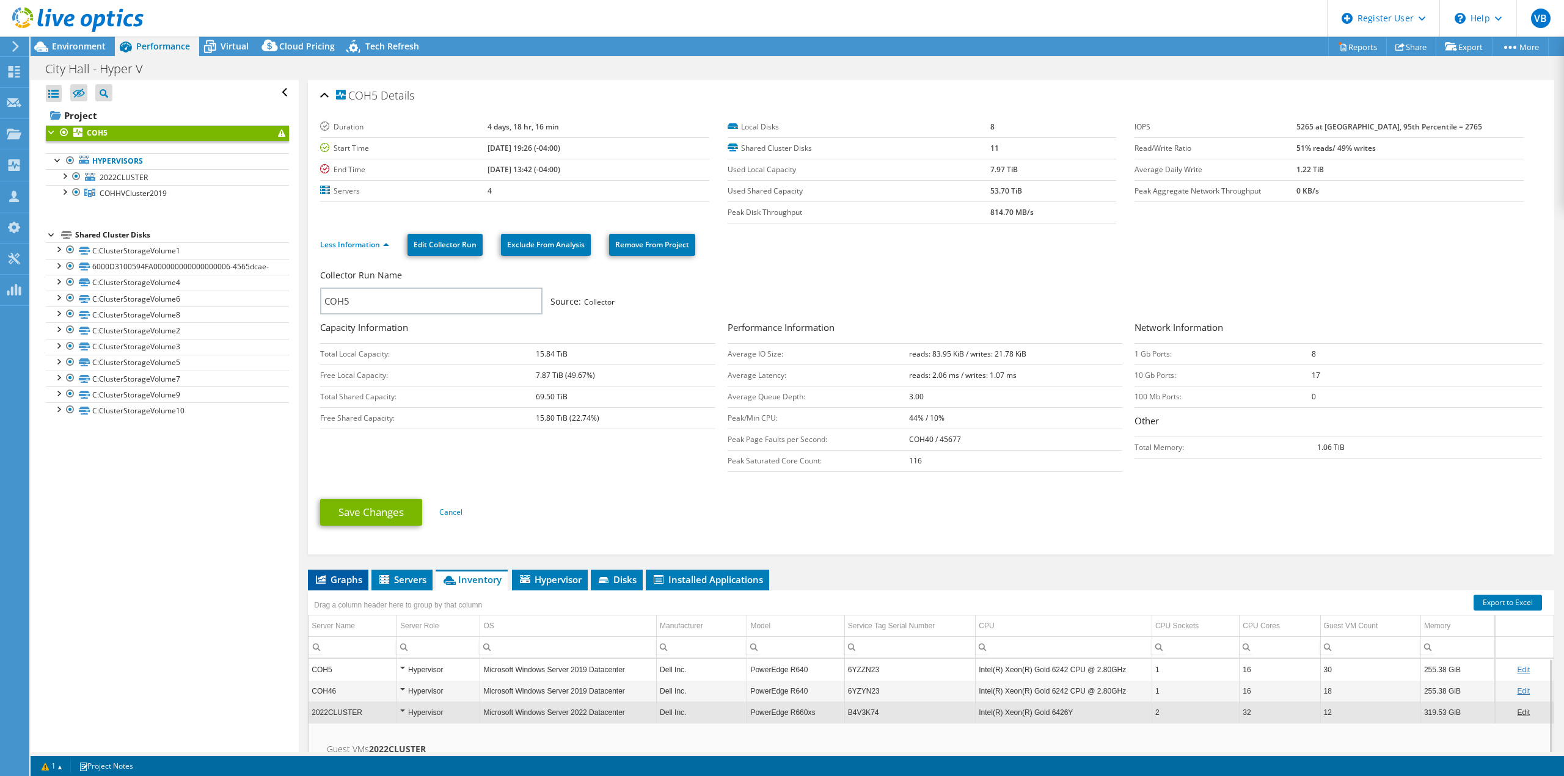
click at [359, 584] on span "Graphs" at bounding box center [338, 580] width 48 height 12
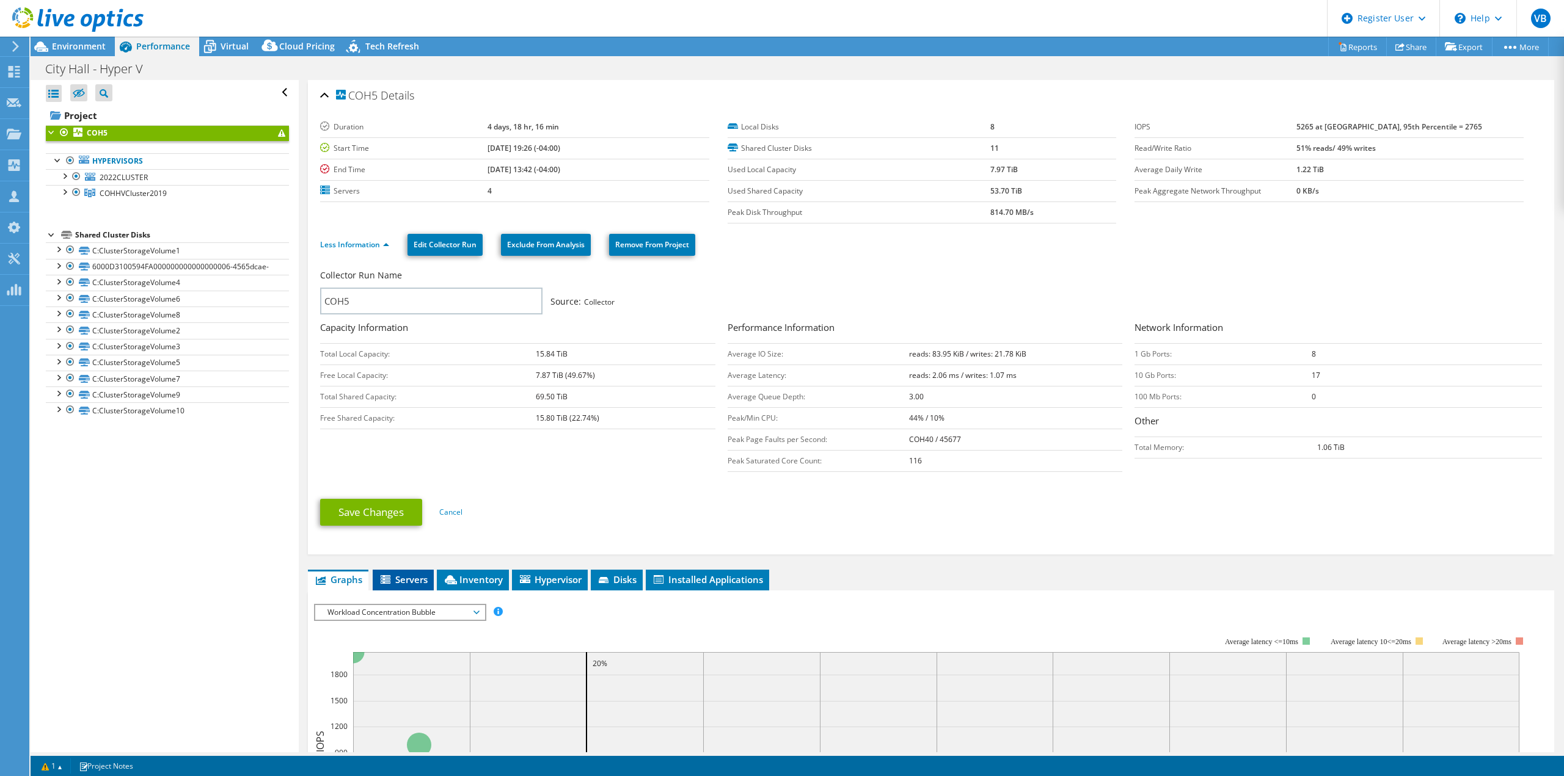
click at [417, 586] on li "Servers" at bounding box center [403, 580] width 61 height 21
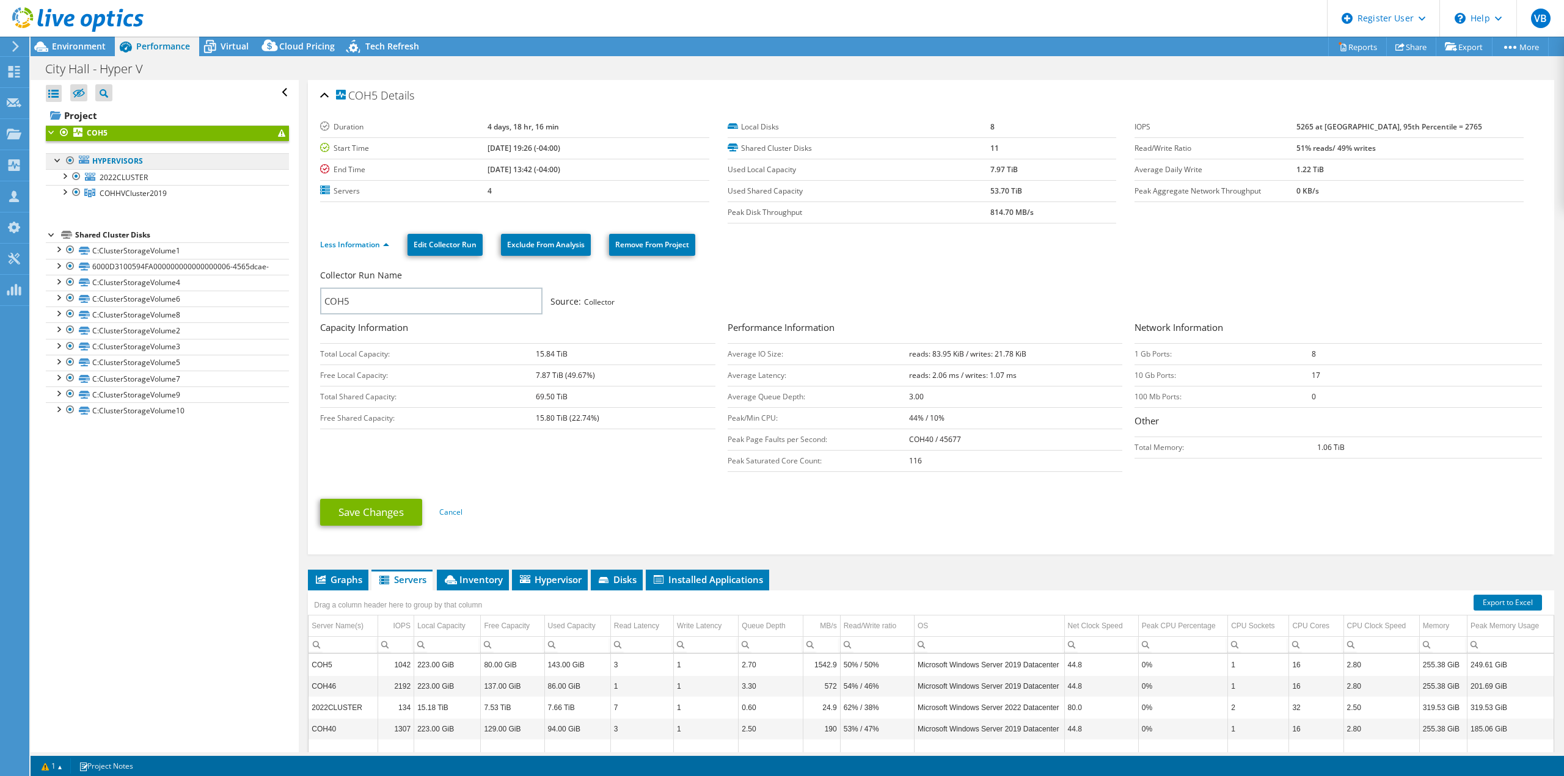
click at [207, 167] on link "Hypervisors" at bounding box center [167, 161] width 243 height 16
click at [124, 164] on link "Hypervisors" at bounding box center [167, 161] width 243 height 16
click at [239, 46] on span "Virtual" at bounding box center [235, 46] width 28 height 12
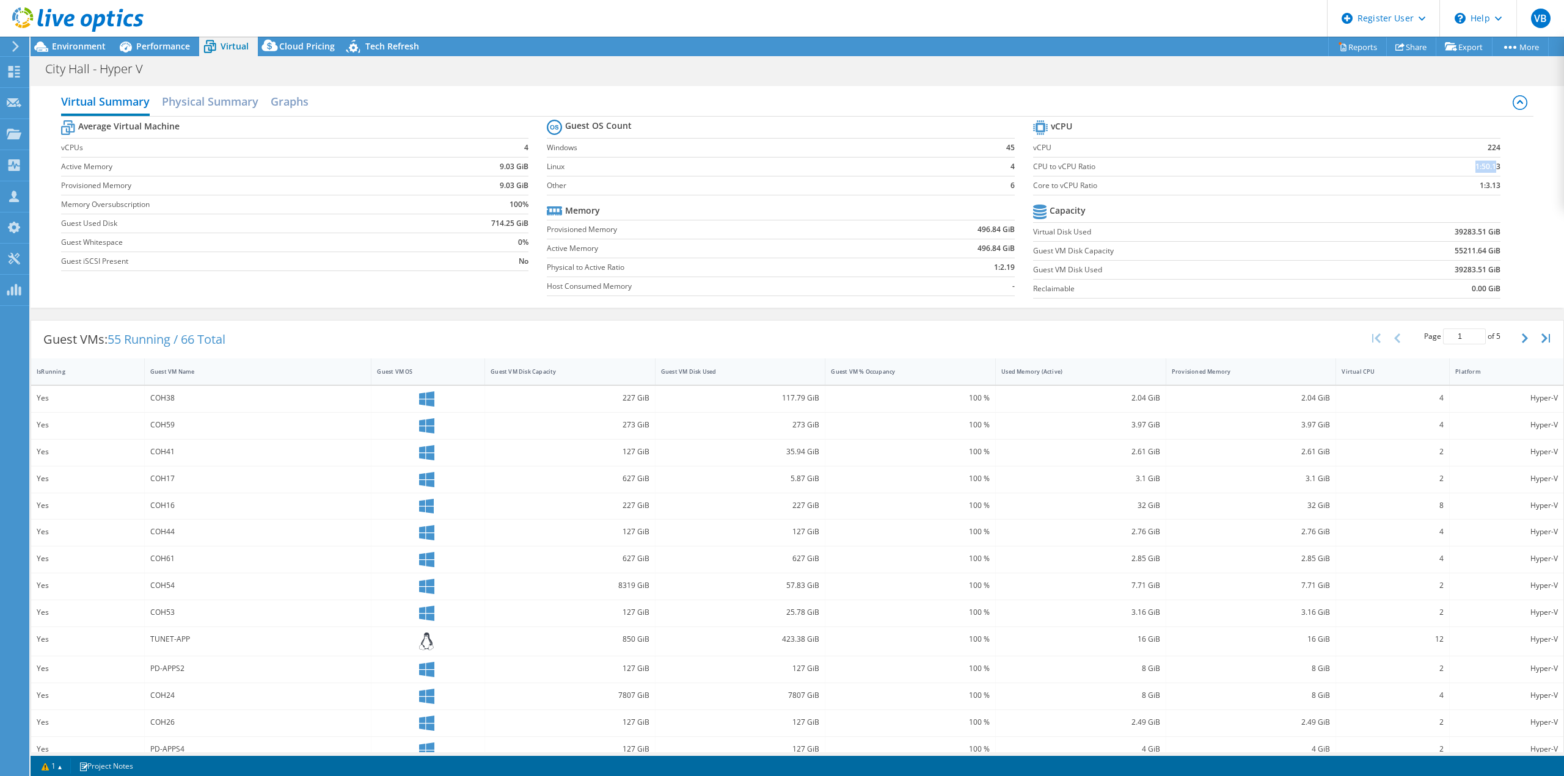
drag, startPoint x: 1460, startPoint y: 169, endPoint x: 1487, endPoint y: 164, distance: 26.6
click at [1487, 164] on td "1:50.13" at bounding box center [1438, 166] width 123 height 19
click at [1479, 184] on b "1:3.13" at bounding box center [1489, 186] width 21 height 12
drag, startPoint x: 1475, startPoint y: 184, endPoint x: 1493, endPoint y: 188, distance: 18.0
click at [1493, 188] on section "vCPU vCPU 224 CPU to vCPU Ratio 1:50.13 Core to vCPU Ratio 1:3.13 Capacity Virt…" at bounding box center [1276, 211] width 486 height 188
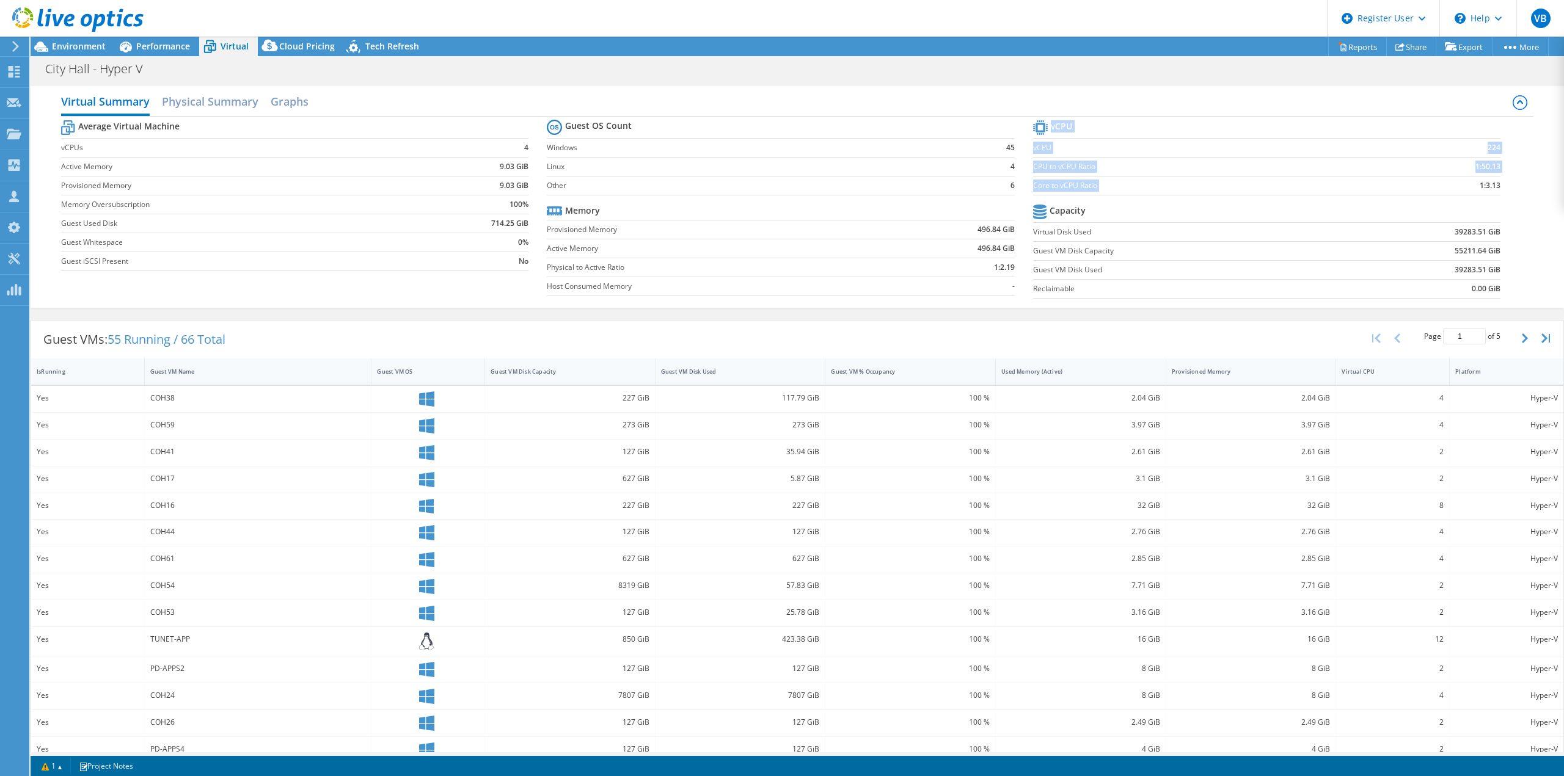
click at [1491, 188] on b "1:3.13" at bounding box center [1489, 186] width 21 height 12
click at [155, 54] on div "Performance" at bounding box center [157, 47] width 84 height 20
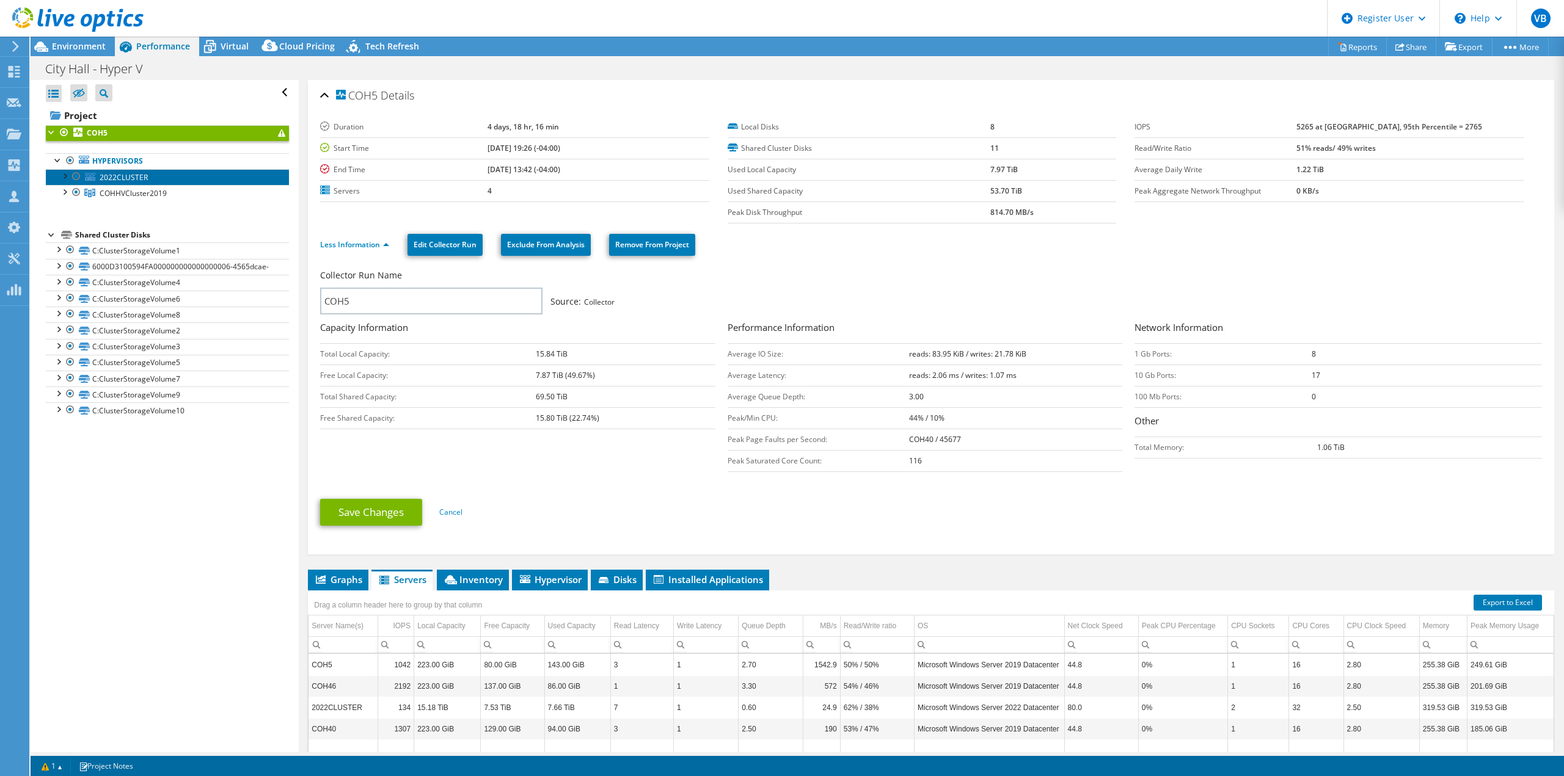
click at [165, 178] on link "2022CLUSTER" at bounding box center [167, 177] width 243 height 16
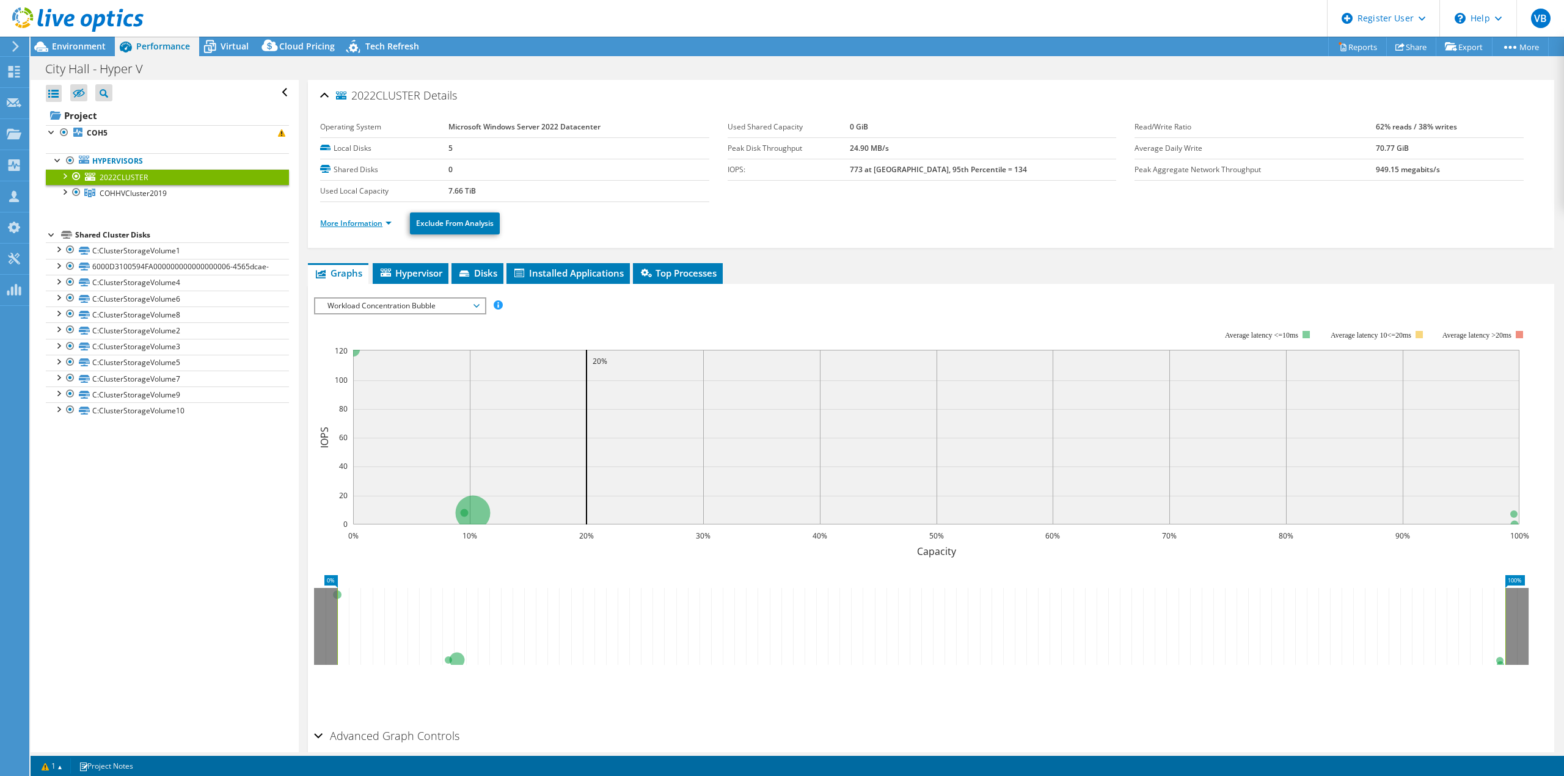
click at [363, 222] on link "More Information" at bounding box center [355, 223] width 71 height 10
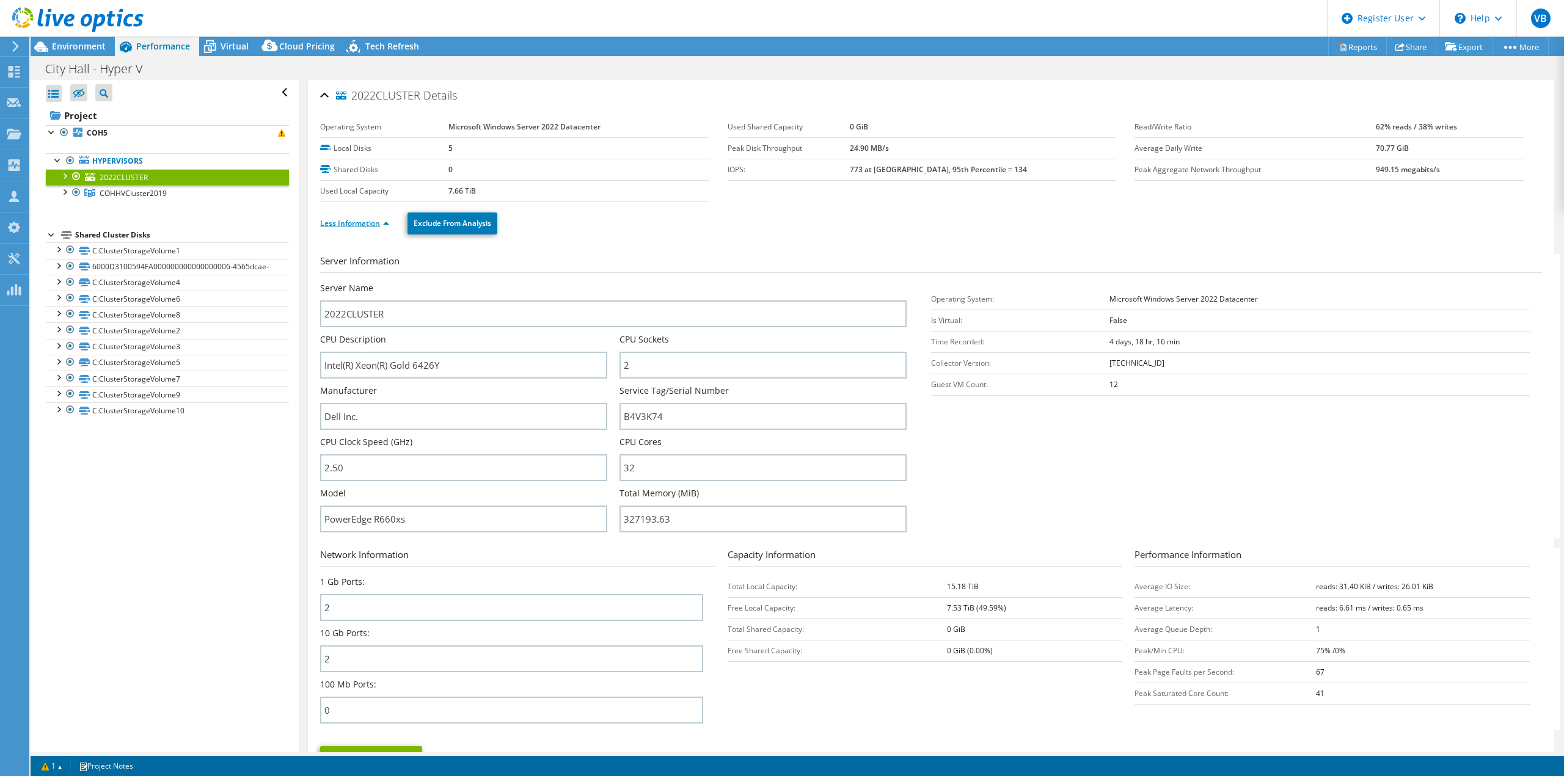
click at [365, 222] on link "Less Information" at bounding box center [354, 223] width 69 height 10
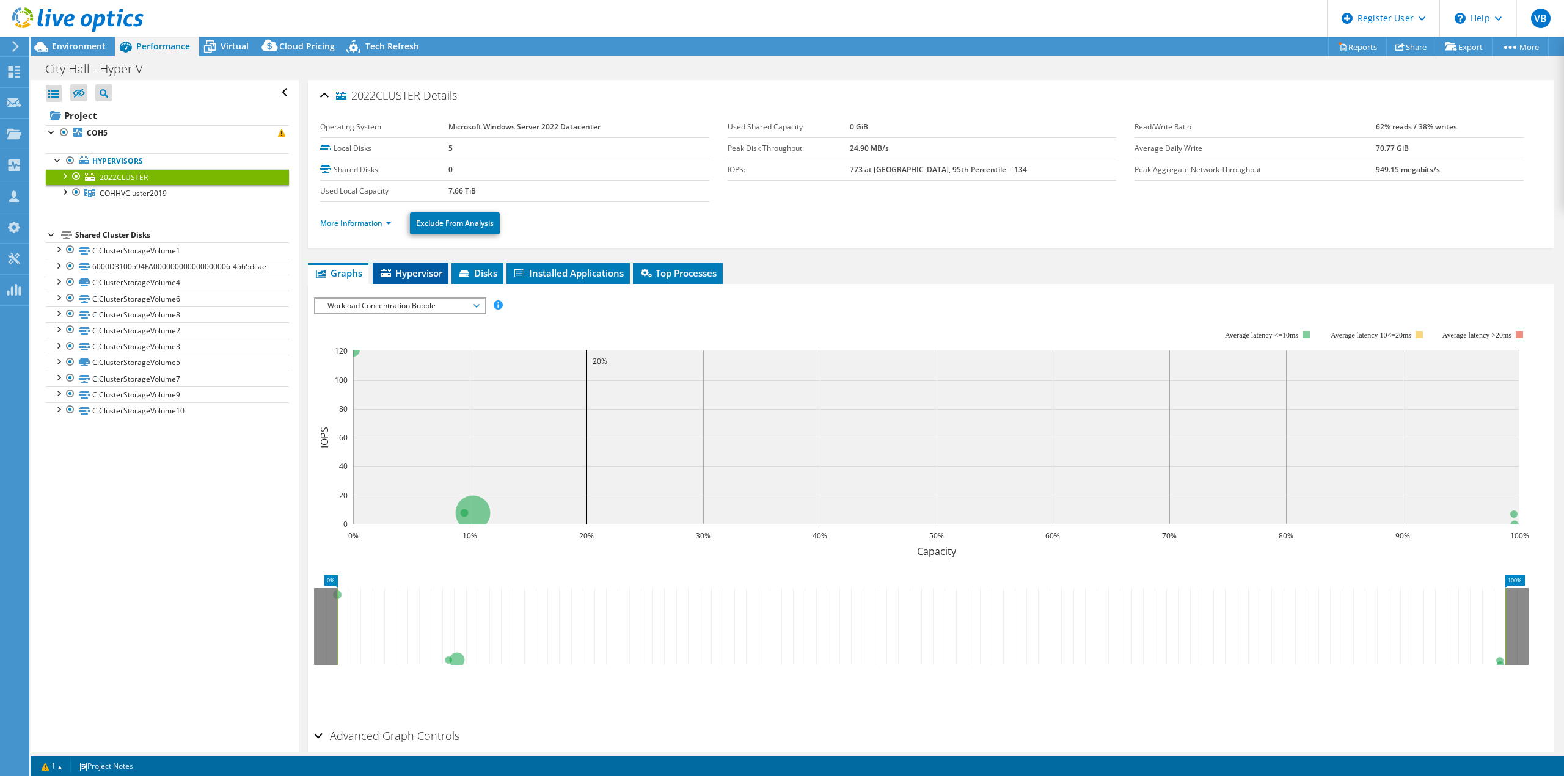
click at [437, 272] on span "Hypervisor" at bounding box center [411, 273] width 64 height 12
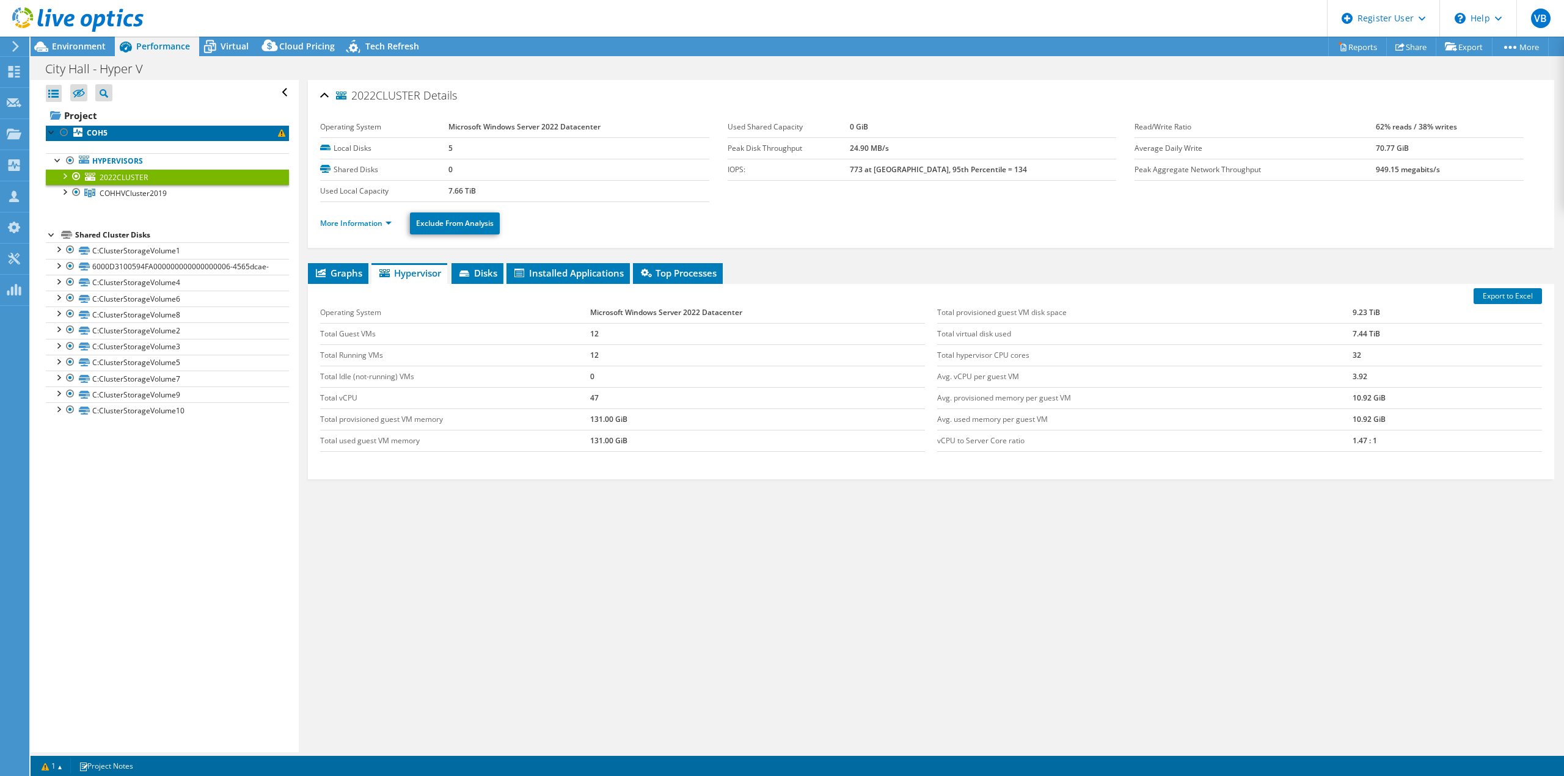
click at [181, 134] on link "COH5" at bounding box center [167, 133] width 243 height 16
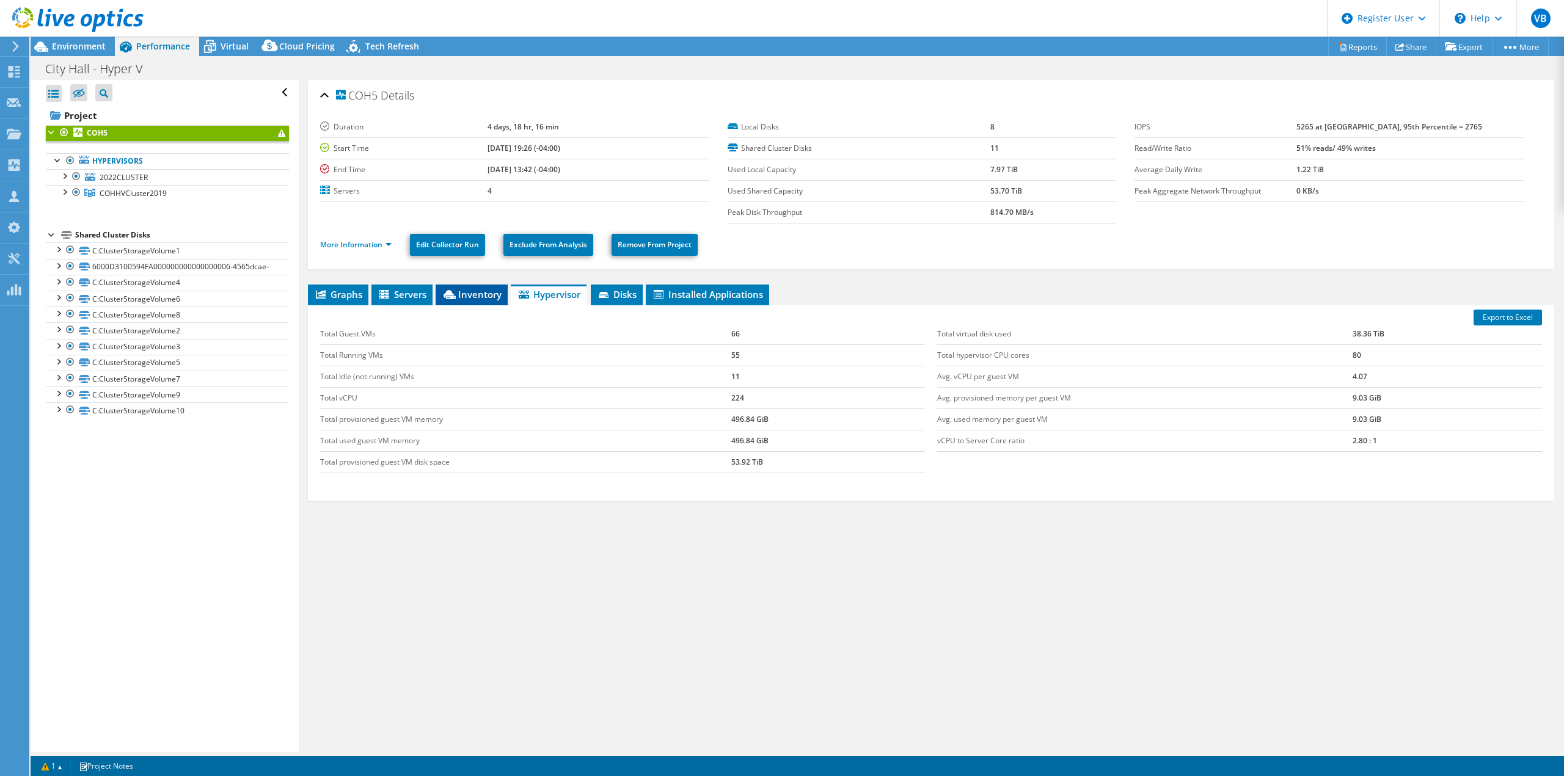
click at [469, 298] on span "Inventory" at bounding box center [472, 294] width 60 height 12
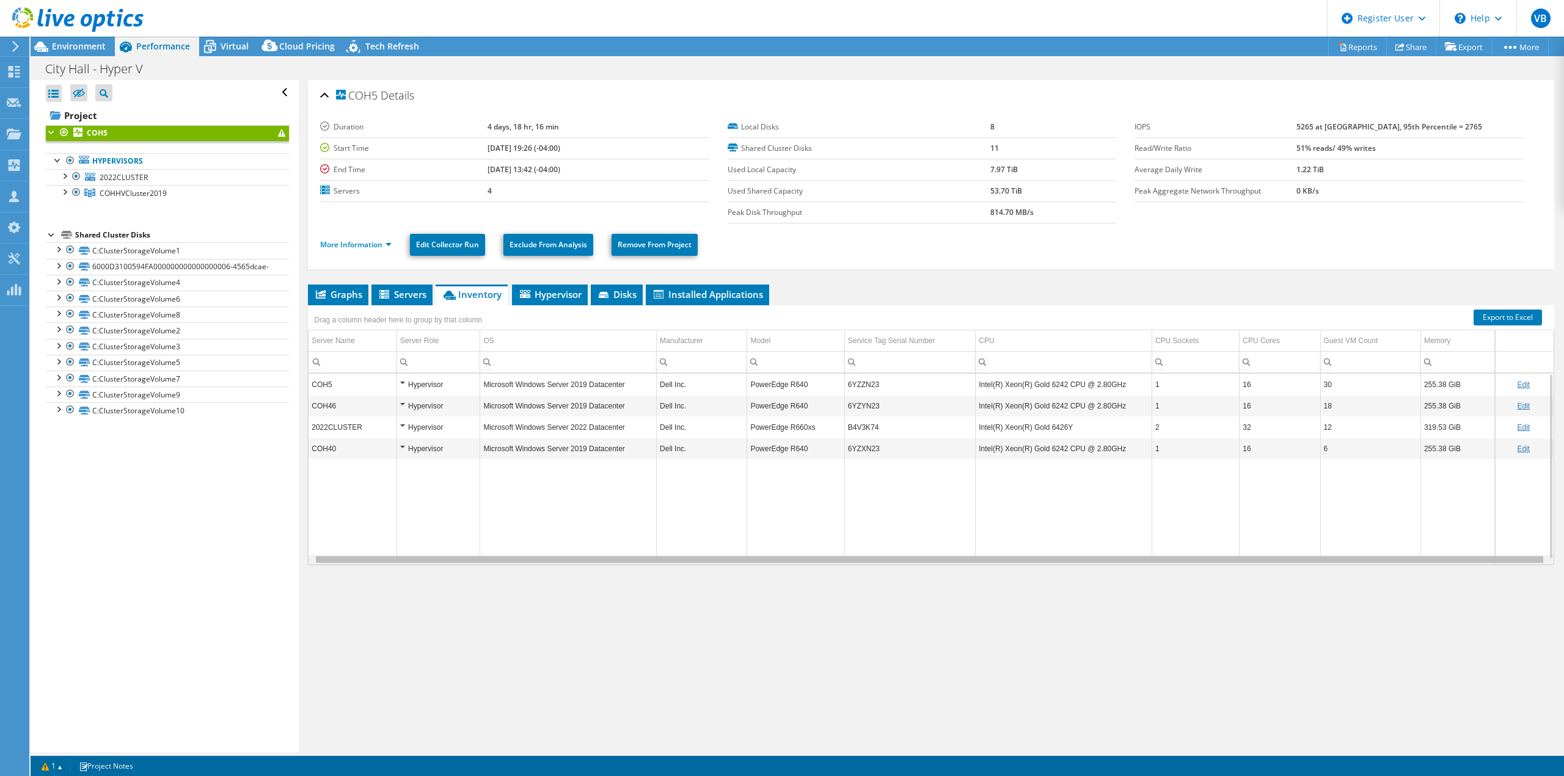
scroll to position [0, 6]
drag, startPoint x: 1059, startPoint y: 563, endPoint x: 1150, endPoint y: 555, distance: 92.0
click at [1150, 555] on body "VB Dell User [PERSON_NAME] [PERSON_NAME][EMAIL_ADDRESS][PERSON_NAME][DOMAIN_NAM…" at bounding box center [782, 388] width 1564 height 776
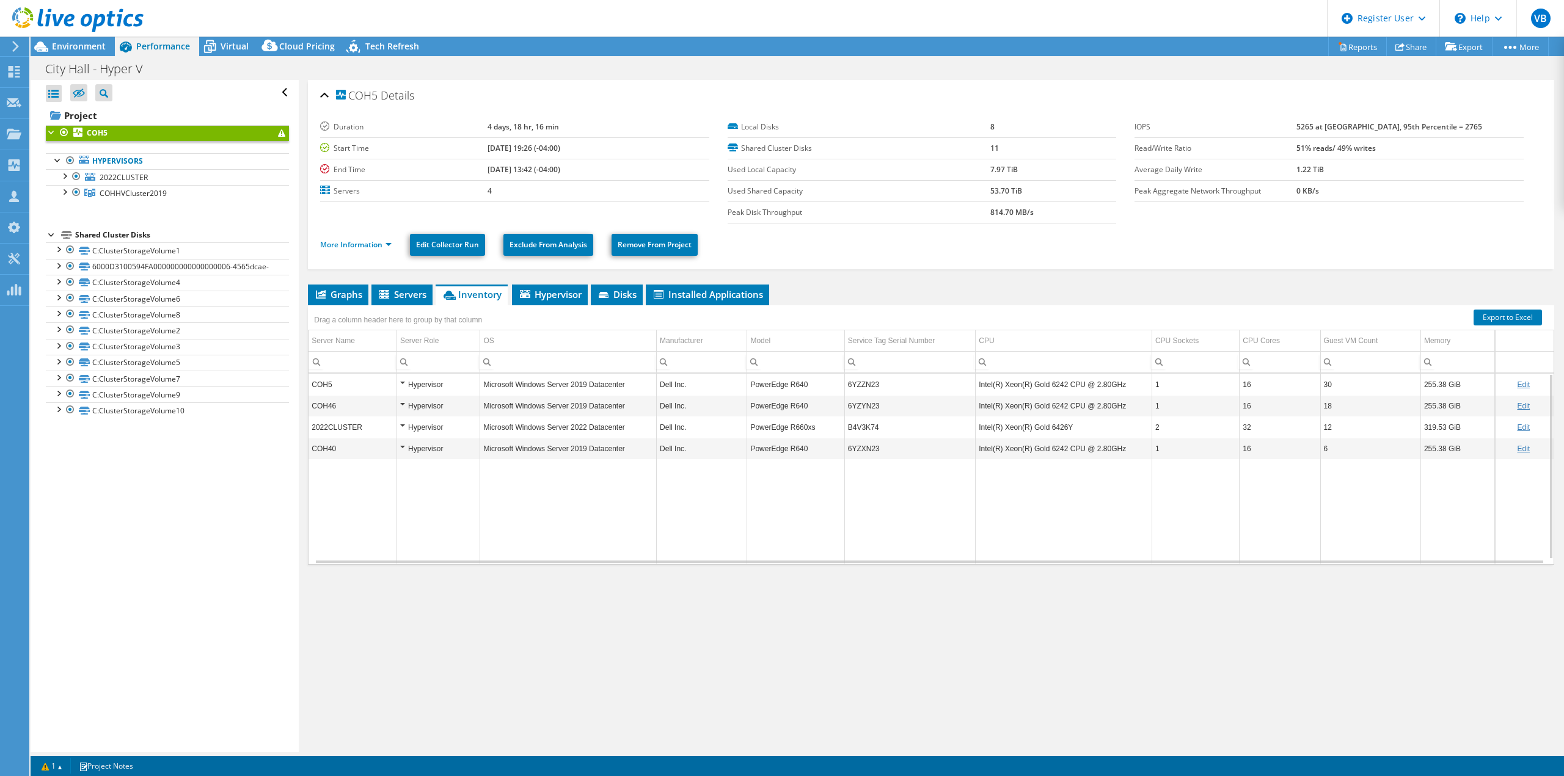
click at [1328, 626] on div "COH5 Details Duration 4 days, 18 hr, 16 min Start Time [DATE] 19:26 (-04:00) En…" at bounding box center [931, 416] width 1264 height 672
click at [189, 195] on link "COHHVCluster2019" at bounding box center [167, 193] width 243 height 16
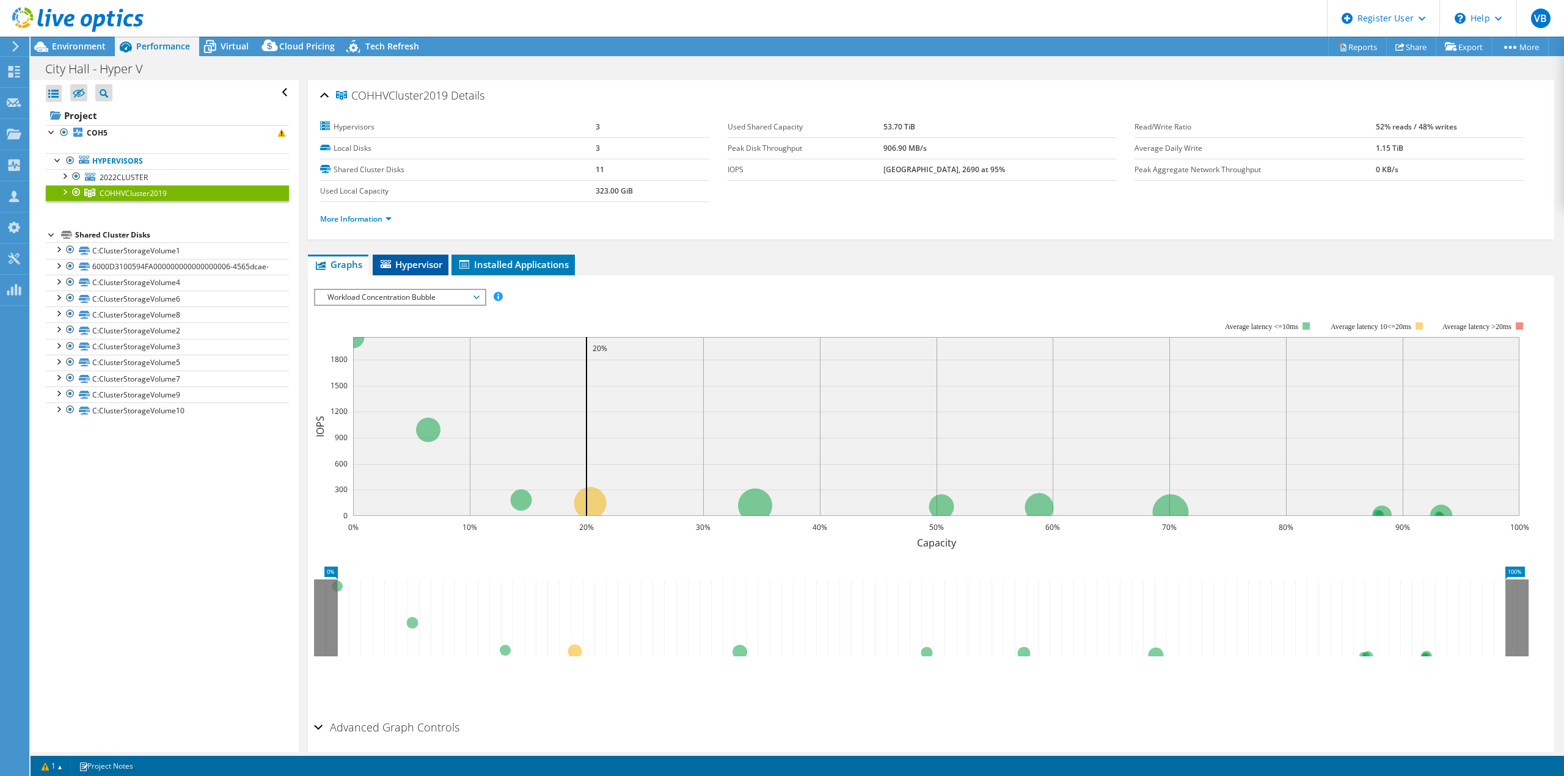
click at [409, 268] on span "Hypervisor" at bounding box center [411, 264] width 64 height 12
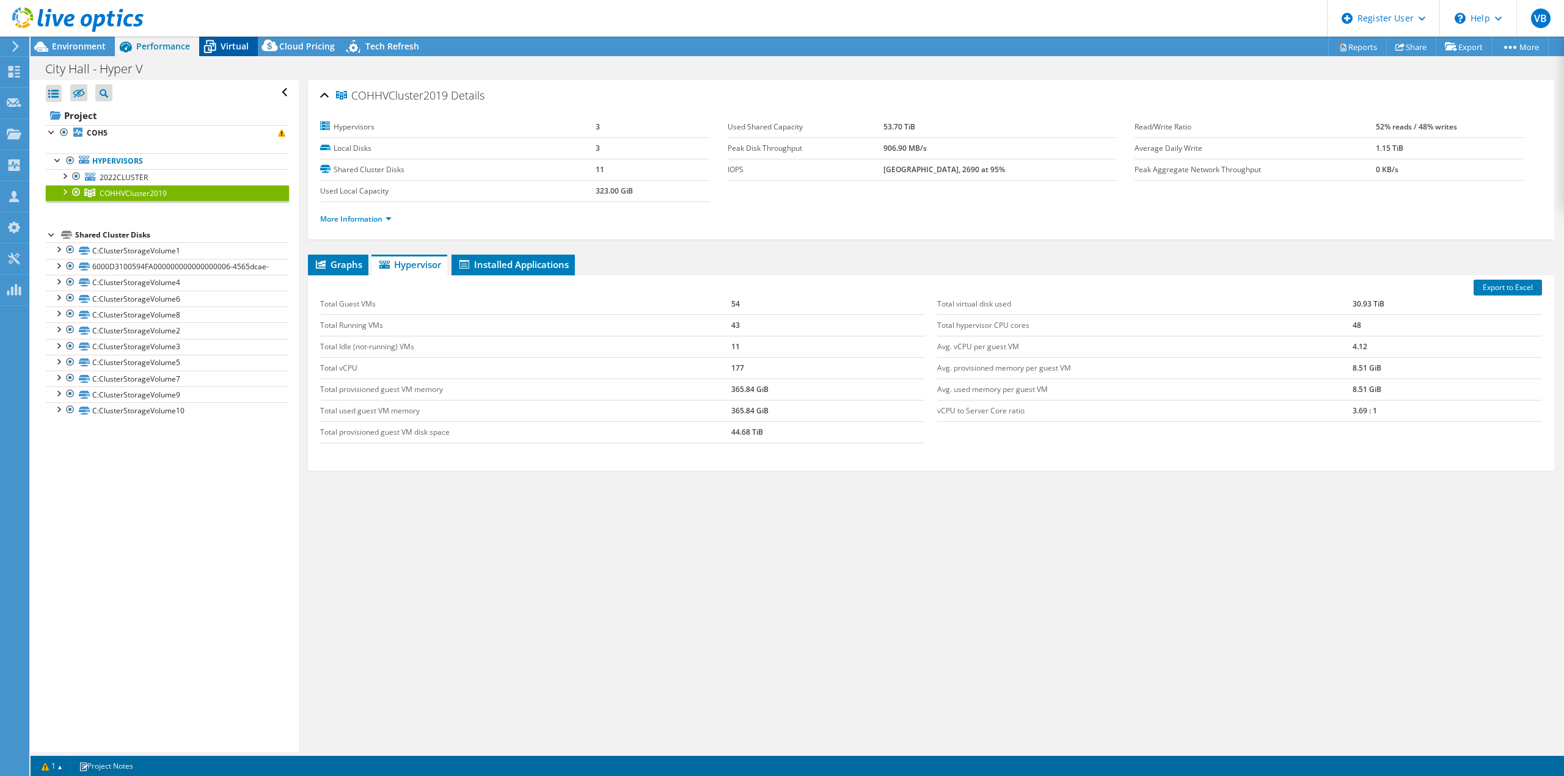
click at [238, 53] on div "Virtual" at bounding box center [228, 47] width 59 height 20
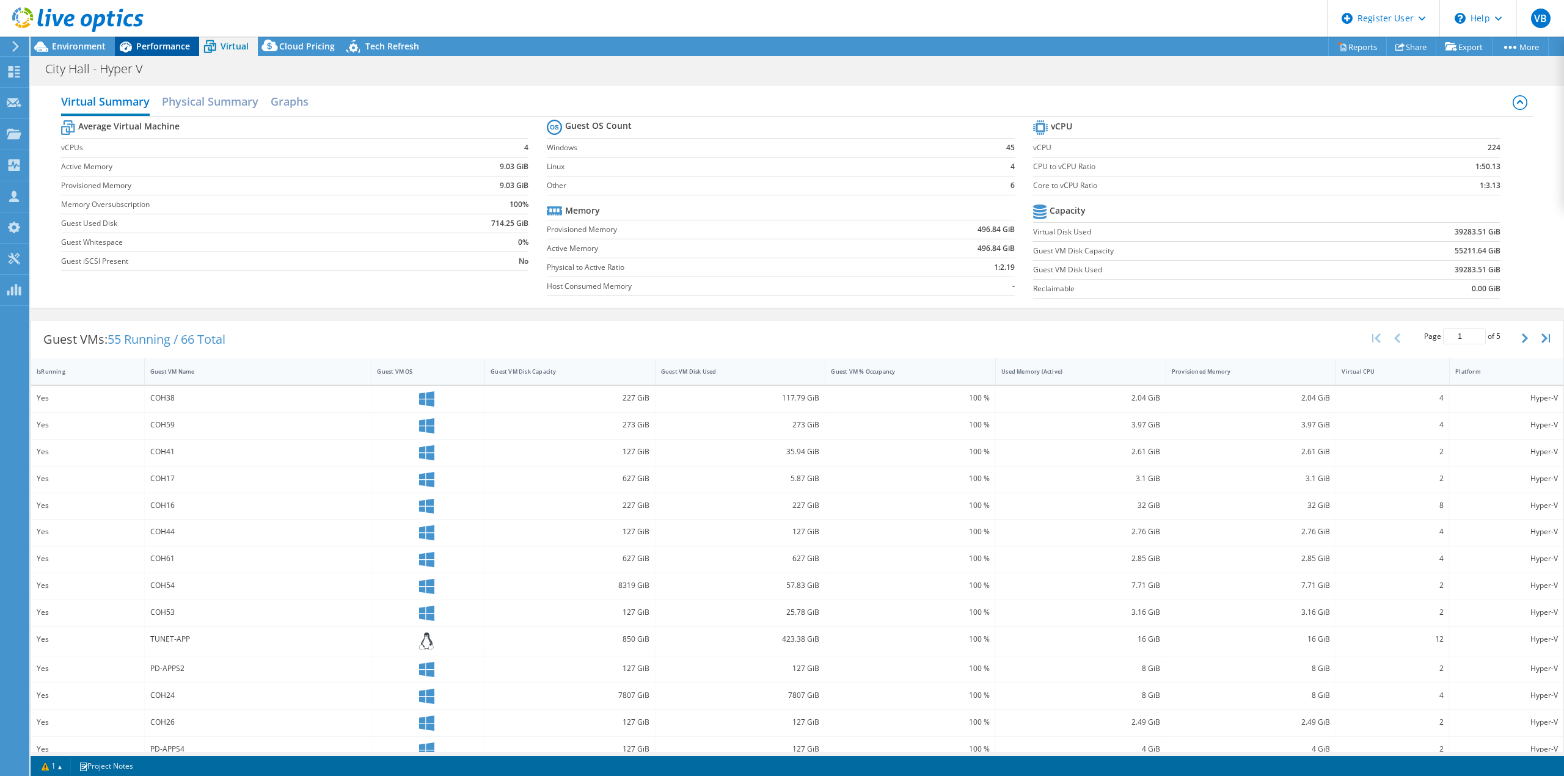
click at [177, 46] on span "Performance" at bounding box center [163, 46] width 54 height 12
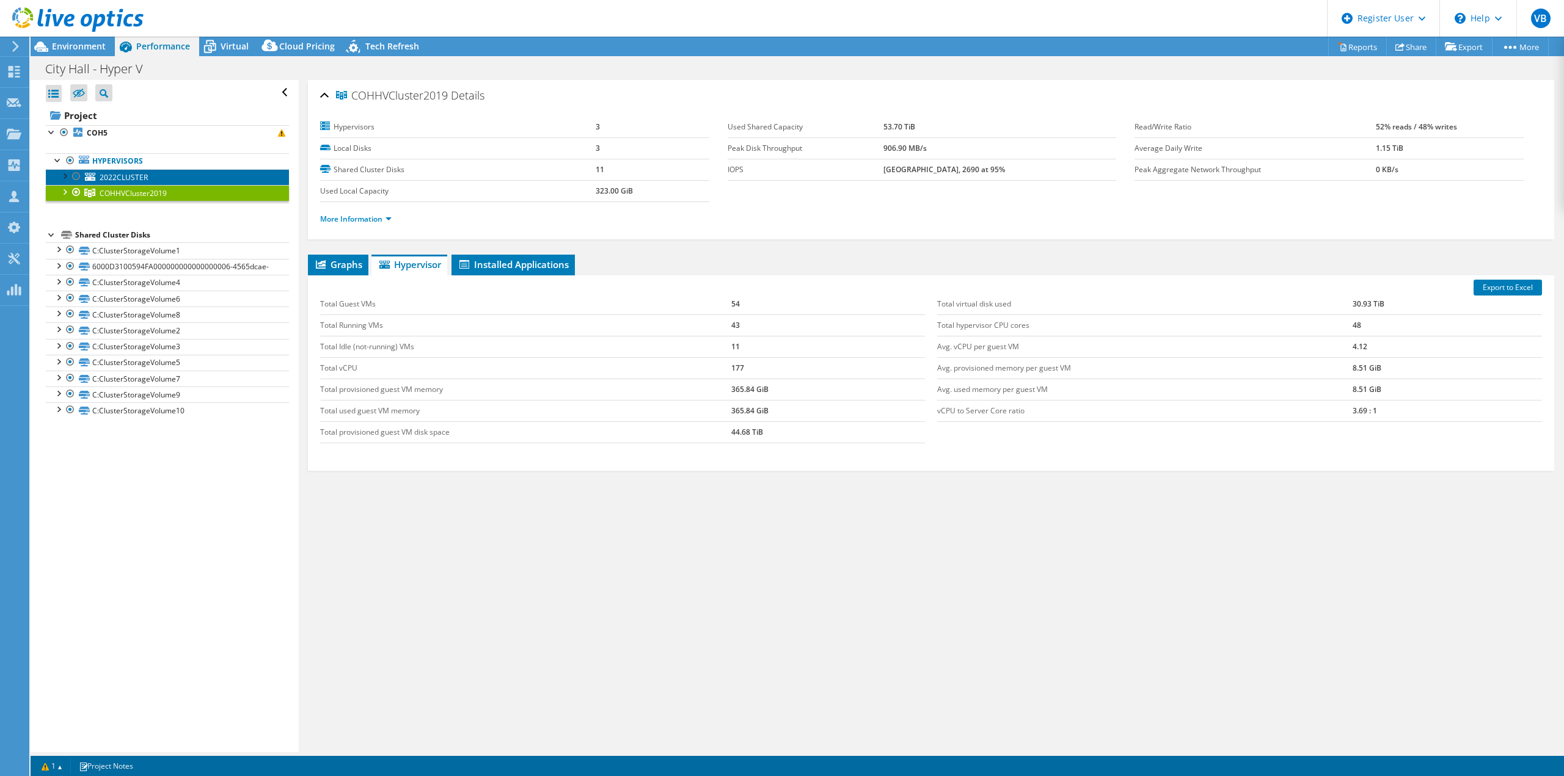
click at [235, 173] on link "2022CLUSTER" at bounding box center [167, 177] width 243 height 16
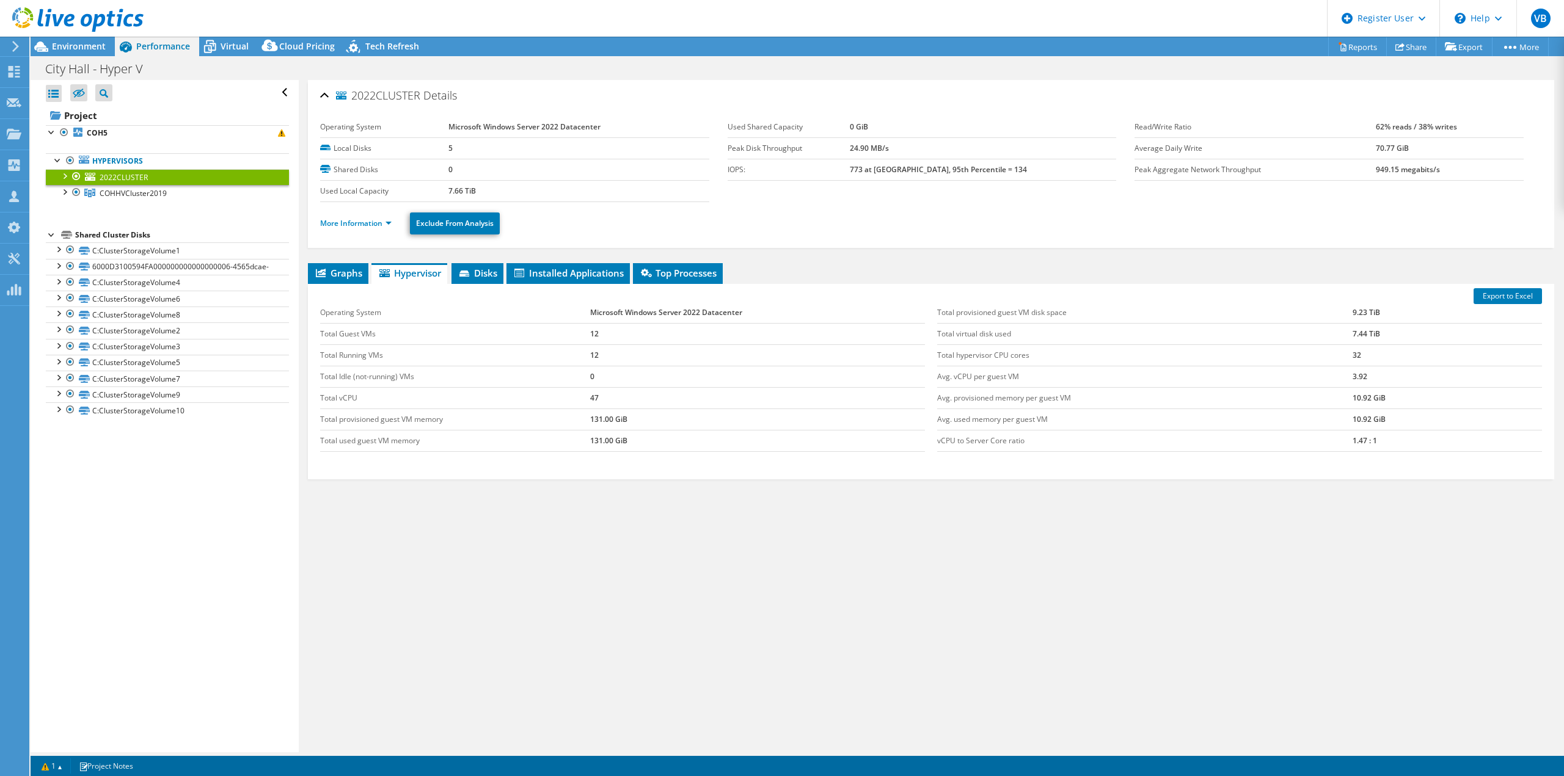
click at [539, 126] on b "Microsoft Windows Server 2022 Datacenter" at bounding box center [524, 127] width 152 height 10
click at [202, 199] on link "COHHVCluster2019" at bounding box center [167, 193] width 243 height 16
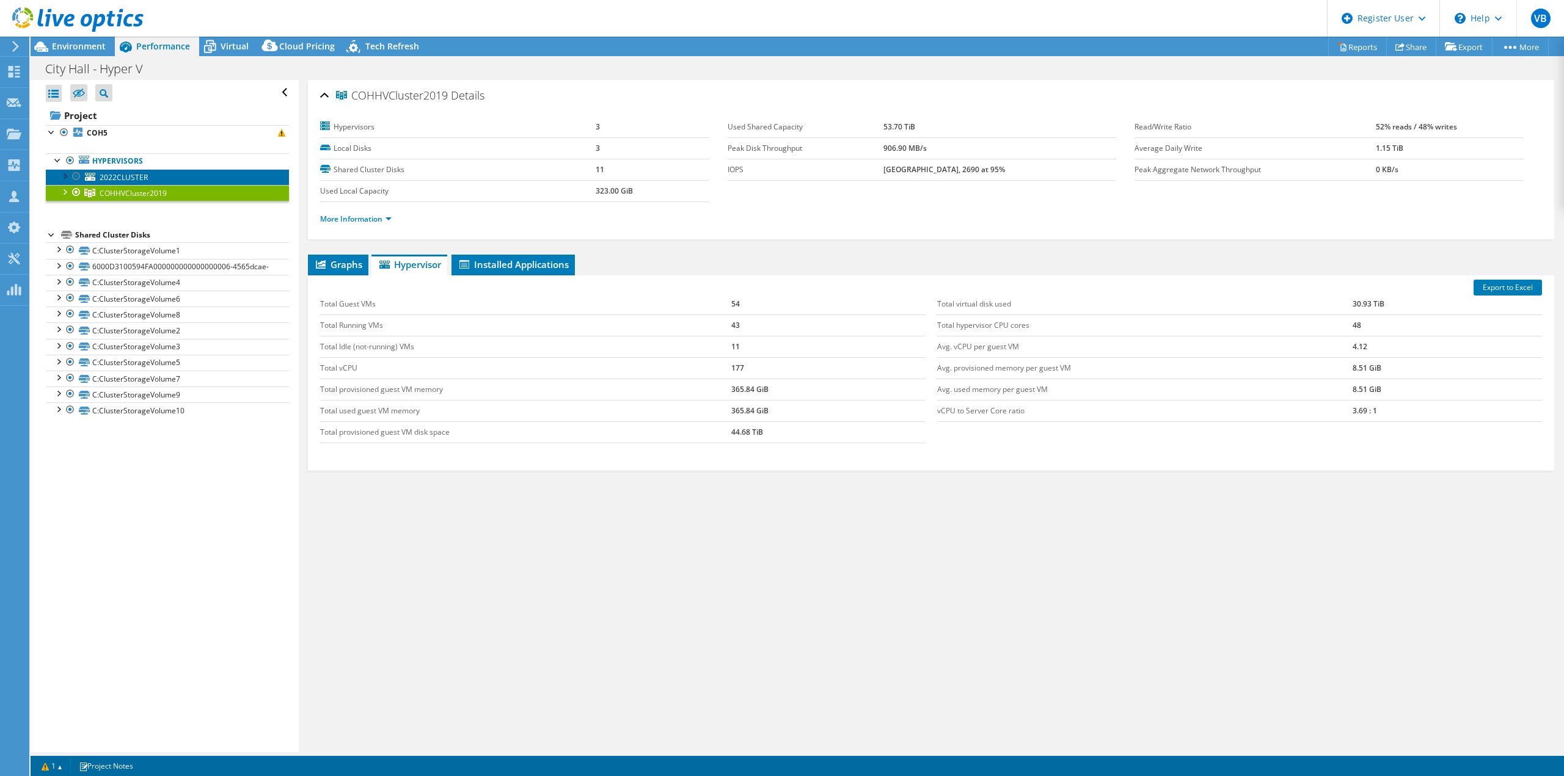
click at [216, 182] on link "2022CLUSTER" at bounding box center [167, 177] width 243 height 16
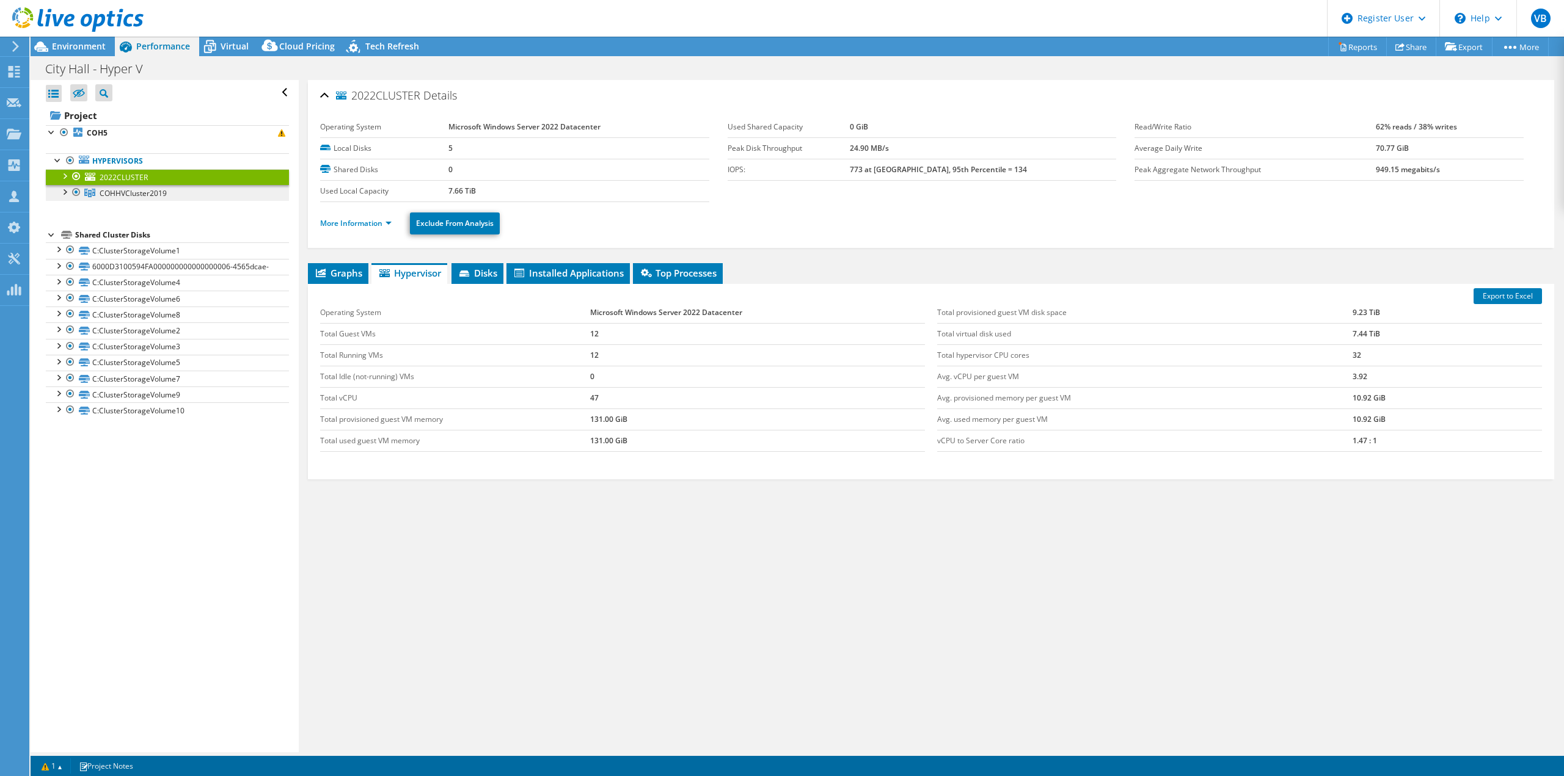
click at [142, 197] on span "COHHVCluster2019" at bounding box center [133, 193] width 67 height 10
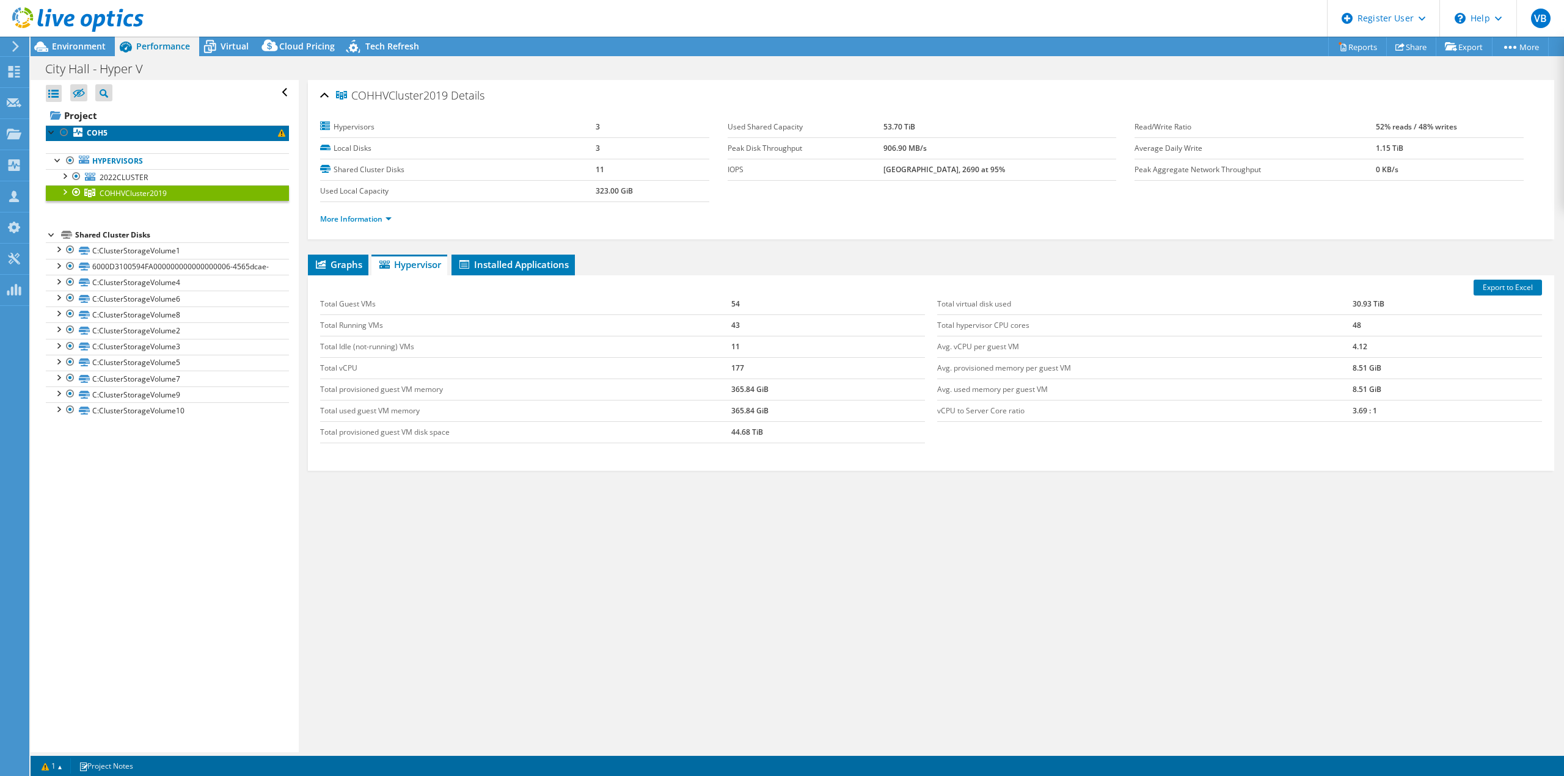
click at [187, 138] on link "COH5" at bounding box center [167, 133] width 243 height 16
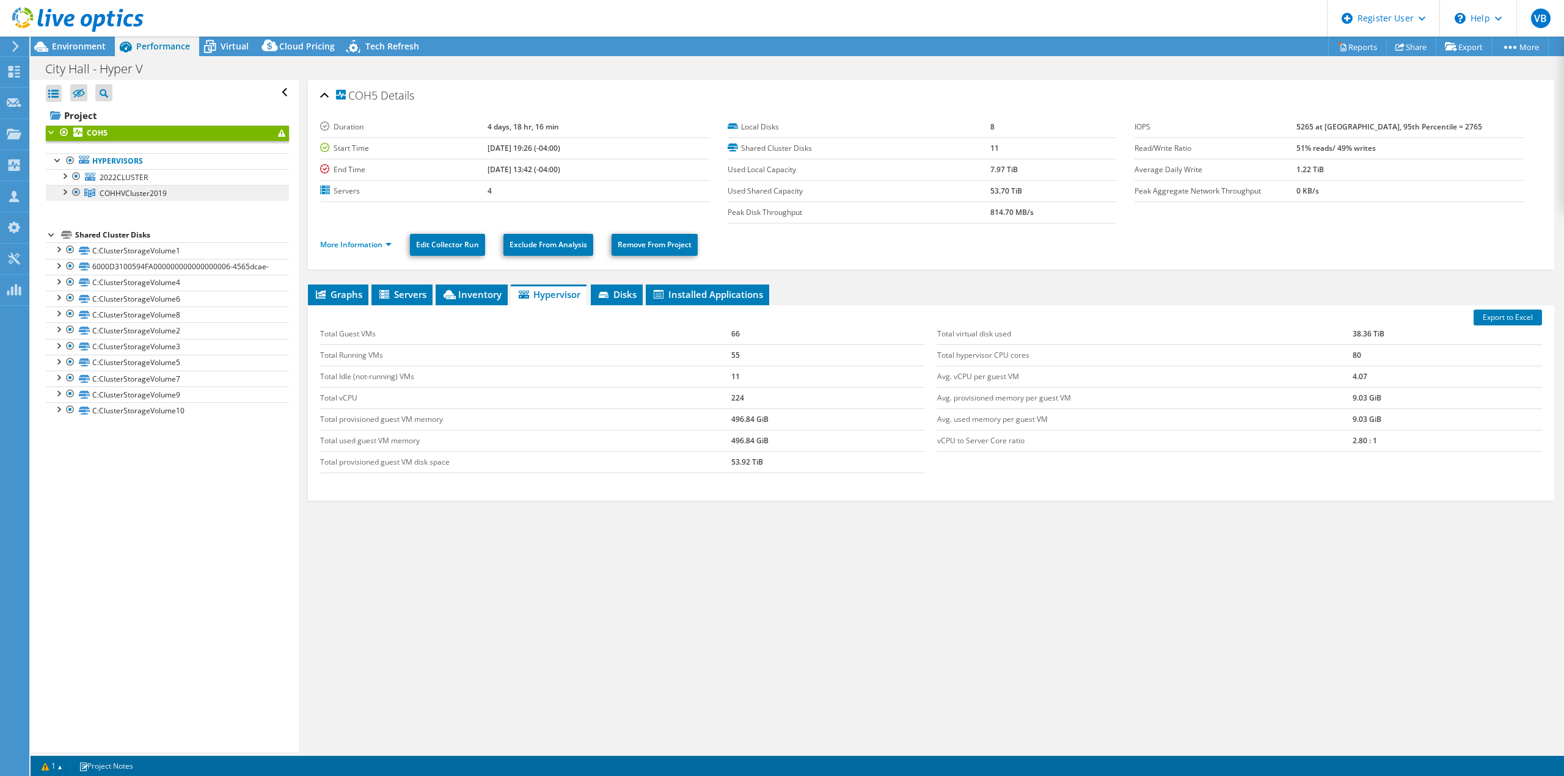
click at [192, 201] on link "COHHVCluster2019" at bounding box center [167, 193] width 243 height 16
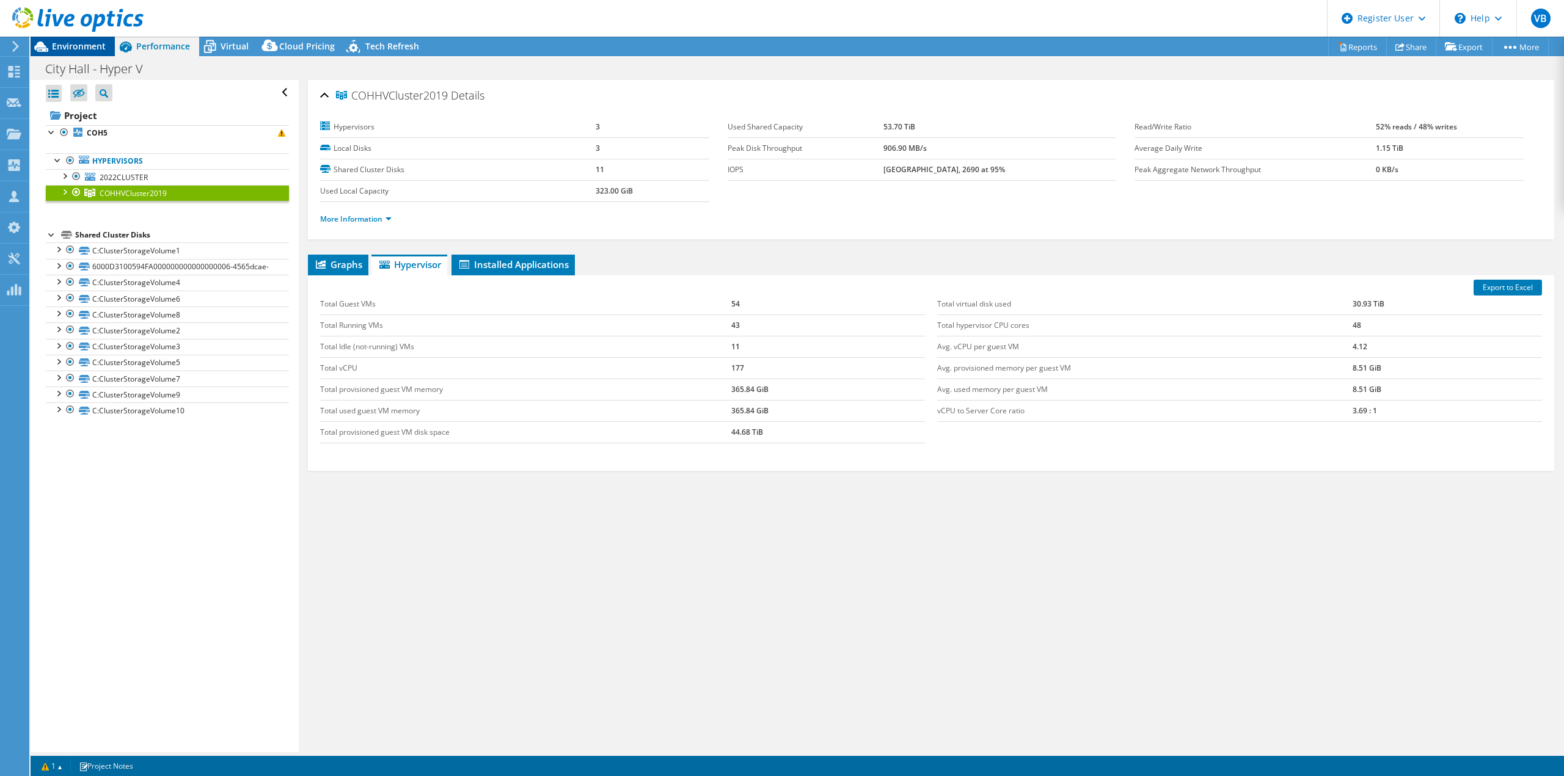
click at [91, 46] on span "Environment" at bounding box center [79, 46] width 54 height 12
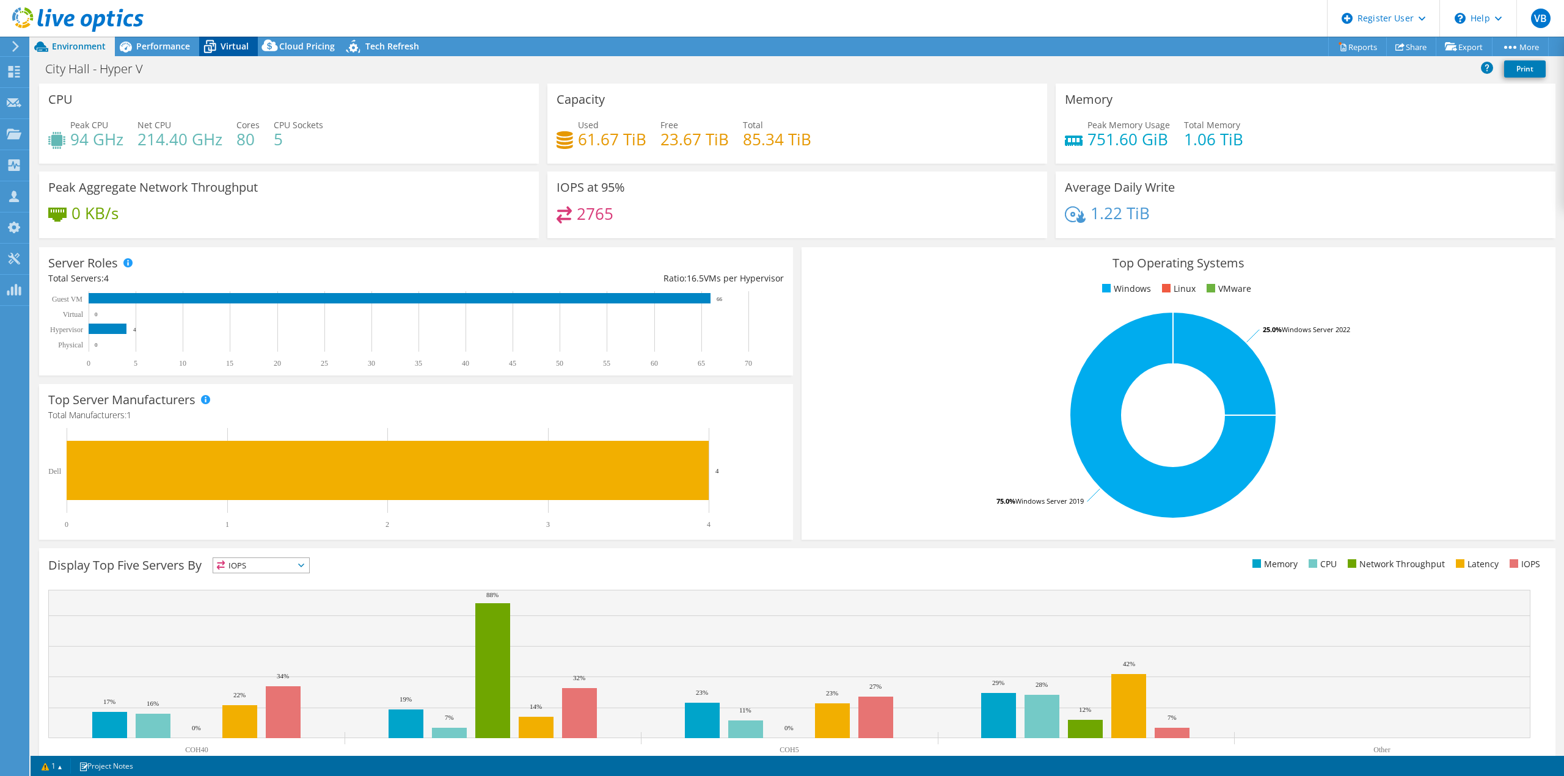
click at [219, 48] on icon at bounding box center [209, 46] width 21 height 21
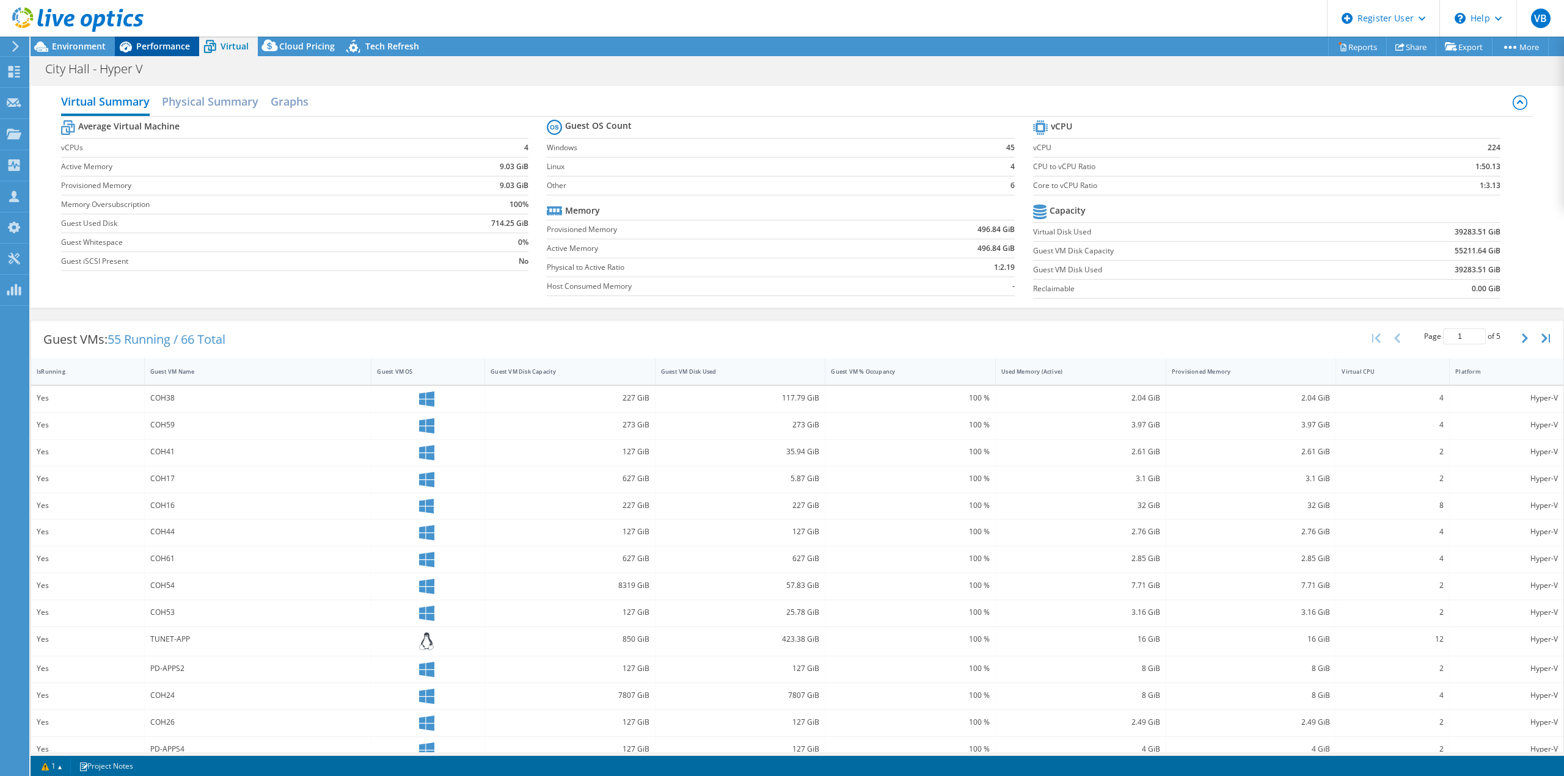
click at [173, 47] on span "Performance" at bounding box center [163, 46] width 54 height 12
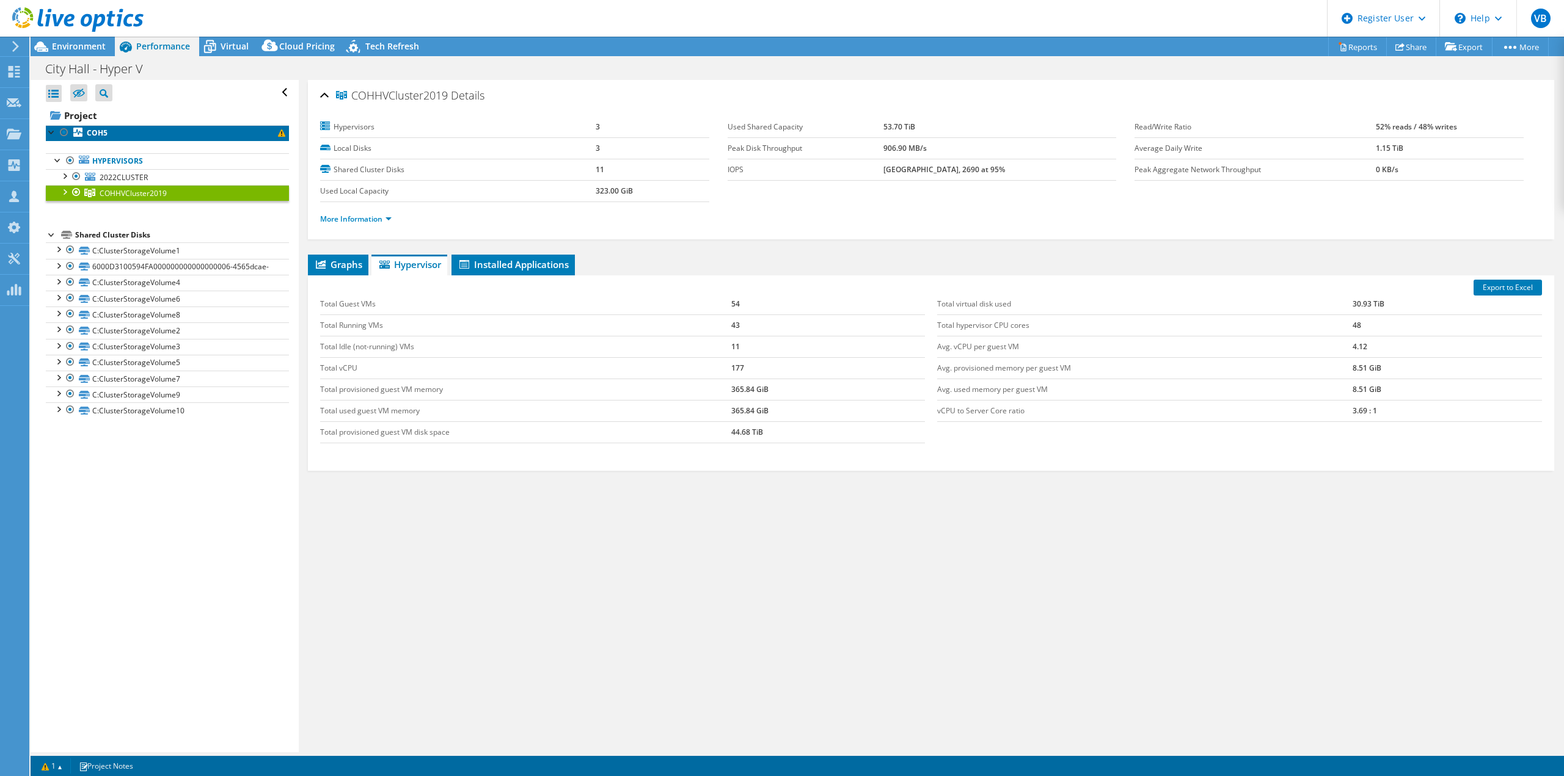
click at [132, 126] on link "COH5" at bounding box center [167, 133] width 243 height 16
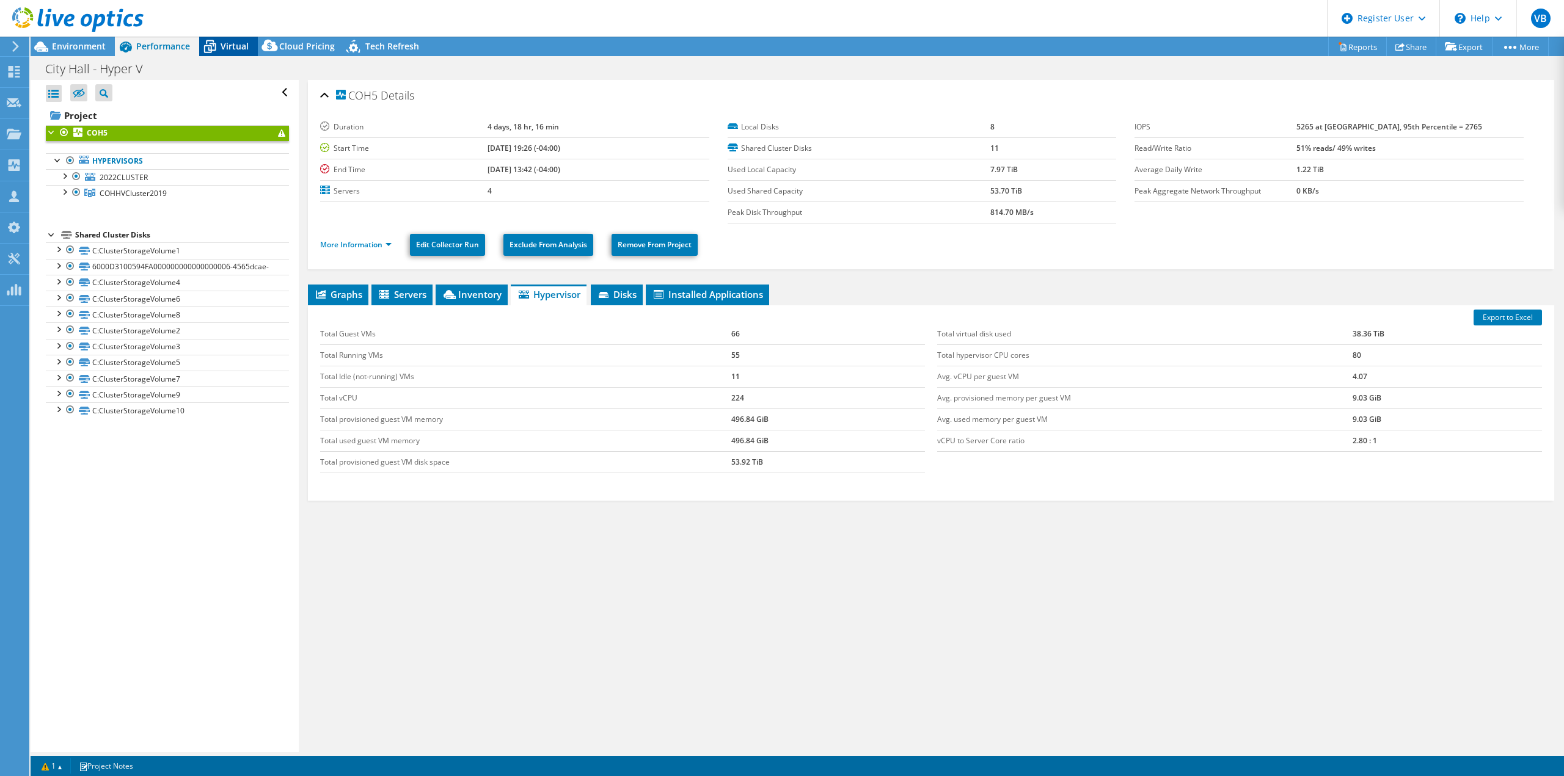
click at [231, 43] on span "Virtual" at bounding box center [235, 46] width 28 height 12
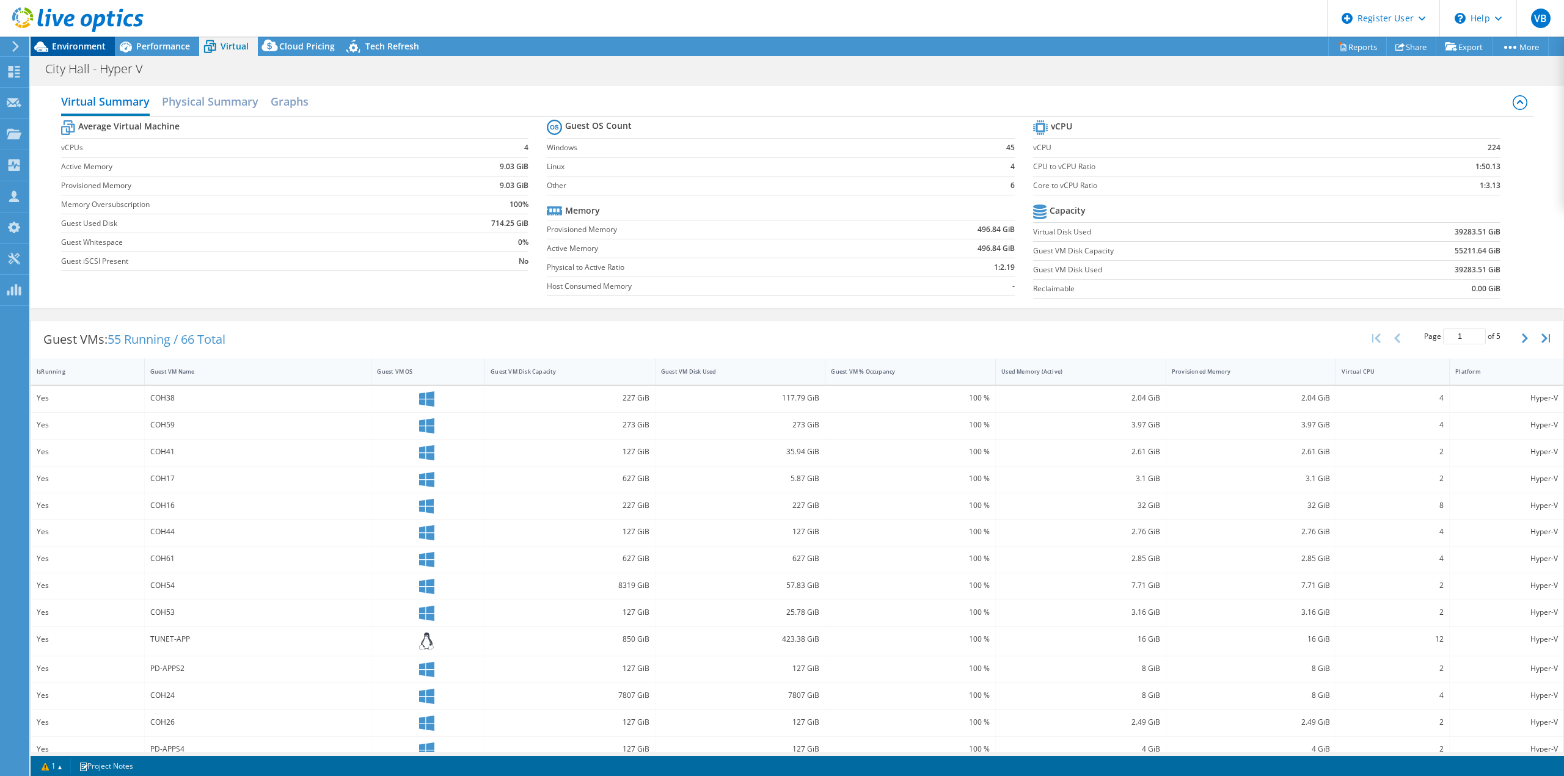
click at [55, 43] on span "Environment" at bounding box center [79, 46] width 54 height 12
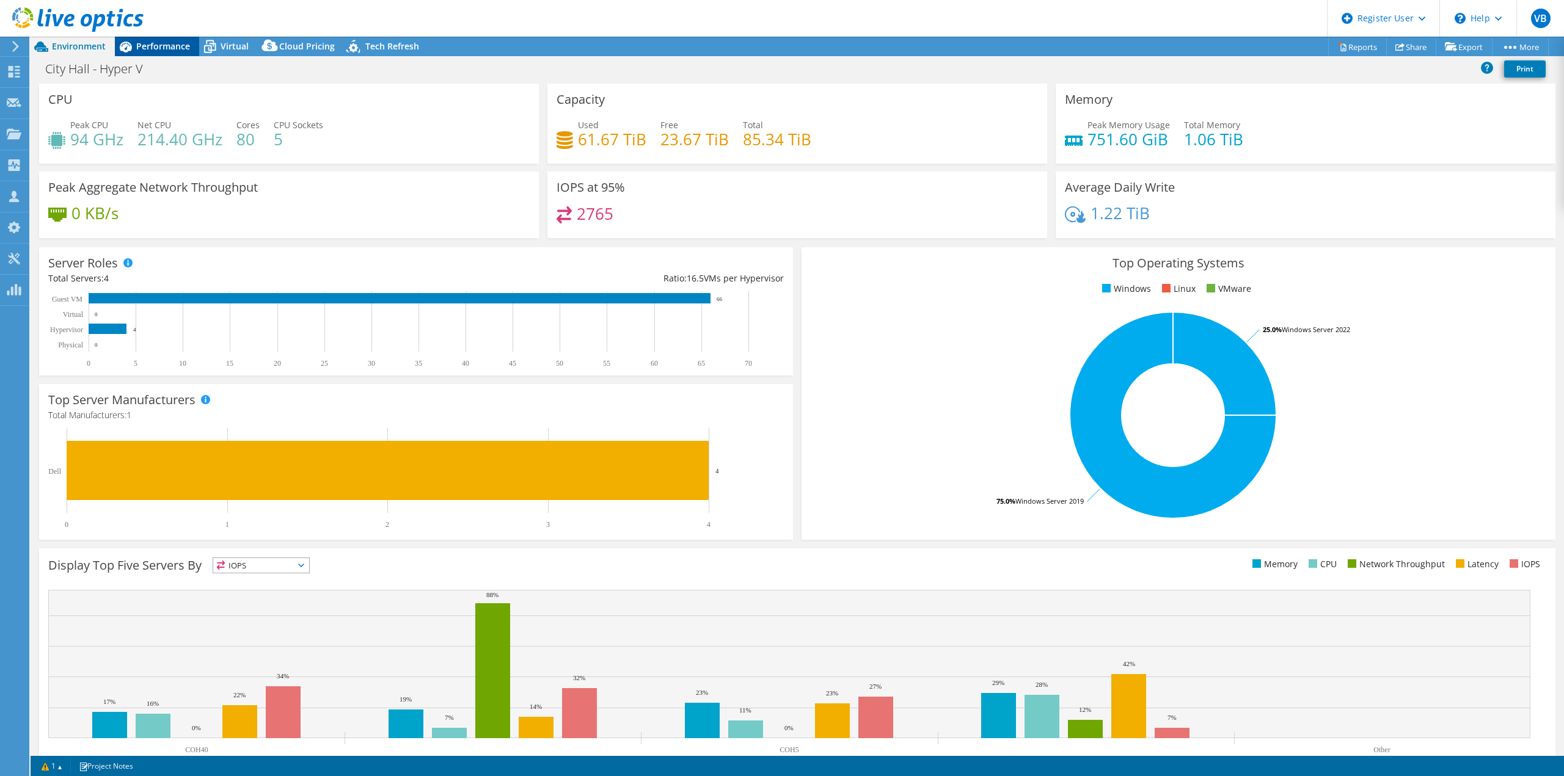
click at [178, 48] on span "Performance" at bounding box center [163, 46] width 54 height 12
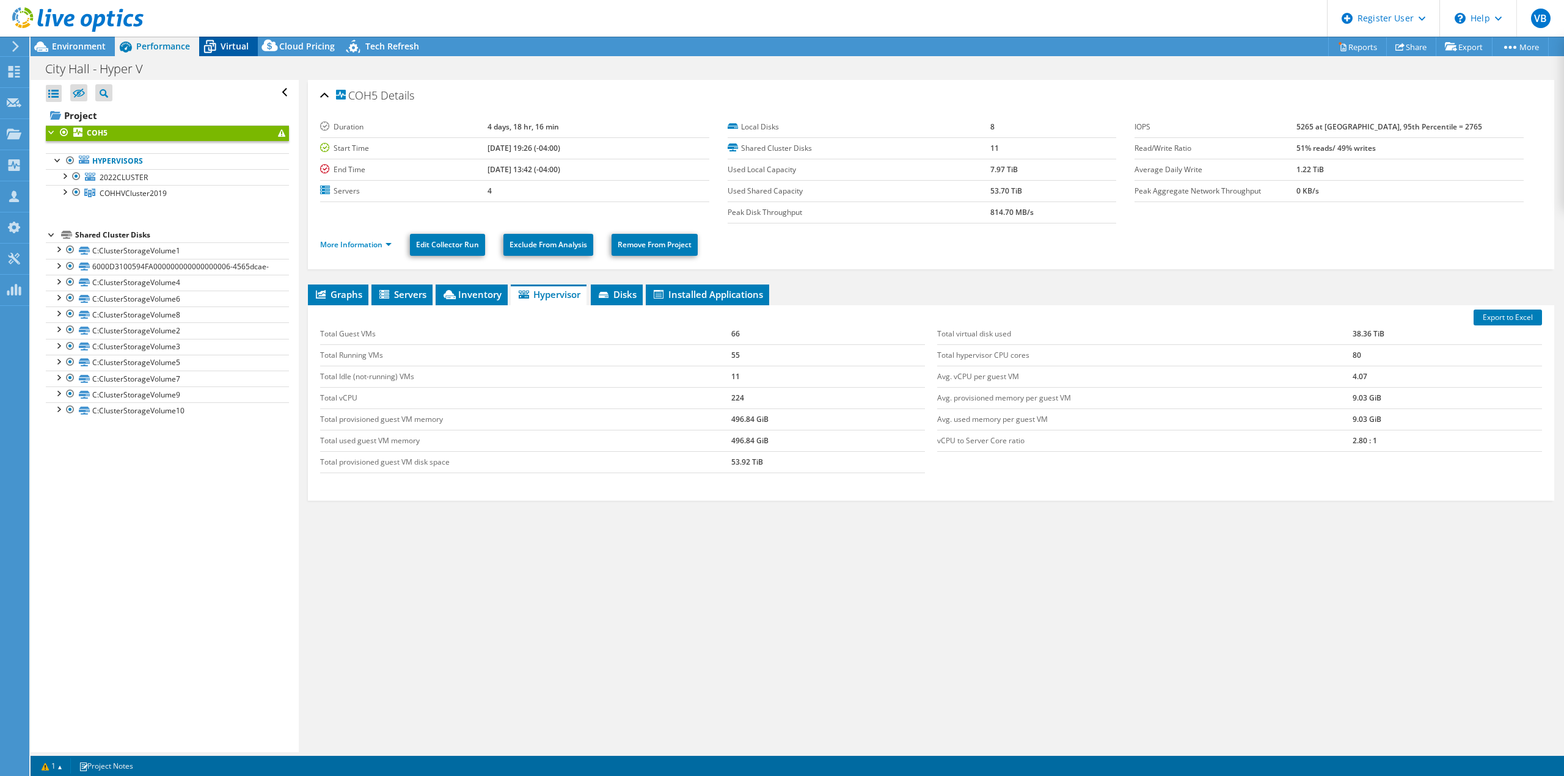
click at [216, 45] on icon at bounding box center [209, 46] width 21 height 21
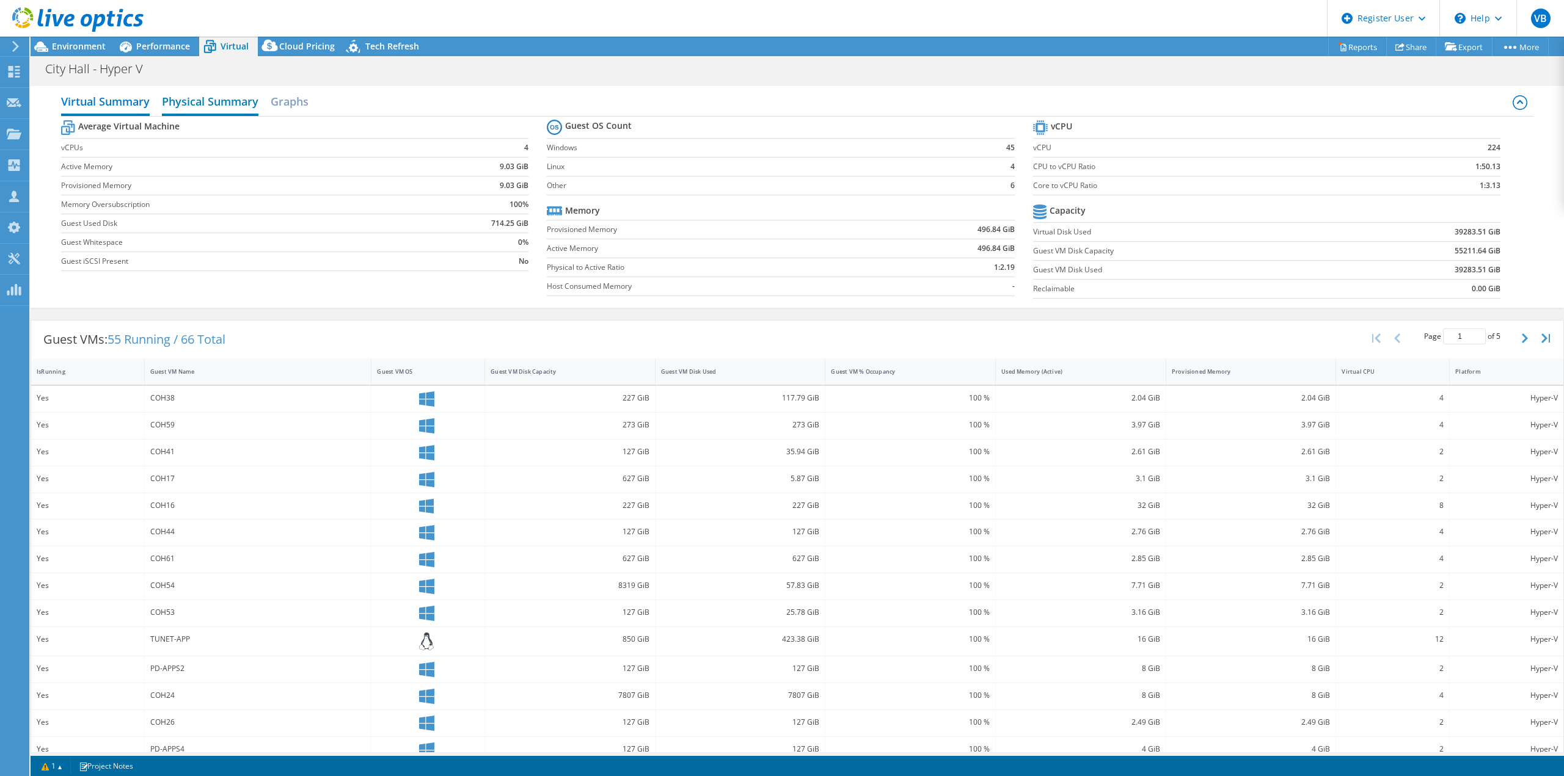
click at [195, 107] on h2 "Physical Summary" at bounding box center [210, 102] width 97 height 27
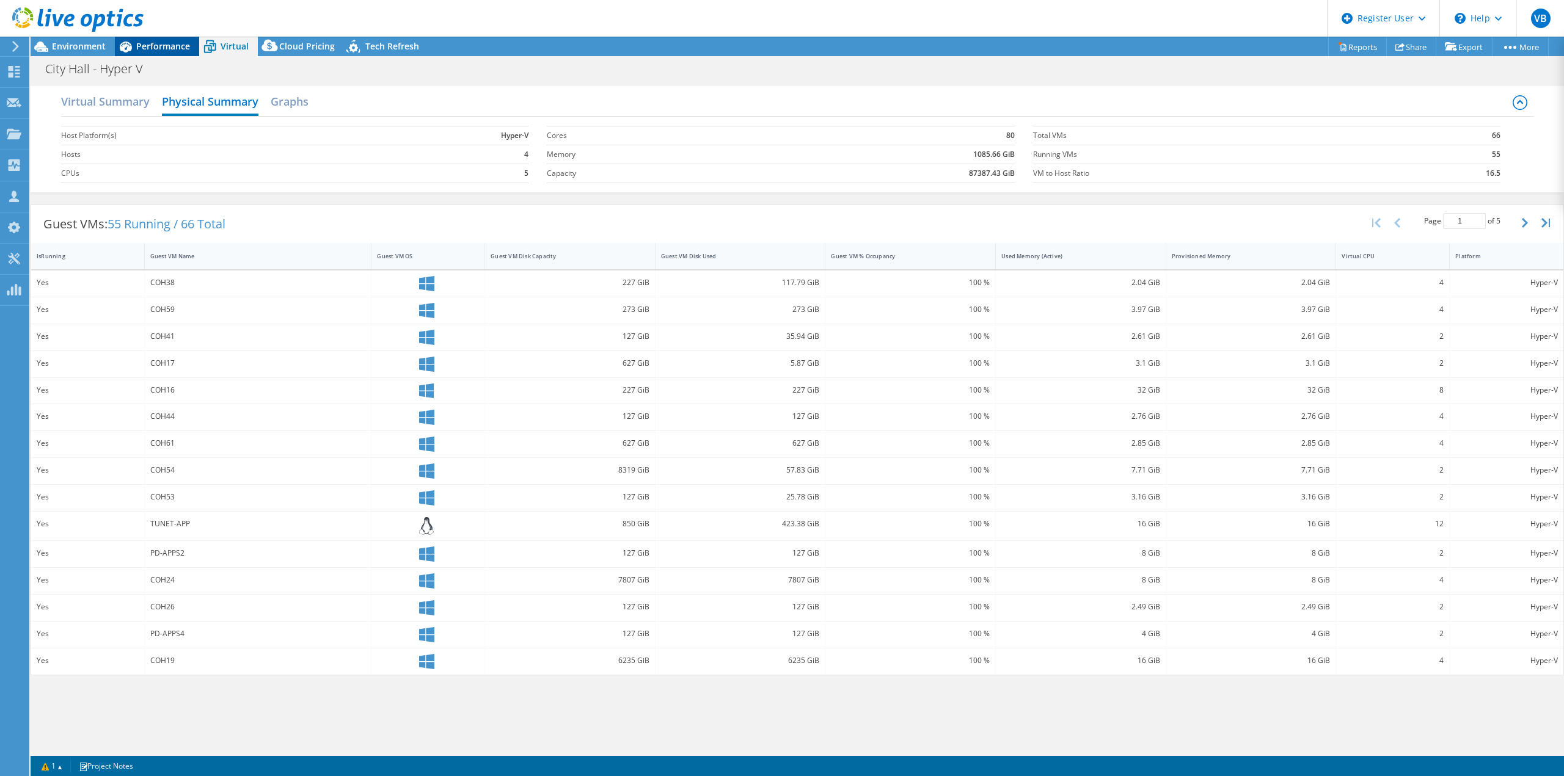
click at [167, 44] on span "Performance" at bounding box center [163, 46] width 54 height 12
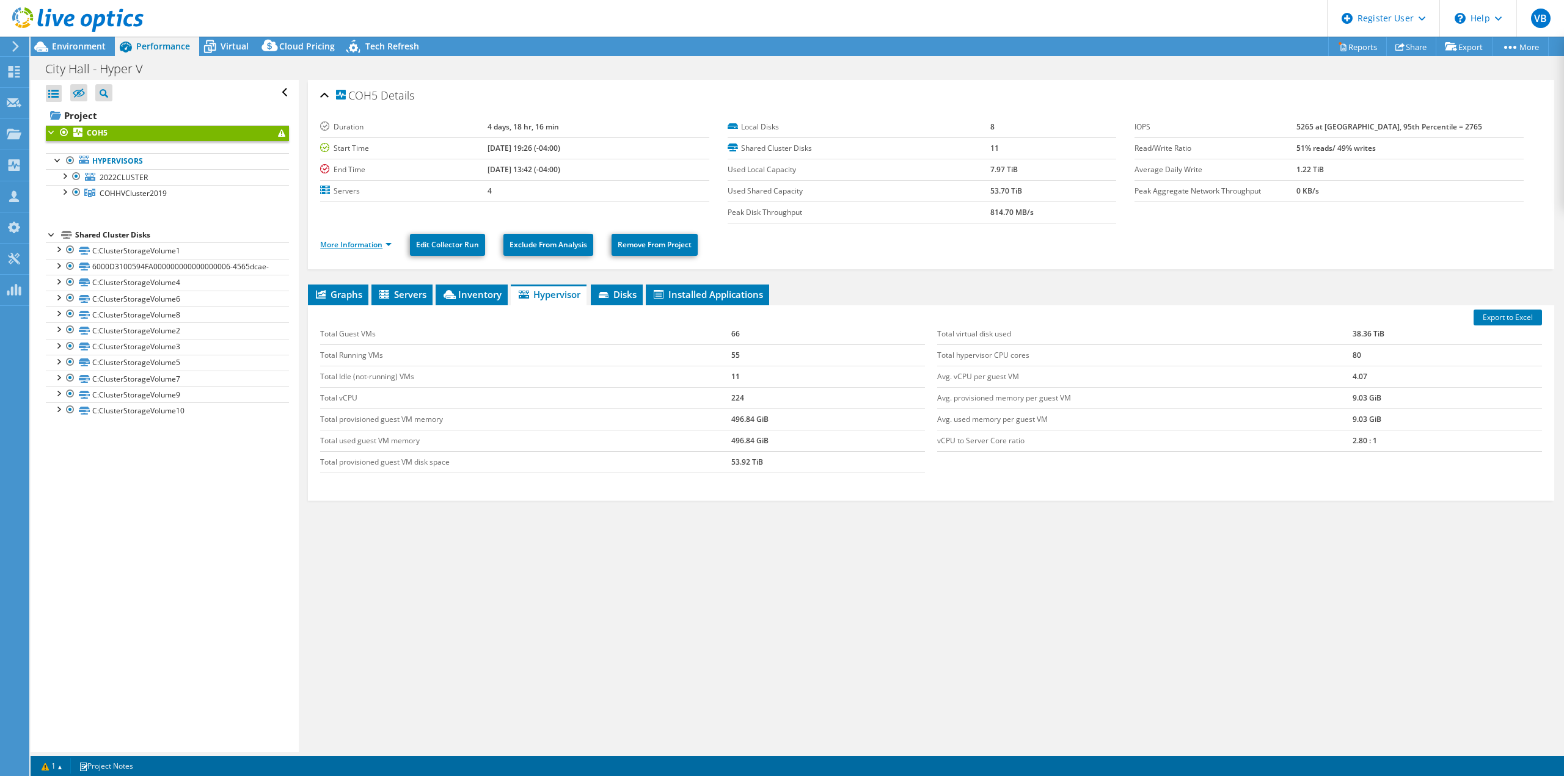
click at [381, 242] on link "More Information" at bounding box center [355, 244] width 71 height 10
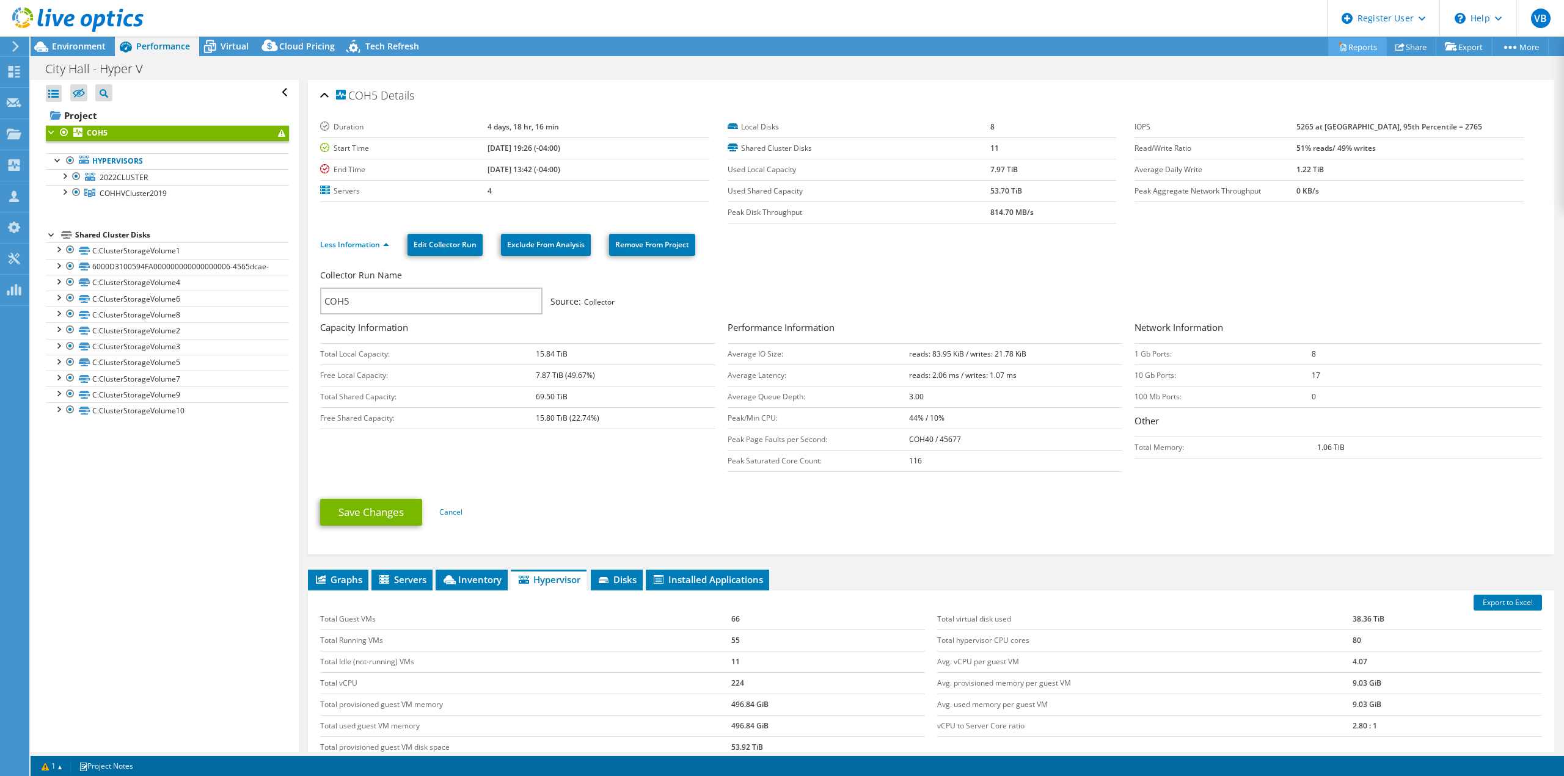
click at [1329, 42] on link "Reports" at bounding box center [1357, 46] width 59 height 19
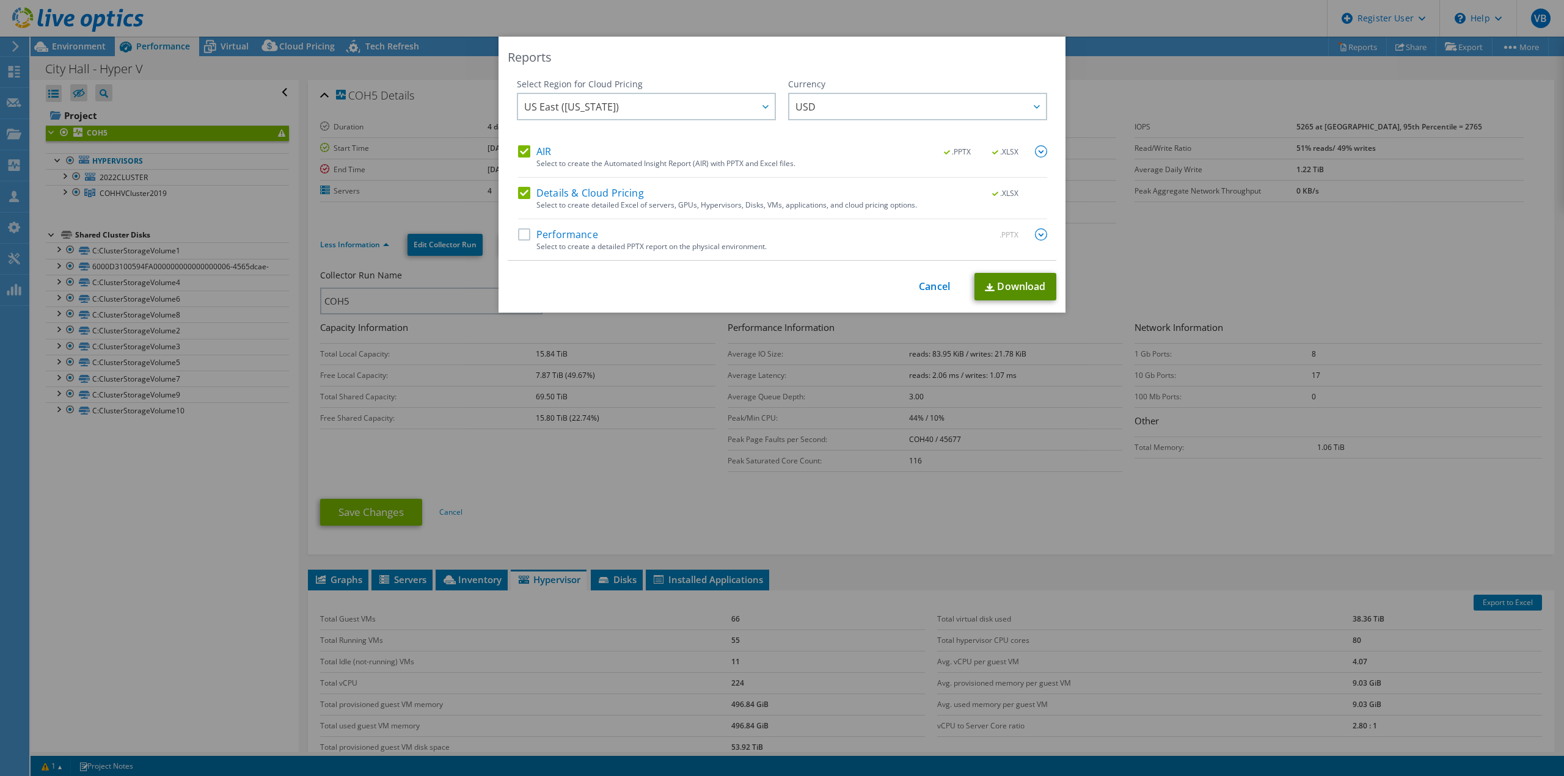
click at [1004, 283] on link "Download" at bounding box center [1015, 286] width 82 height 27
click at [931, 288] on link "Cancel" at bounding box center [934, 287] width 31 height 12
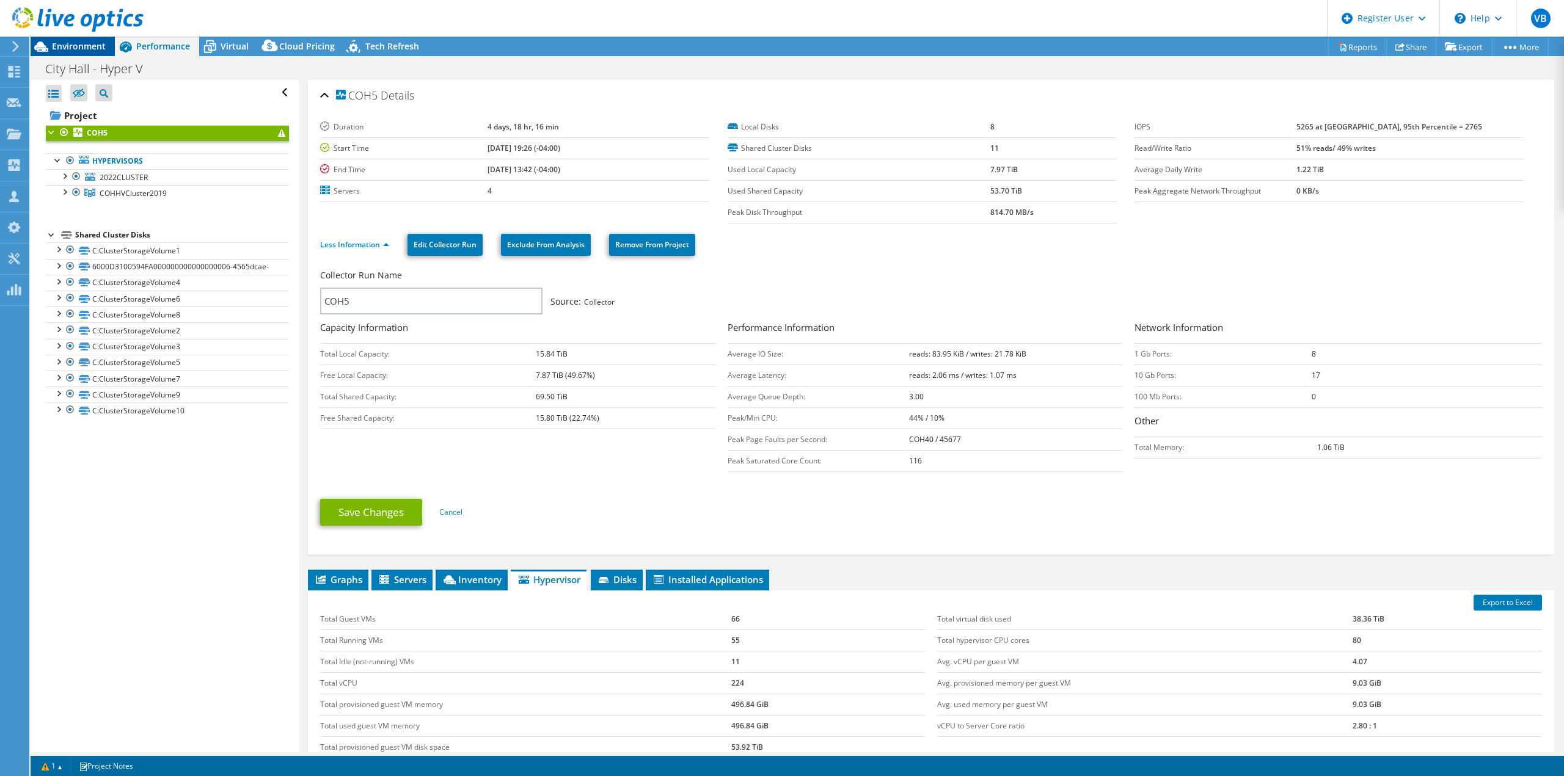
click at [84, 52] on div "Environment" at bounding box center [73, 47] width 84 height 20
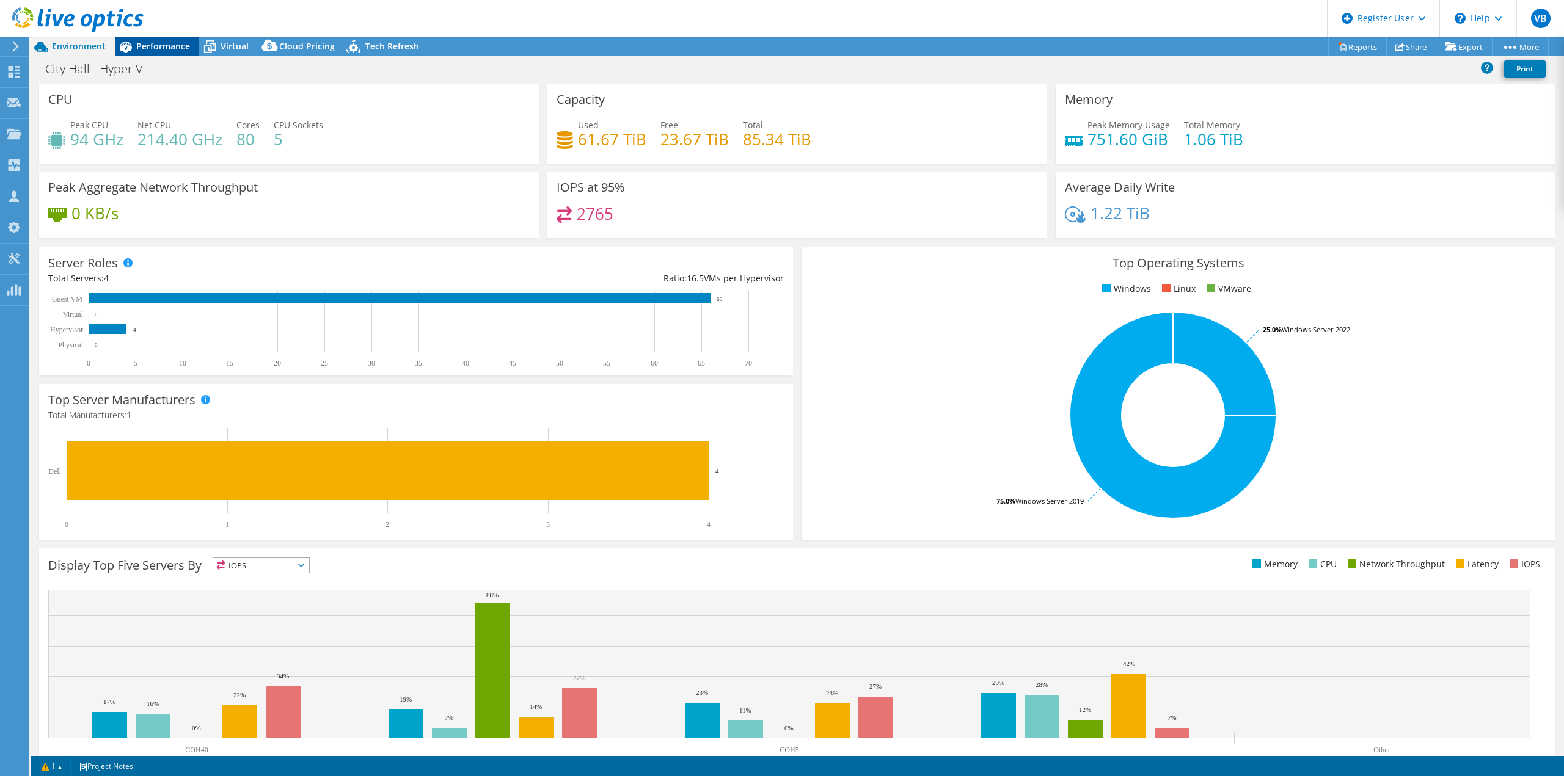
click at [146, 45] on span "Performance" at bounding box center [163, 46] width 54 height 12
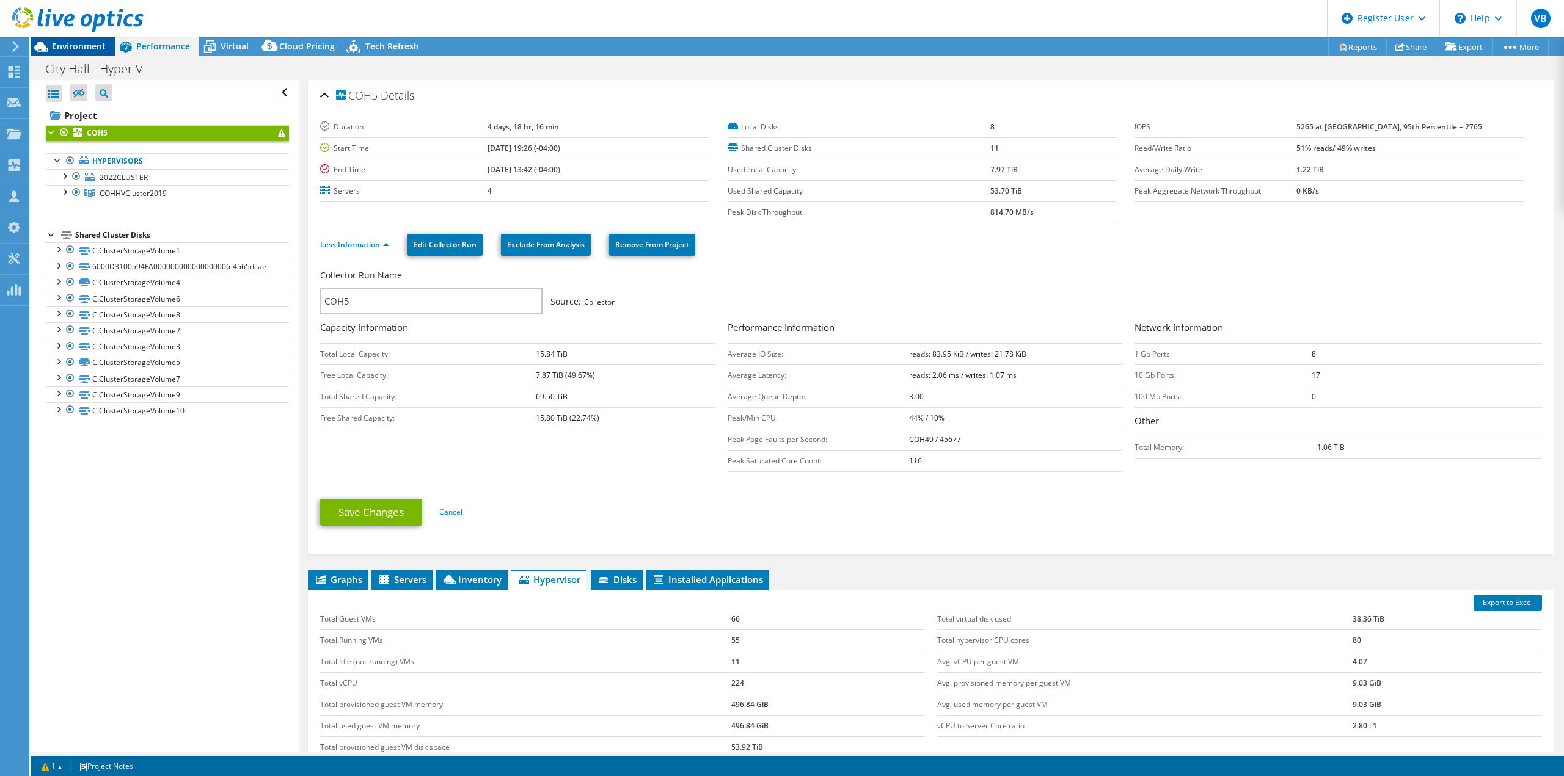
click at [100, 52] on div "Environment" at bounding box center [73, 47] width 84 height 20
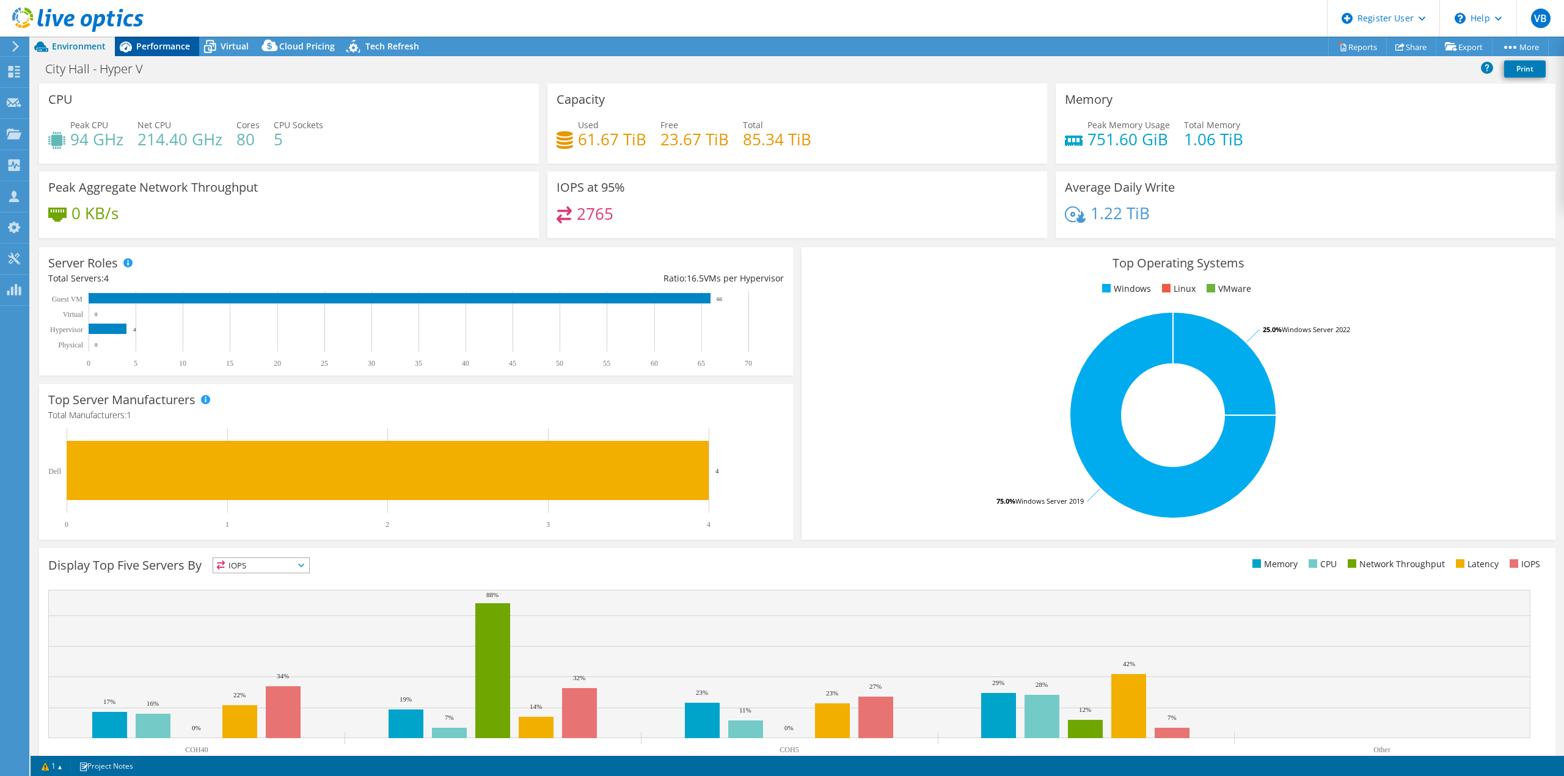
click at [153, 45] on span "Performance" at bounding box center [163, 46] width 54 height 12
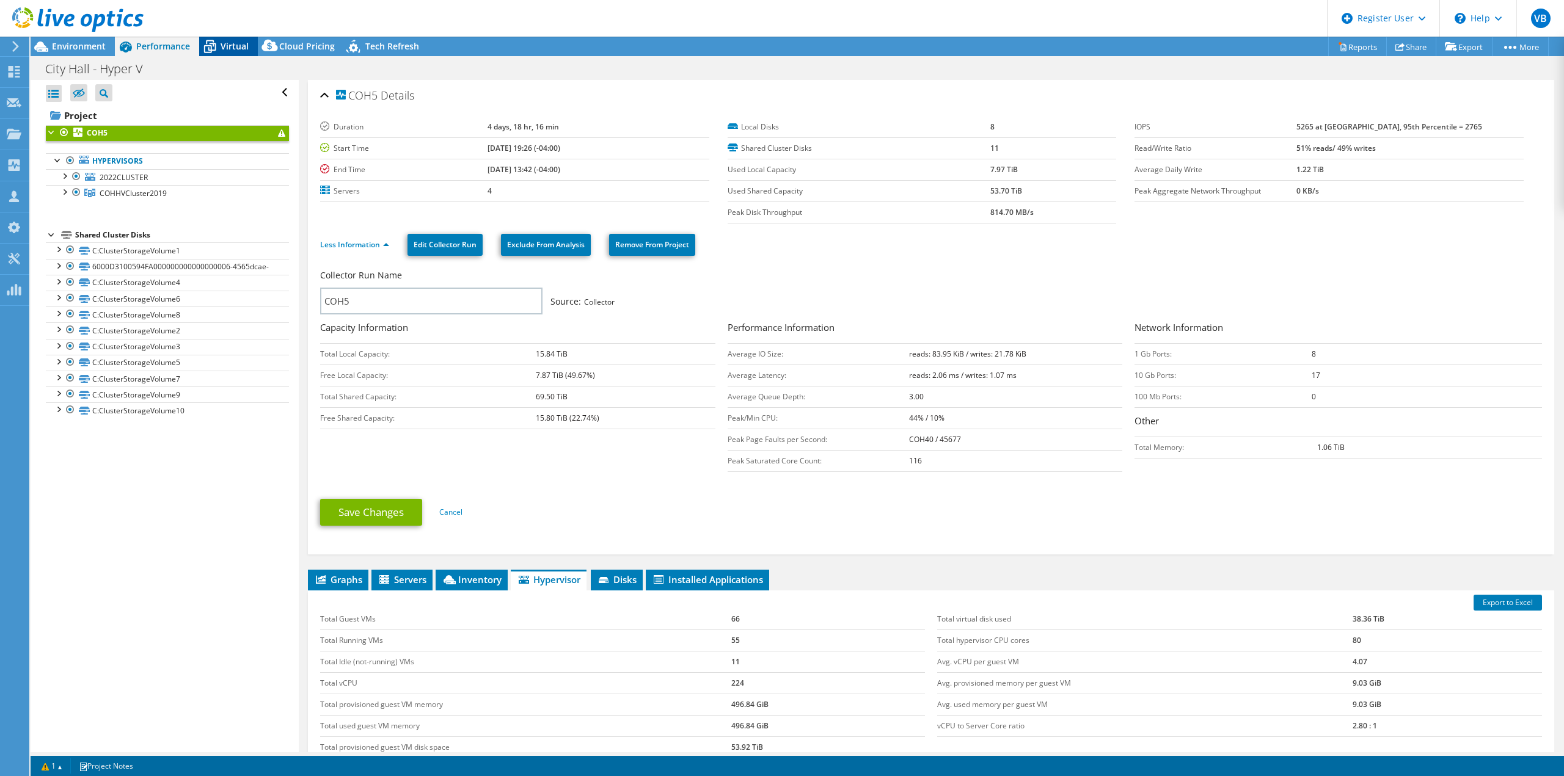
click at [237, 37] on div "Virtual" at bounding box center [228, 47] width 59 height 20
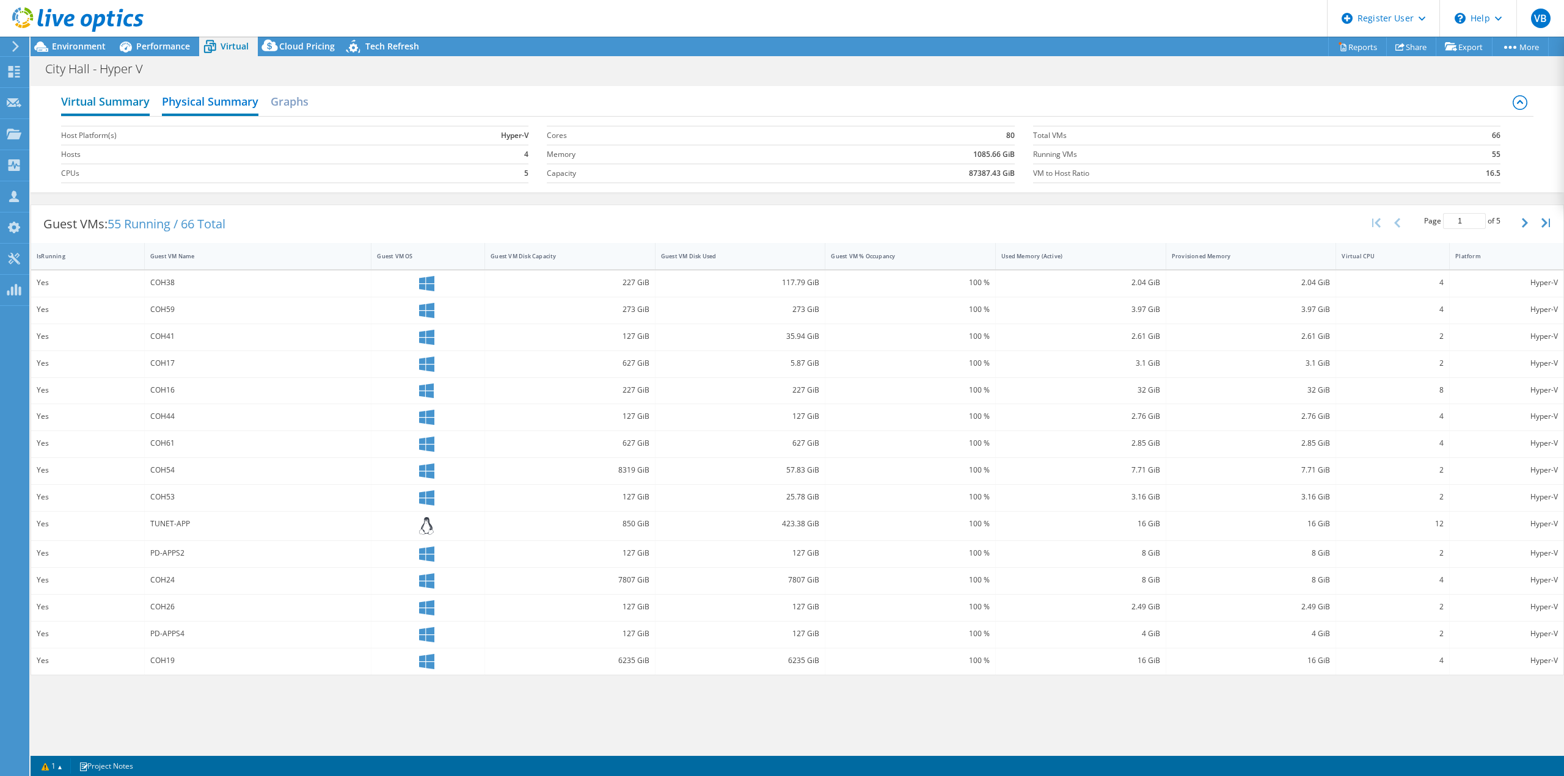
click at [135, 104] on h2 "Virtual Summary" at bounding box center [105, 102] width 89 height 27
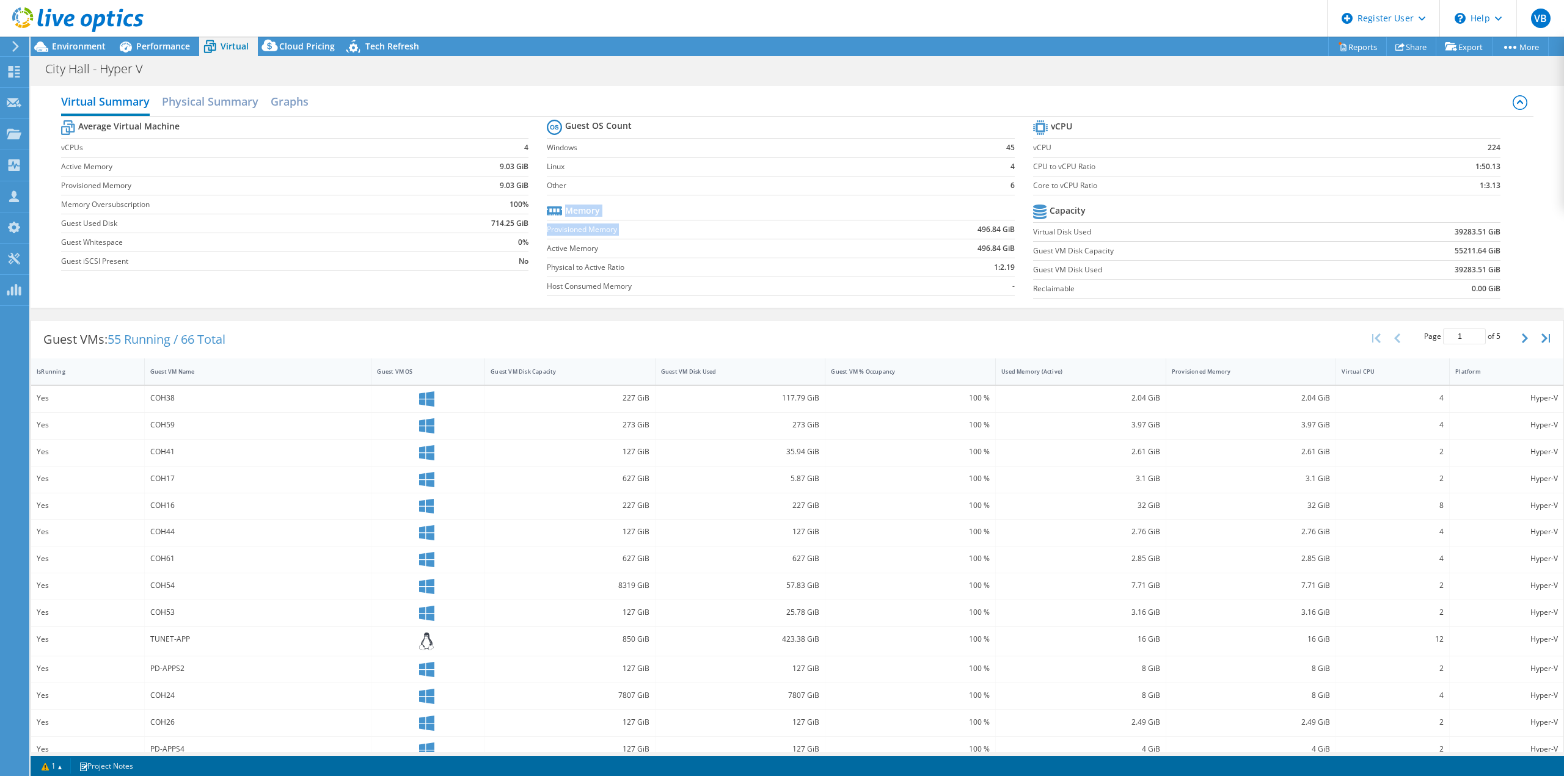
drag, startPoint x: 966, startPoint y: 227, endPoint x: 1009, endPoint y: 247, distance: 47.0
click at [1009, 247] on section "Guest OS Count Windows 45 Linux 4 Other 6 Memory Provisioned Memory 496.84 GiB …" at bounding box center [790, 210] width 486 height 186
click at [1005, 248] on b "496.84 GiB" at bounding box center [995, 248] width 37 height 12
click at [73, 51] on span "Environment" at bounding box center [79, 46] width 54 height 12
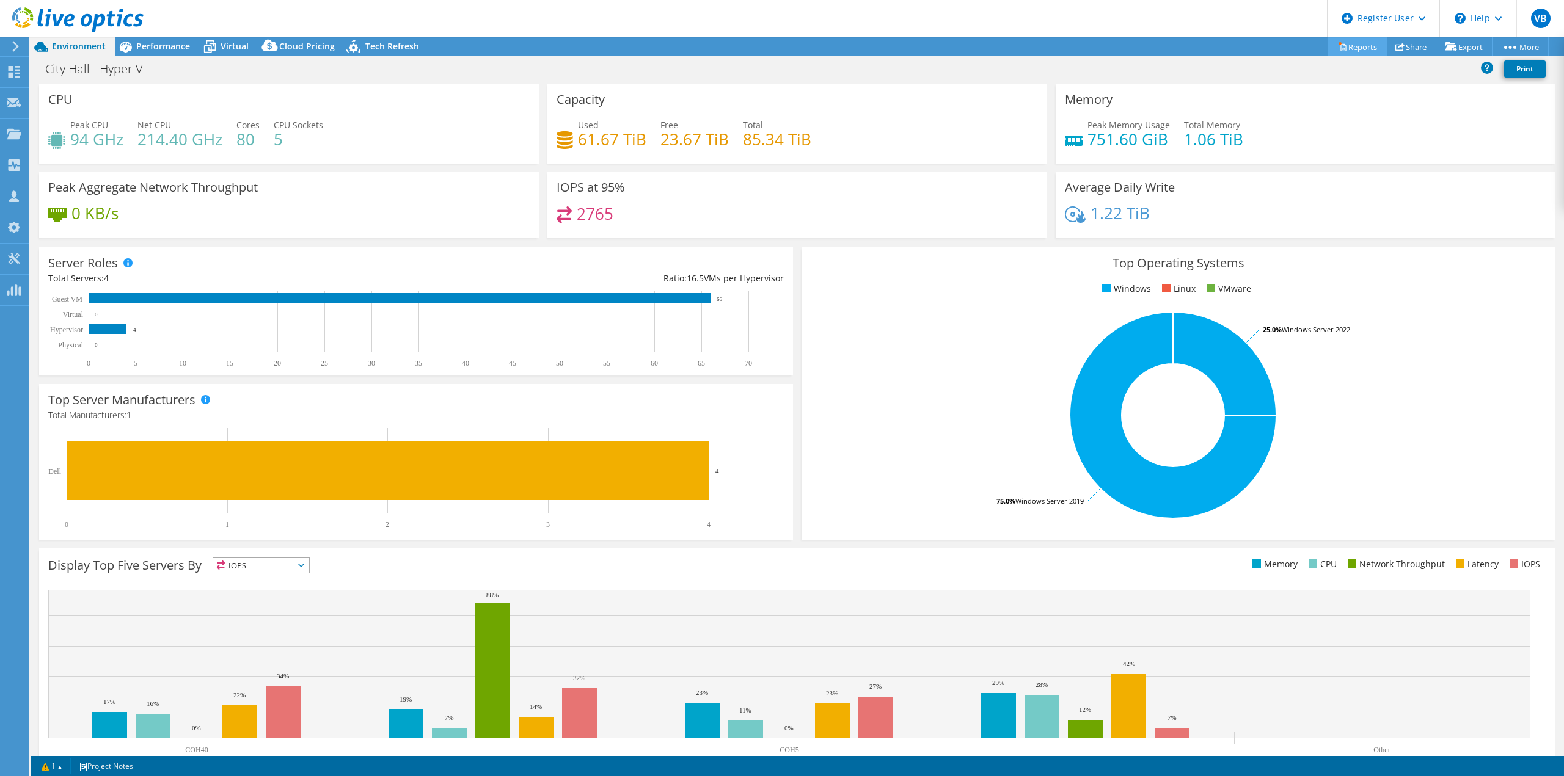
click at [1340, 49] on link "Reports" at bounding box center [1357, 46] width 59 height 19
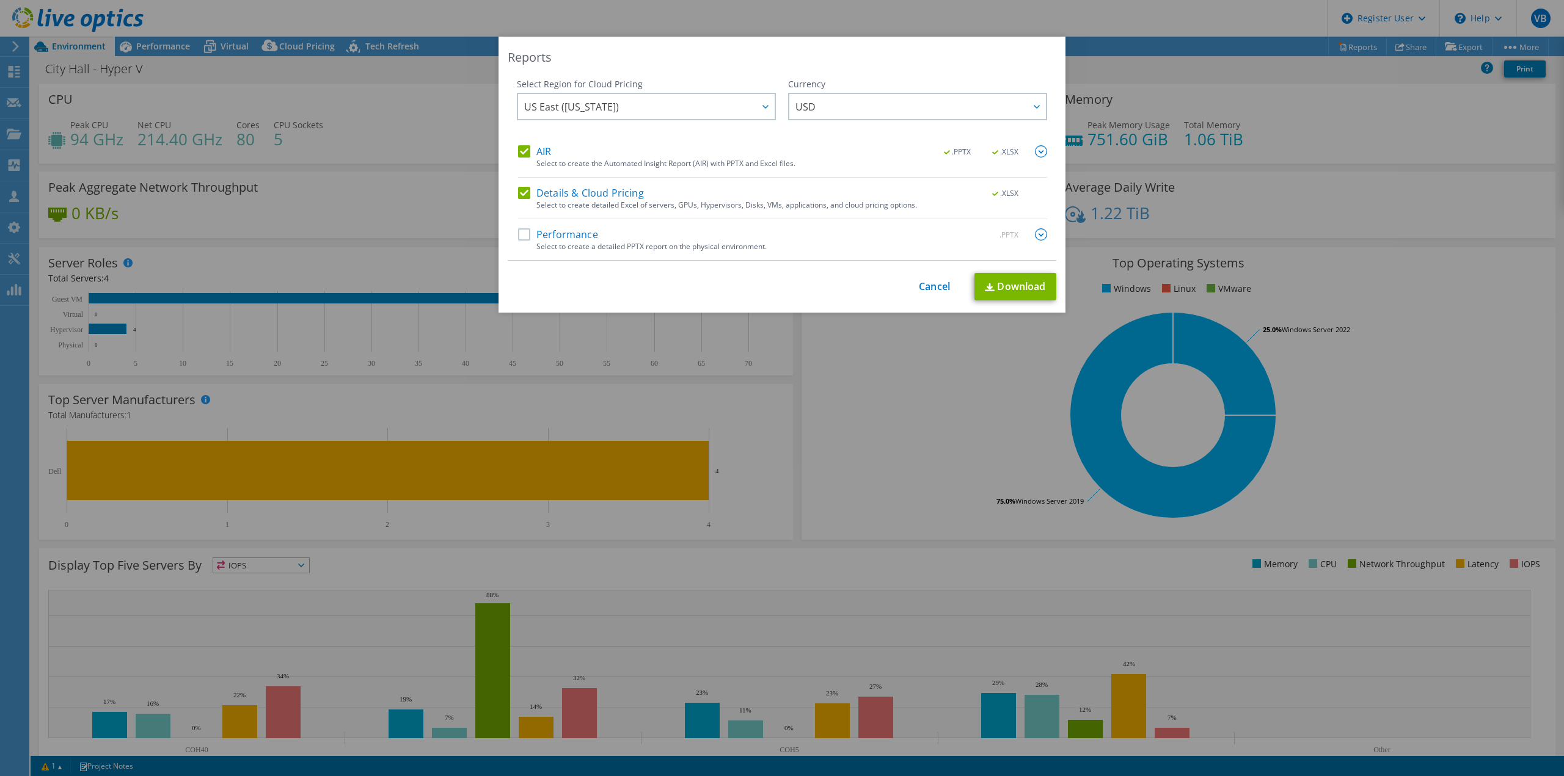
click at [524, 236] on label "Performance" at bounding box center [558, 234] width 80 height 12
click at [0, 0] on input "Performance" at bounding box center [0, 0] width 0 height 0
click at [935, 283] on link "Cancel" at bounding box center [934, 287] width 31 height 12
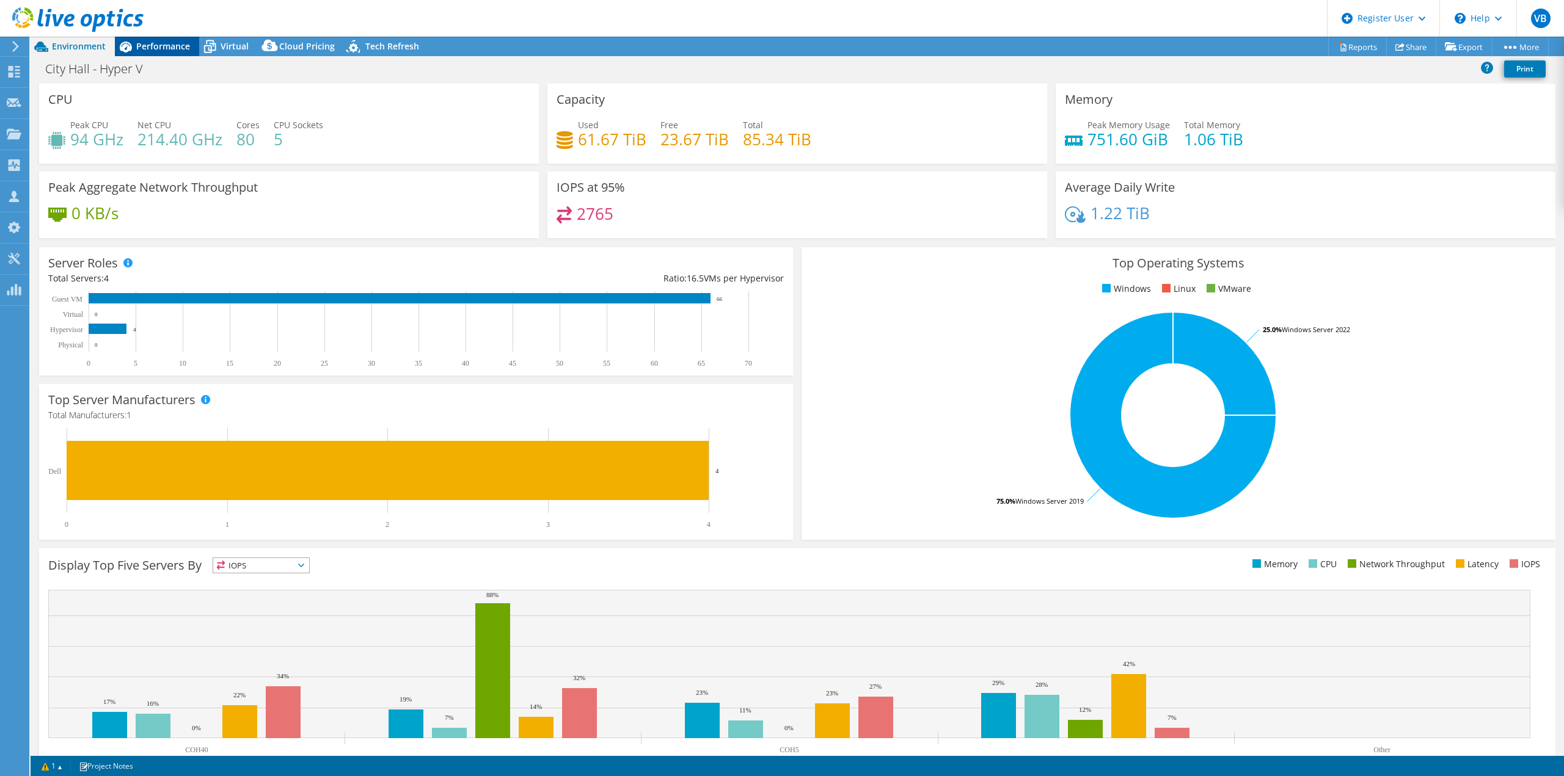
click at [162, 43] on span "Performance" at bounding box center [163, 46] width 54 height 12
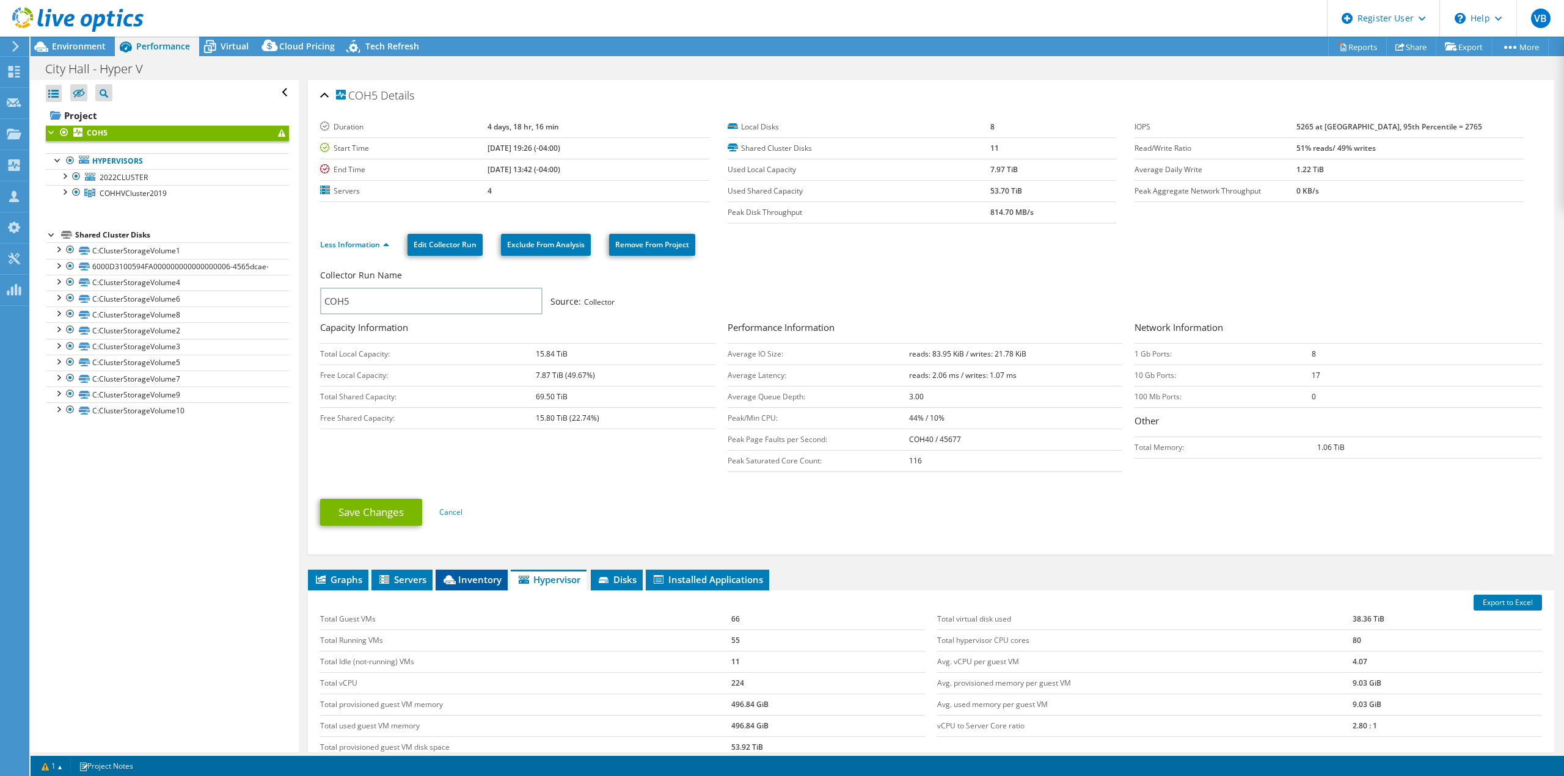
click at [481, 578] on span "Inventory" at bounding box center [472, 580] width 60 height 12
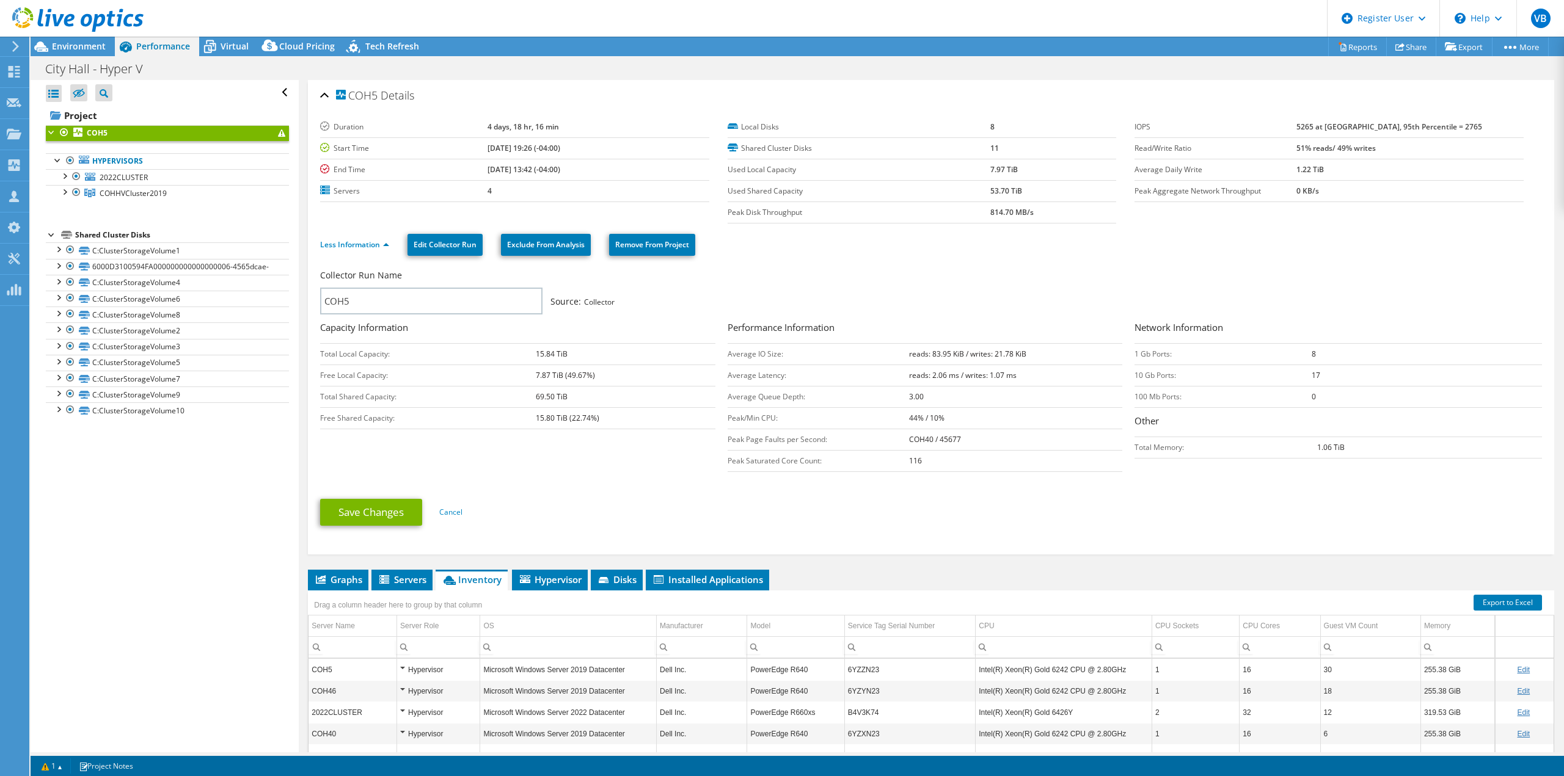
scroll to position [61, 0]
